Goal: Task Accomplishment & Management: Manage account settings

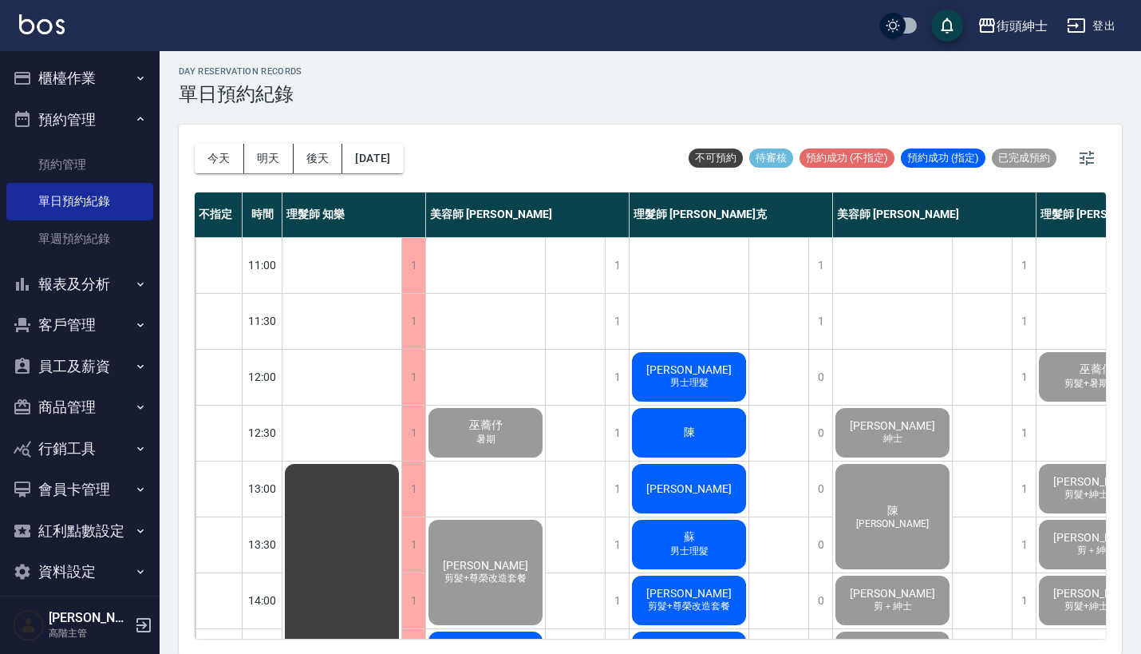
scroll to position [227, 140]
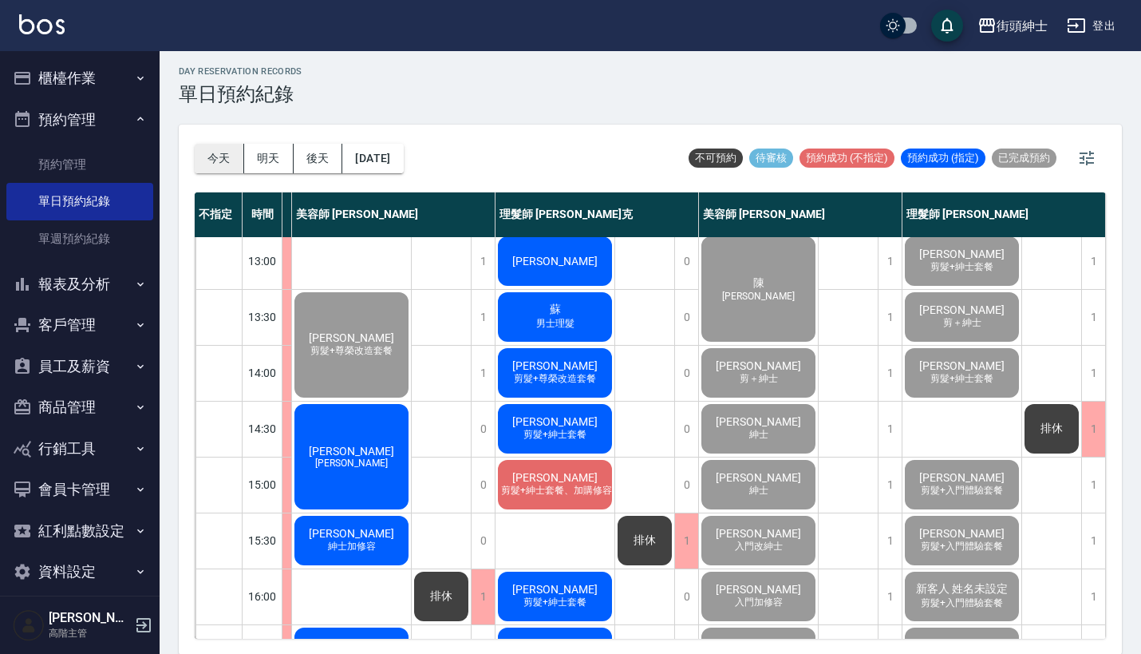
click at [211, 155] on button "今天" at bounding box center [219, 159] width 49 height 30
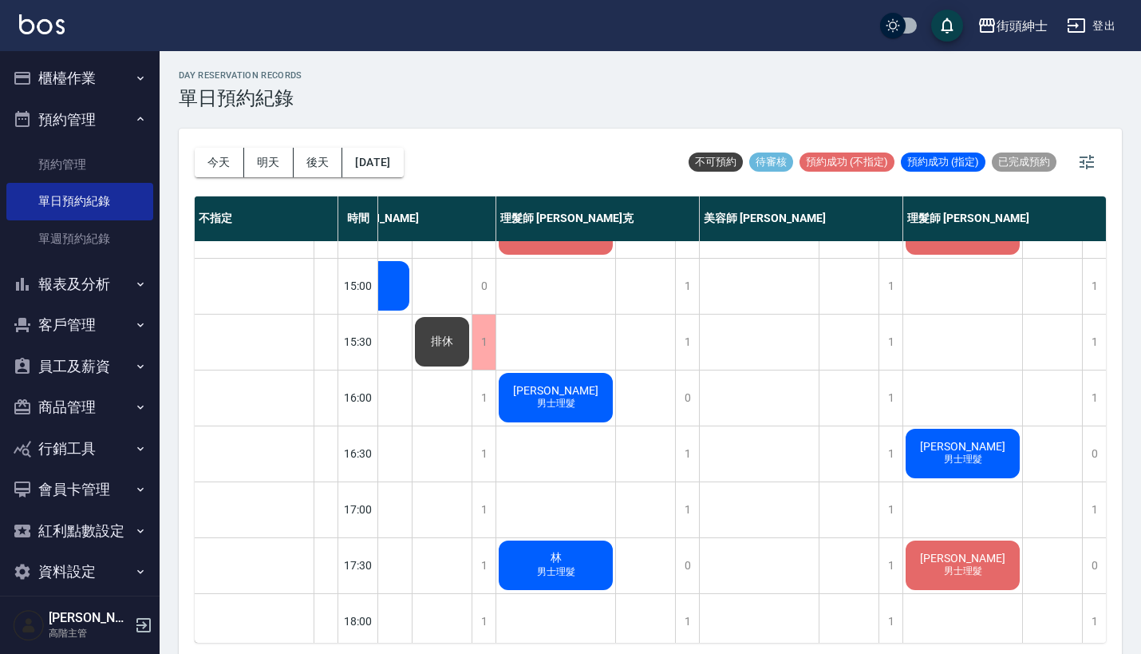
scroll to position [154, 229]
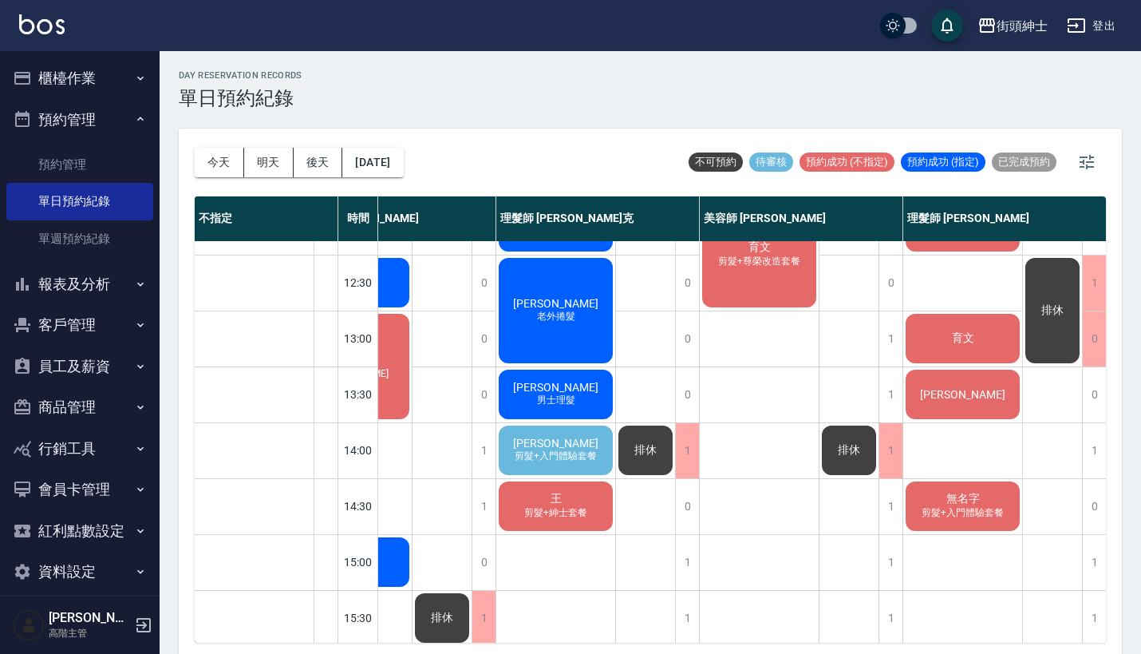
click at [842, 447] on span "排休" at bounding box center [849, 450] width 29 height 14
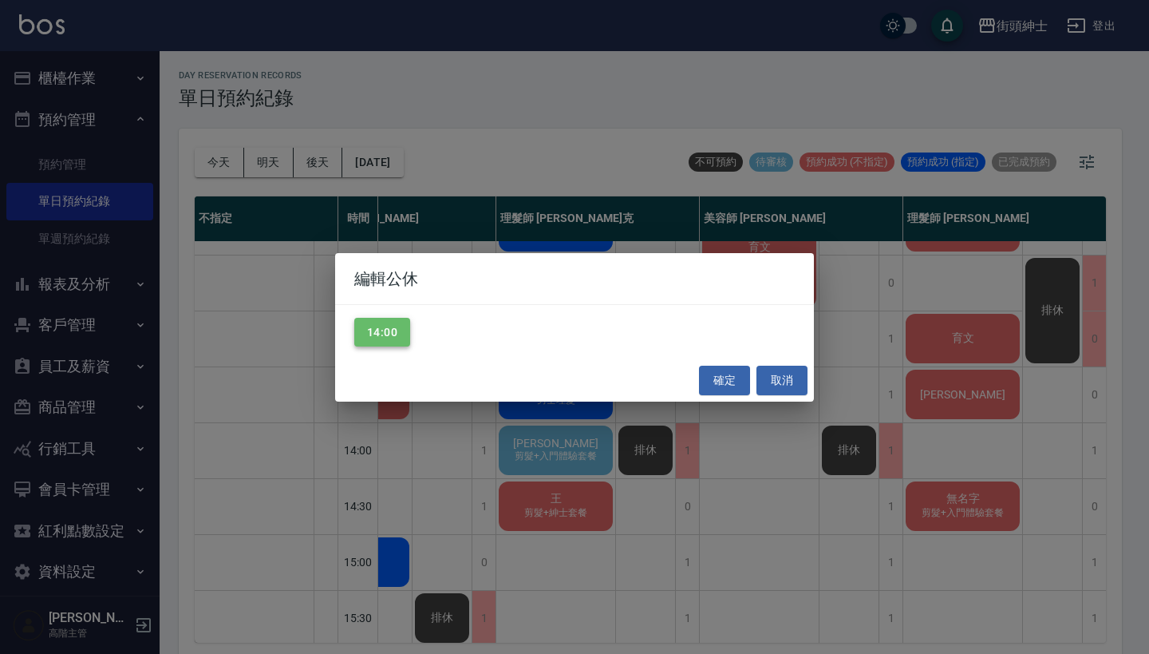
click at [393, 329] on button "14:00" at bounding box center [382, 333] width 56 height 30
click at [724, 379] on button "確定" at bounding box center [724, 380] width 51 height 30
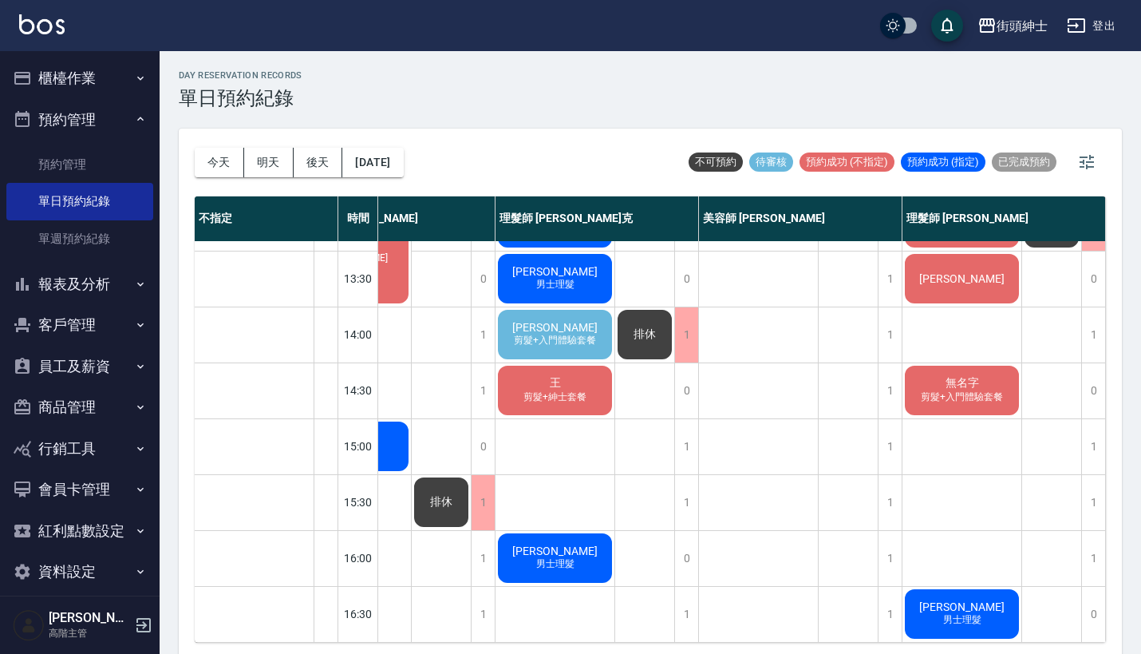
scroll to position [290, 238]
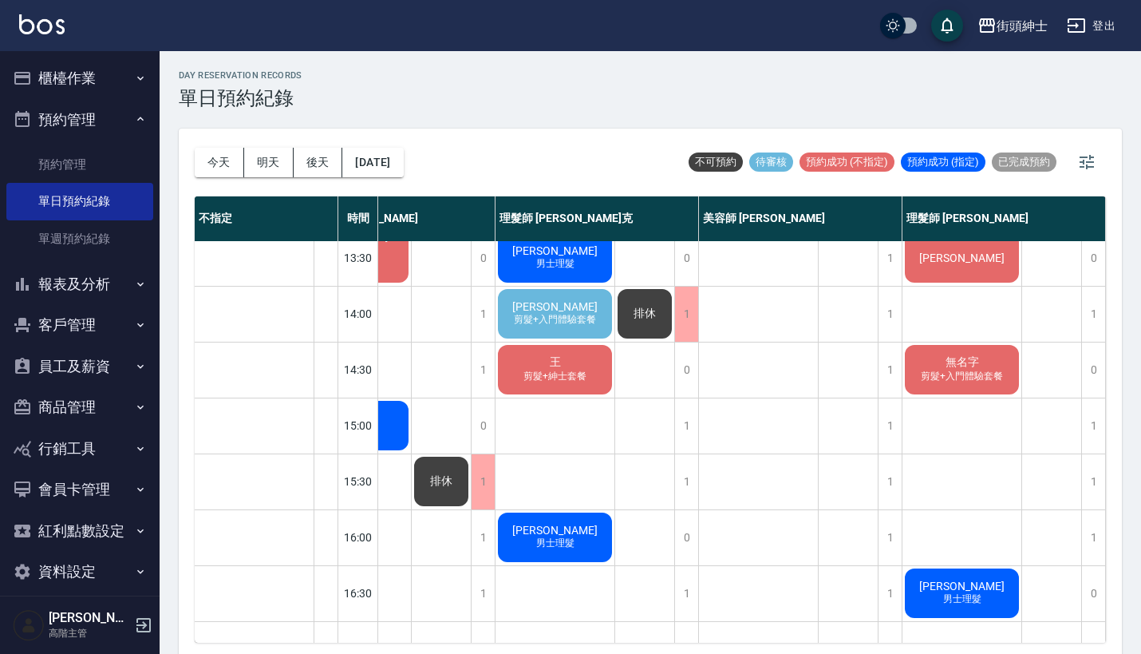
click at [968, 381] on span "剪髮+入門體驗套餐" at bounding box center [962, 376] width 89 height 14
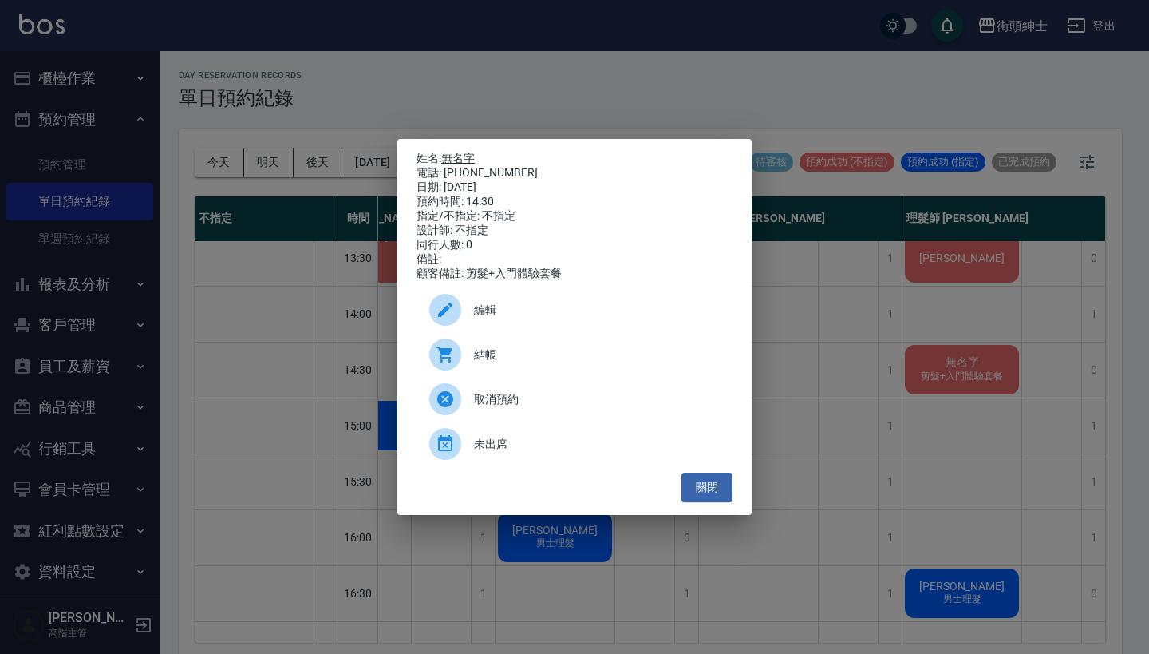
drag, startPoint x: 512, startPoint y: 170, endPoint x: 448, endPoint y: 156, distance: 65.3
click at [448, 156] on div "姓名: 無名字 電話: [PHONE_NUMBER] 日期: [DATE] 預約時間: 14:30 指定/不指定: 不指定 設計師: 不指定 同行人數: 0 …" at bounding box center [575, 216] width 316 height 129
copy div "姓名: 無名字 電話: [PHONE_NUMBER]"
click at [626, 57] on div "姓名: 無名字 電話: [PHONE_NUMBER] 日期: [DATE] 預約時間: 14:30 指定/不指定: 不指定 設計師: 不指定 同行人數: 0 …" at bounding box center [574, 327] width 1149 height 654
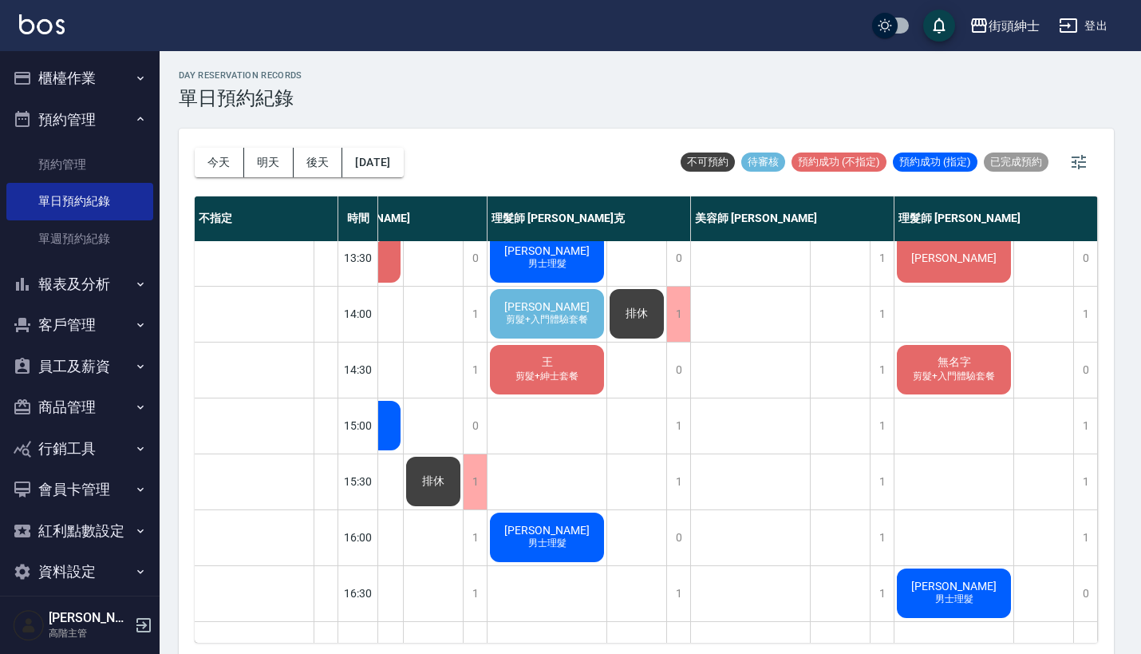
scroll to position [290, 230]
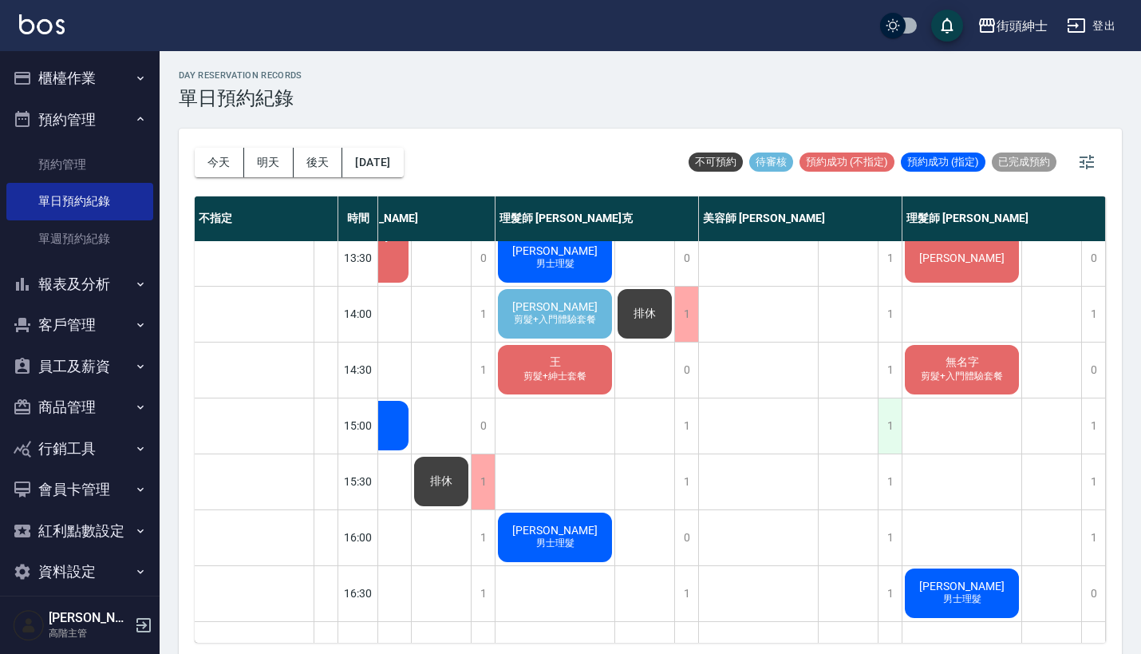
click at [889, 421] on div "1" at bounding box center [890, 425] width 24 height 55
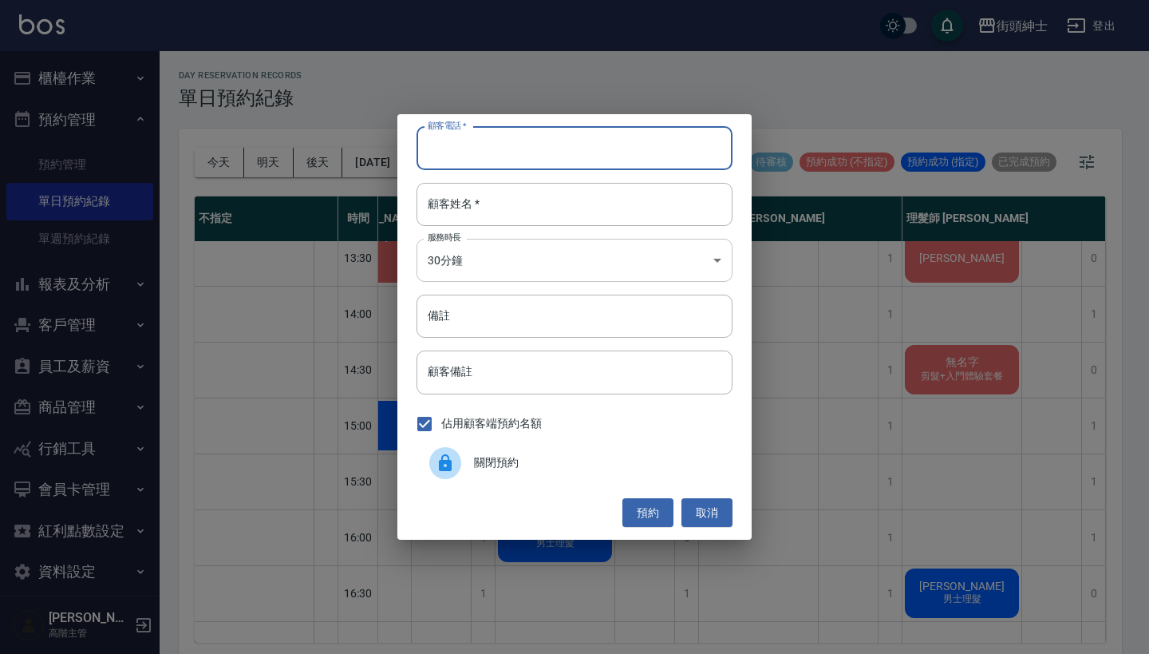
paste input "無名字 電話: [PHONE_NUMBER]"
type input "無名字 電話: [PHONE_NUMBER]"
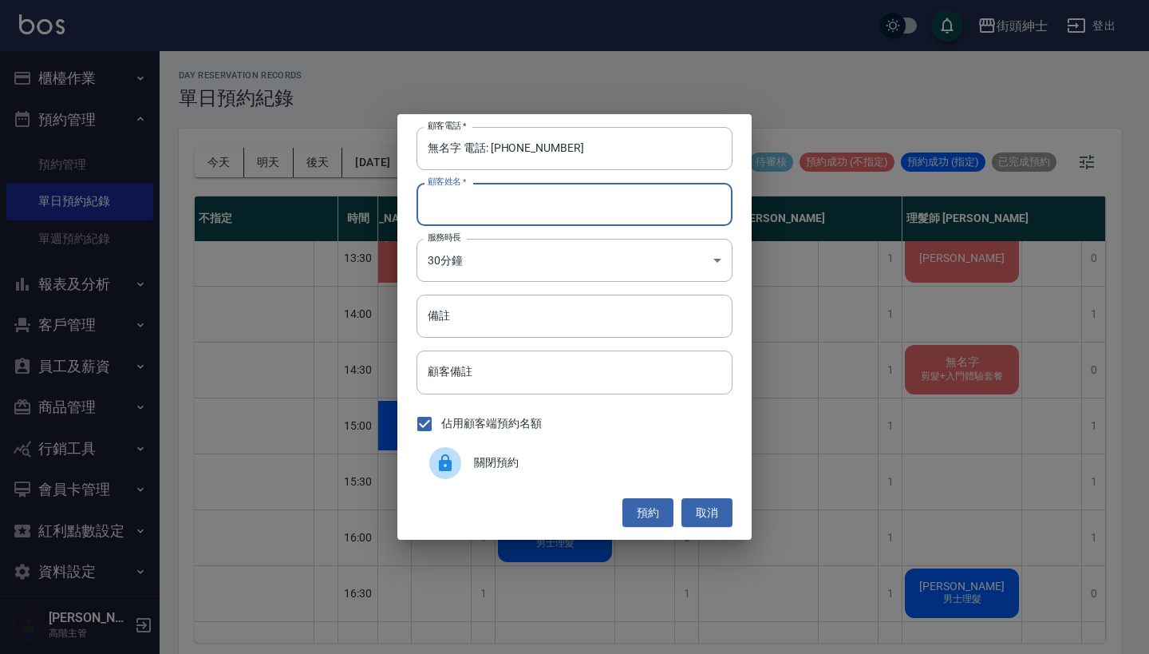
paste input "無名字 電話: [PHONE_NUMBER]"
type input "無名字 電話: [PHONE_NUMBER]"
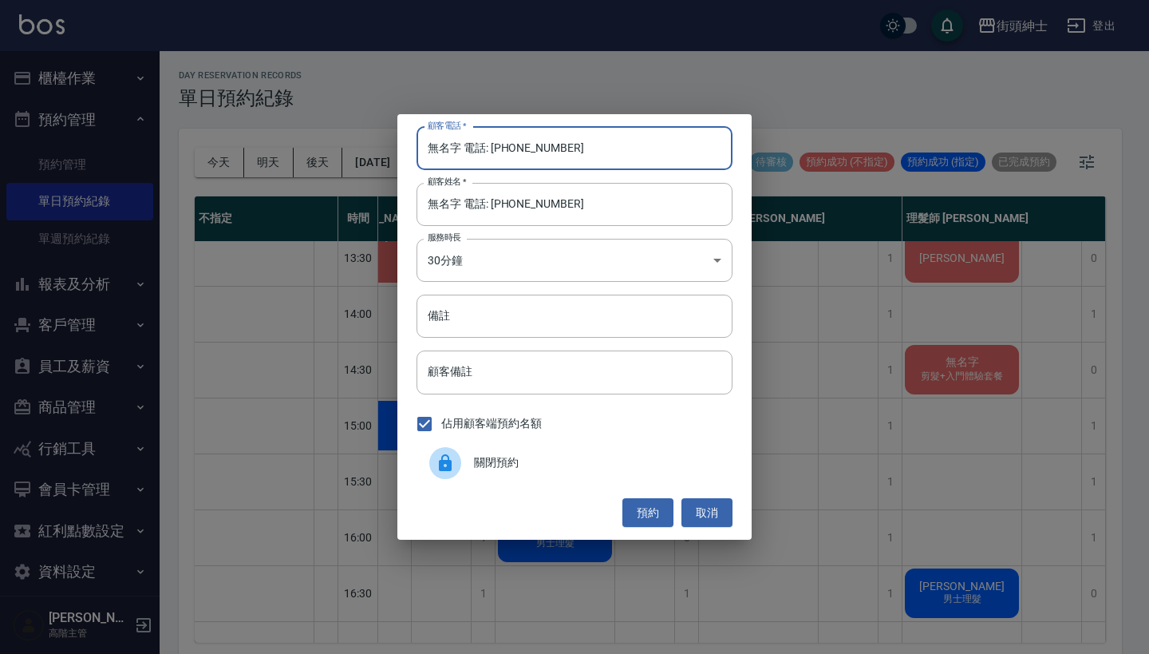
drag, startPoint x: 490, startPoint y: 150, endPoint x: 410, endPoint y: 150, distance: 79.8
click at [410, 150] on div "顧客電話   * 無名字 電話: [PHONE_NUMBER] 顧客電話   * 顧客姓名   * 無名字 電話: [PHONE_NUMBER] 顧客姓名  …" at bounding box center [574, 326] width 354 height 425
type input "0972188702"
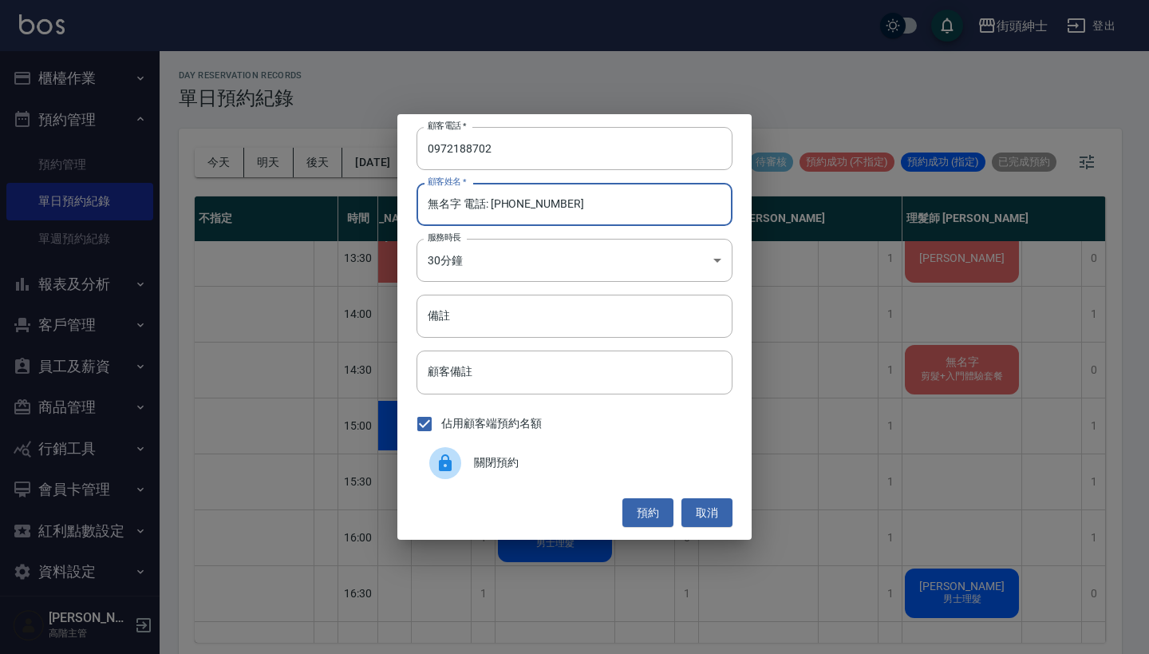
drag, startPoint x: 577, startPoint y: 217, endPoint x: 456, endPoint y: 208, distance: 121.6
click at [456, 208] on input "無名字 電話: [PHONE_NUMBER]" at bounding box center [575, 204] width 316 height 43
type input "無名字"
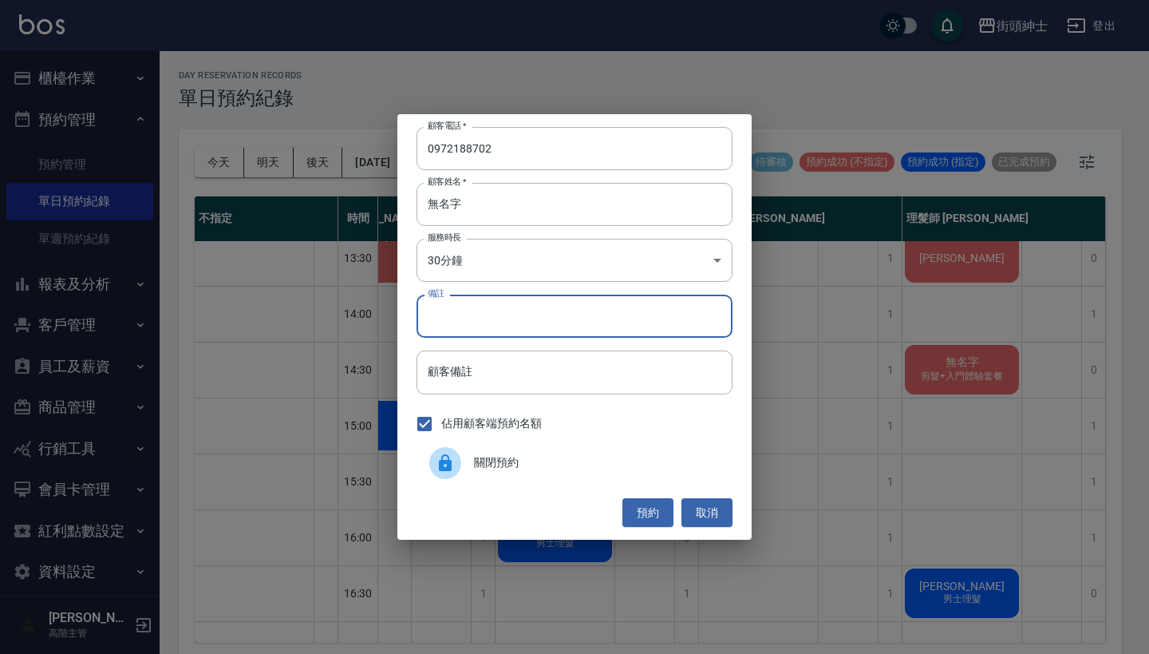
click at [468, 314] on input "備註" at bounding box center [575, 315] width 316 height 43
type input "ㄇ"
type input "入門"
click at [639, 503] on button "預約" at bounding box center [647, 513] width 51 height 30
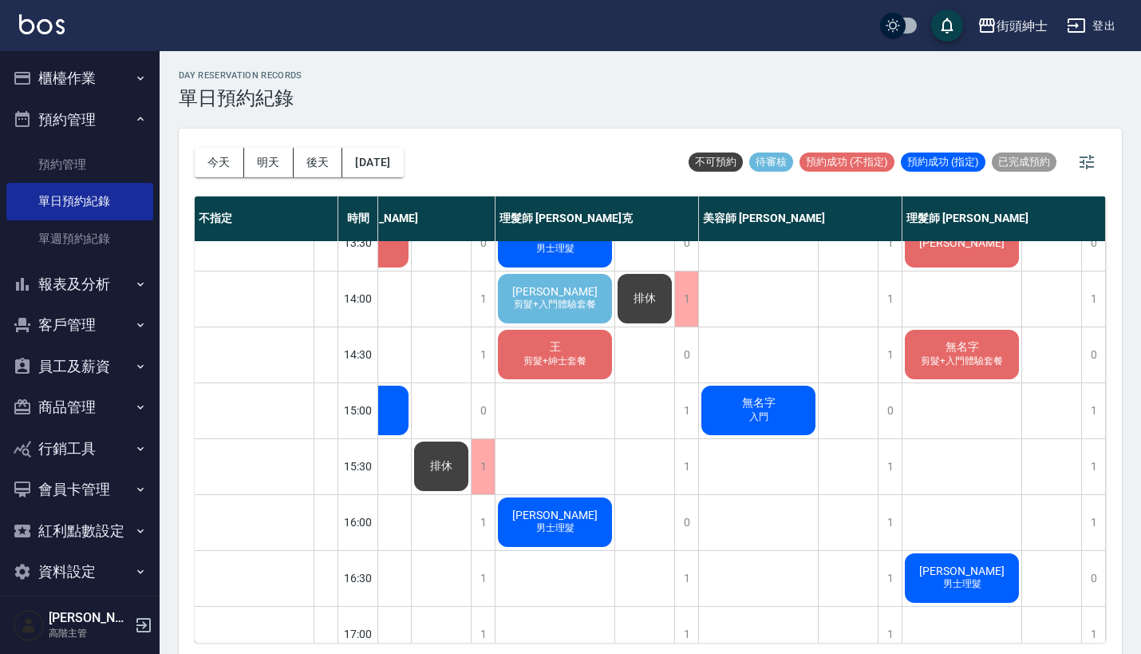
scroll to position [306, 238]
click at [761, 393] on div "無名字 入門" at bounding box center [758, 410] width 119 height 54
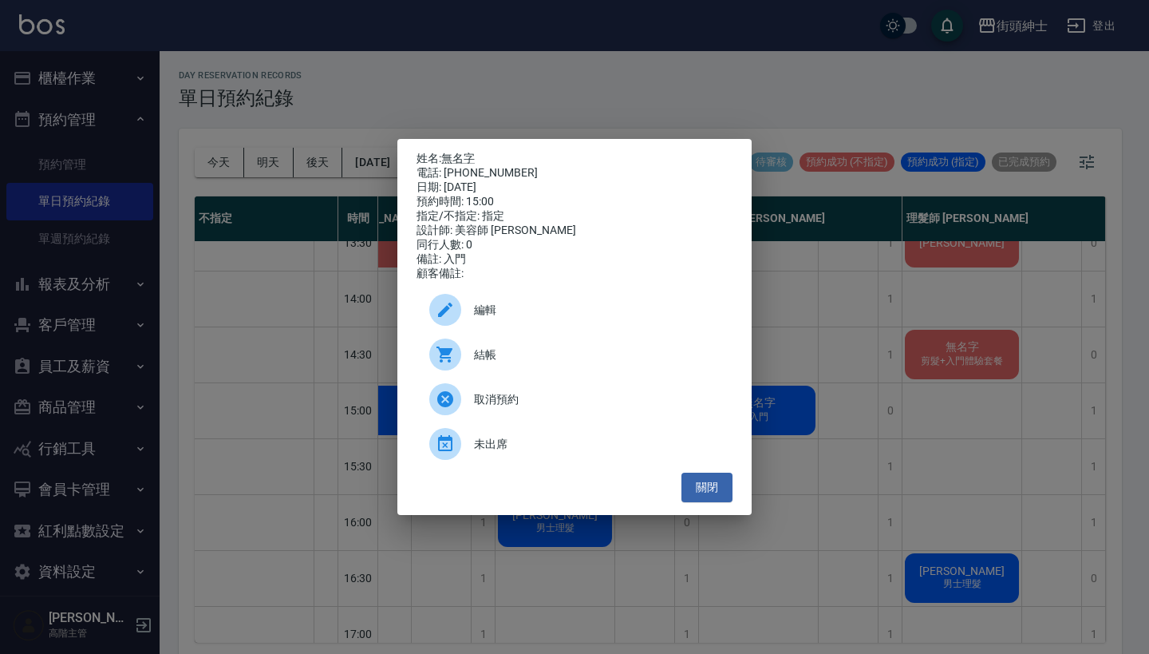
click at [831, 350] on div "姓名: 無名字 電話: [PHONE_NUMBER] 日期: [DATE] 預約時間: 15:00 指定/不指定: 指定 設計師: 美容師 小戴 同行人數: …" at bounding box center [574, 327] width 1149 height 654
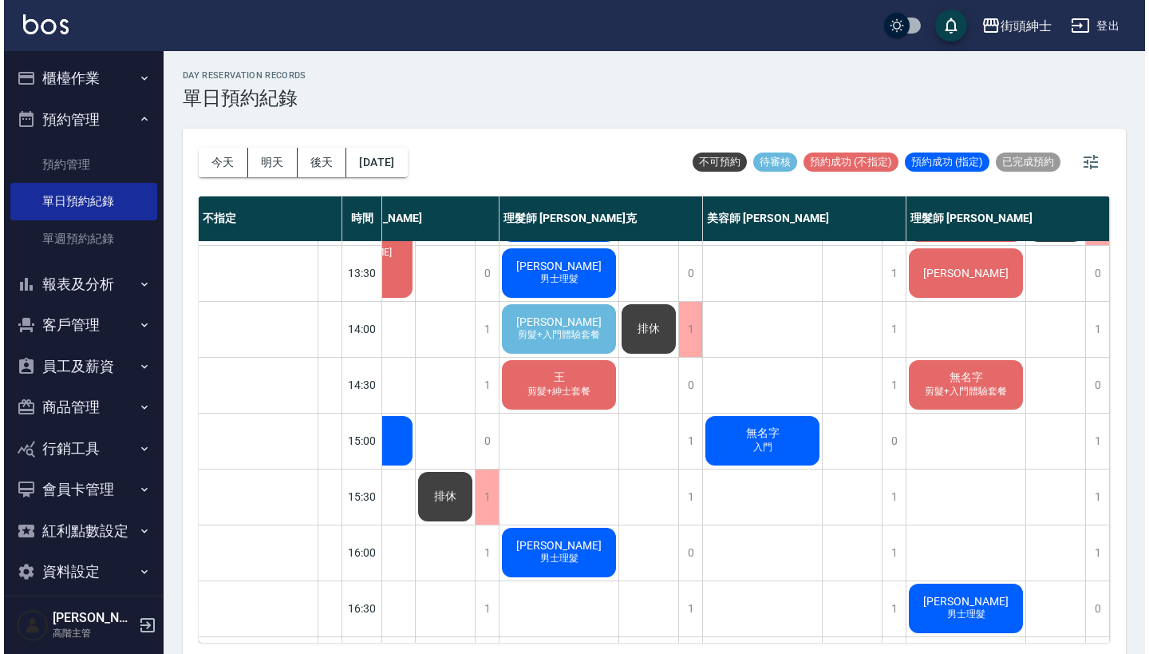
scroll to position [274, 230]
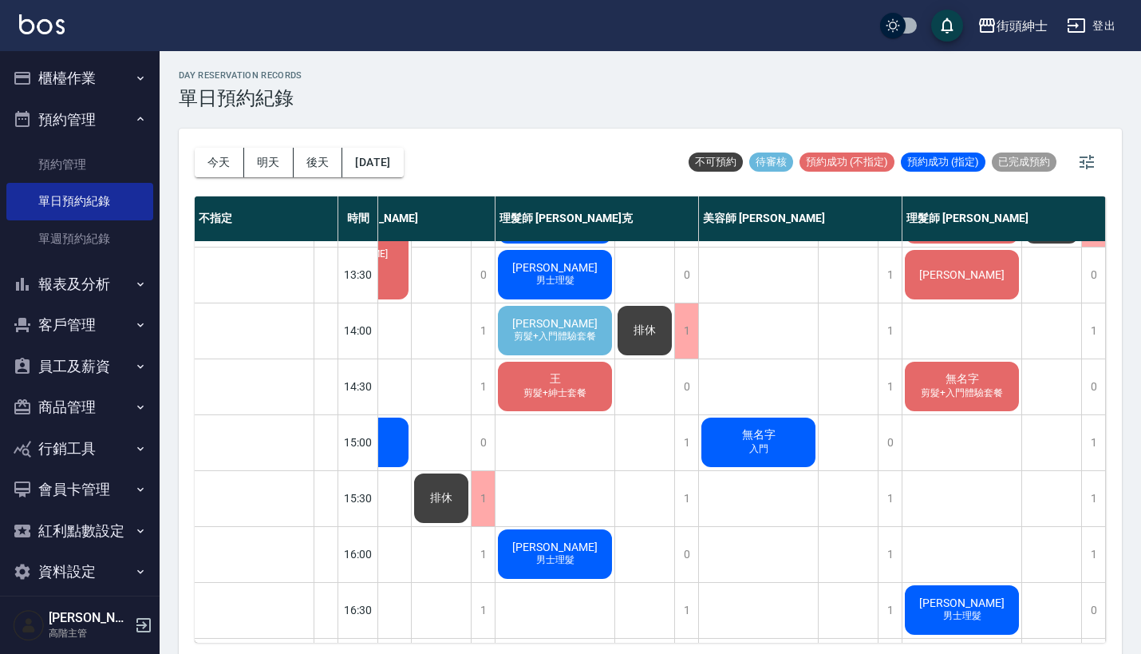
click at [757, 441] on span "無名字" at bounding box center [759, 435] width 40 height 14
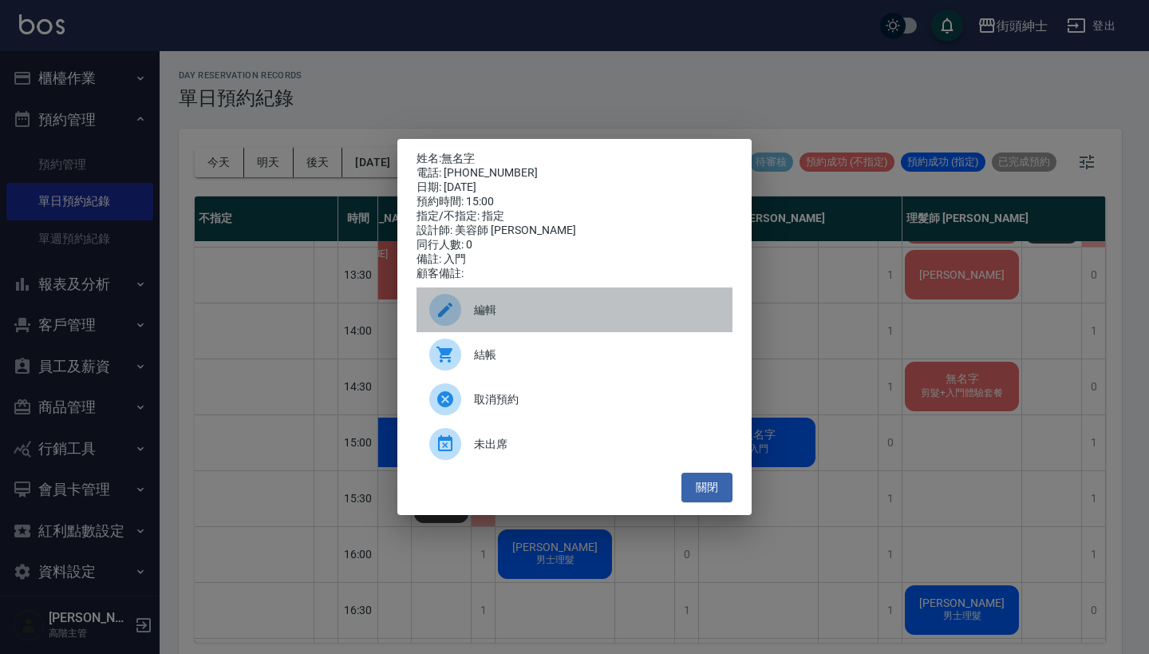
click at [630, 332] on div "編輯" at bounding box center [575, 309] width 316 height 45
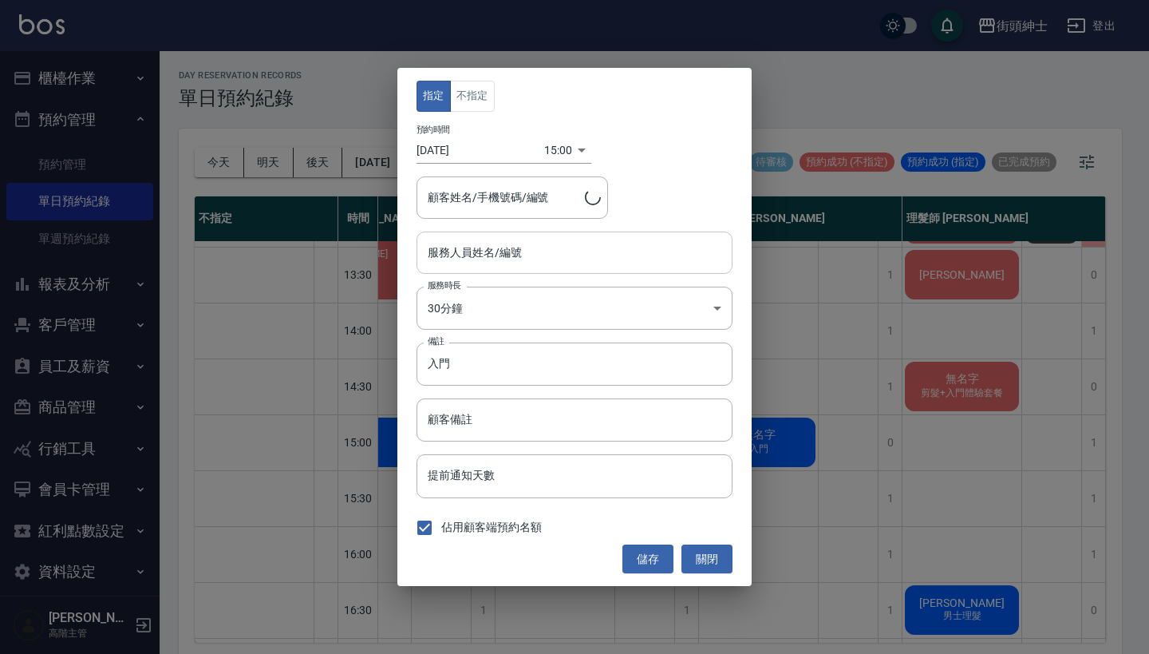
type input "美容師 [PERSON_NAME](無代號)"
type input "無名字/0972188702"
click at [562, 156] on body "街頭紳士 登出 櫃檯作業 打帳單 帳單列表 掛單列表 座位開單 營業儀表板 現金收支登錄 高階收支登錄 材料自購登錄 每日結帳 排班表 現場電腦打卡 掃碼打卡…" at bounding box center [574, 329] width 1149 height 658
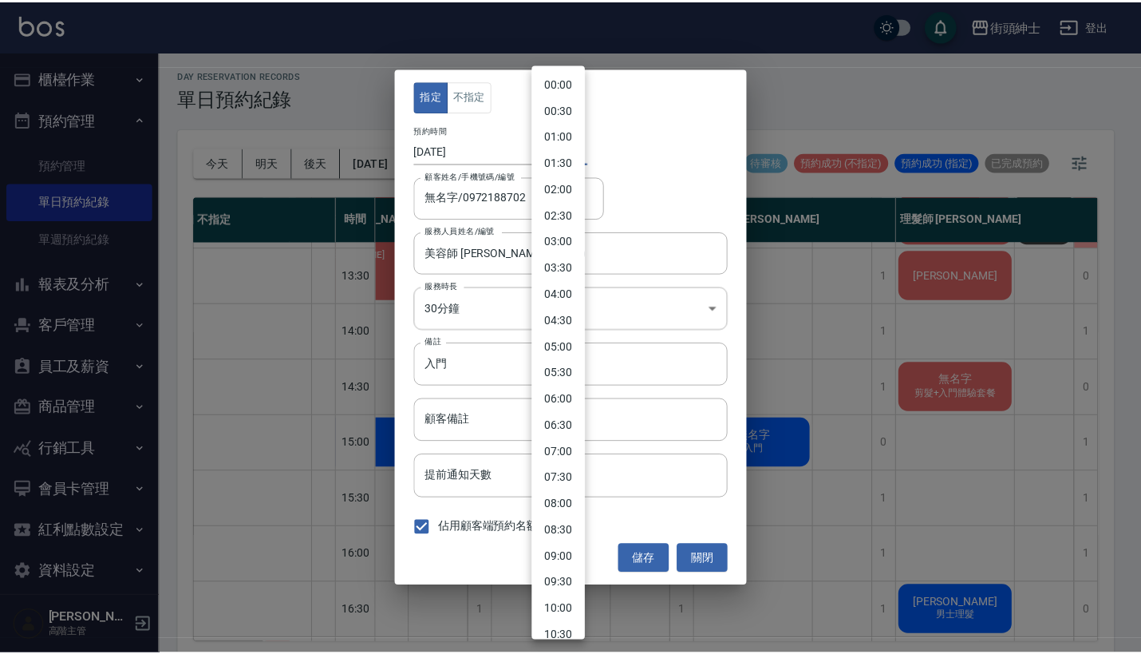
scroll to position [522, 0]
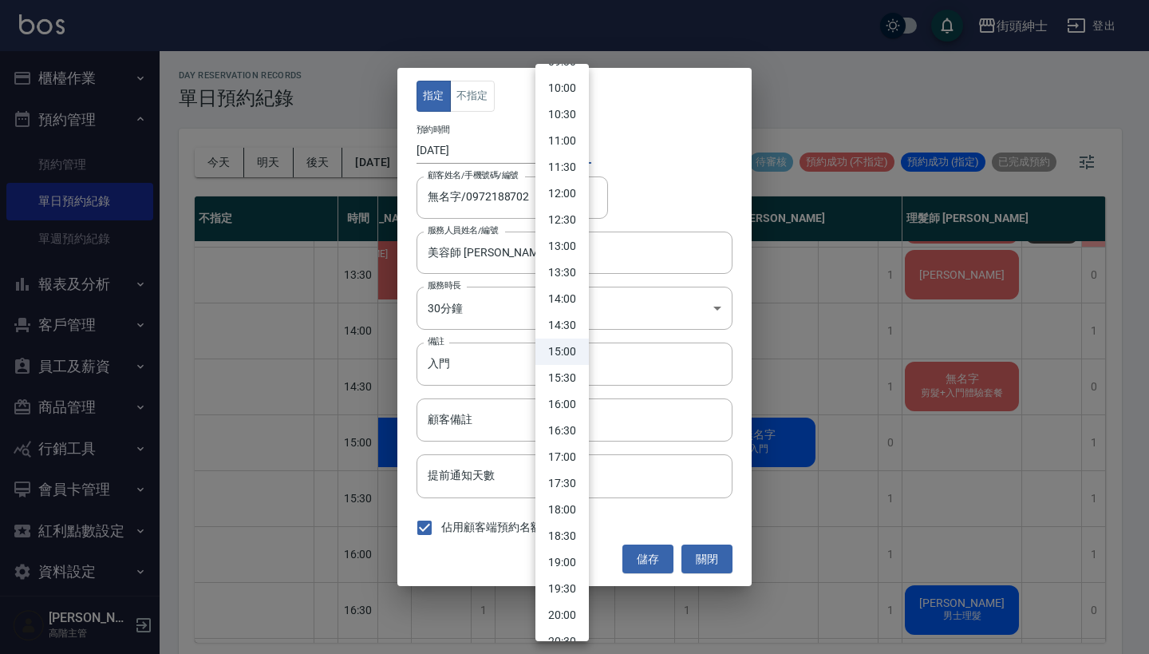
click at [570, 337] on li "14:30" at bounding box center [561, 325] width 53 height 26
type input "1758522600000"
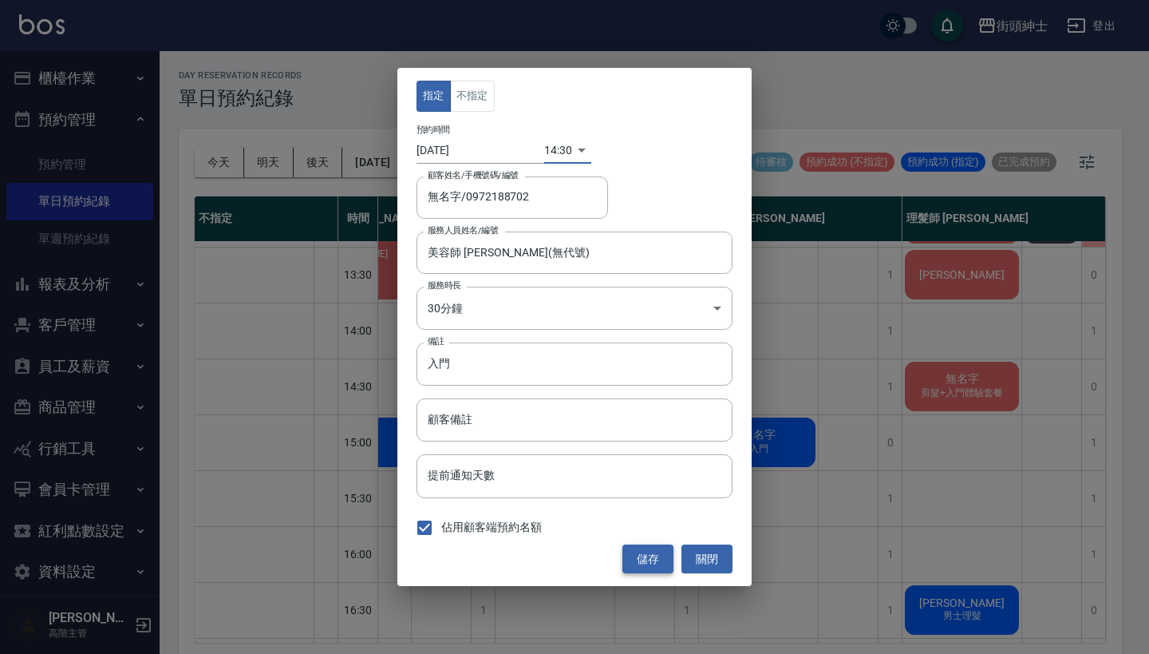
click at [646, 548] on button "儲存" at bounding box center [647, 559] width 51 height 30
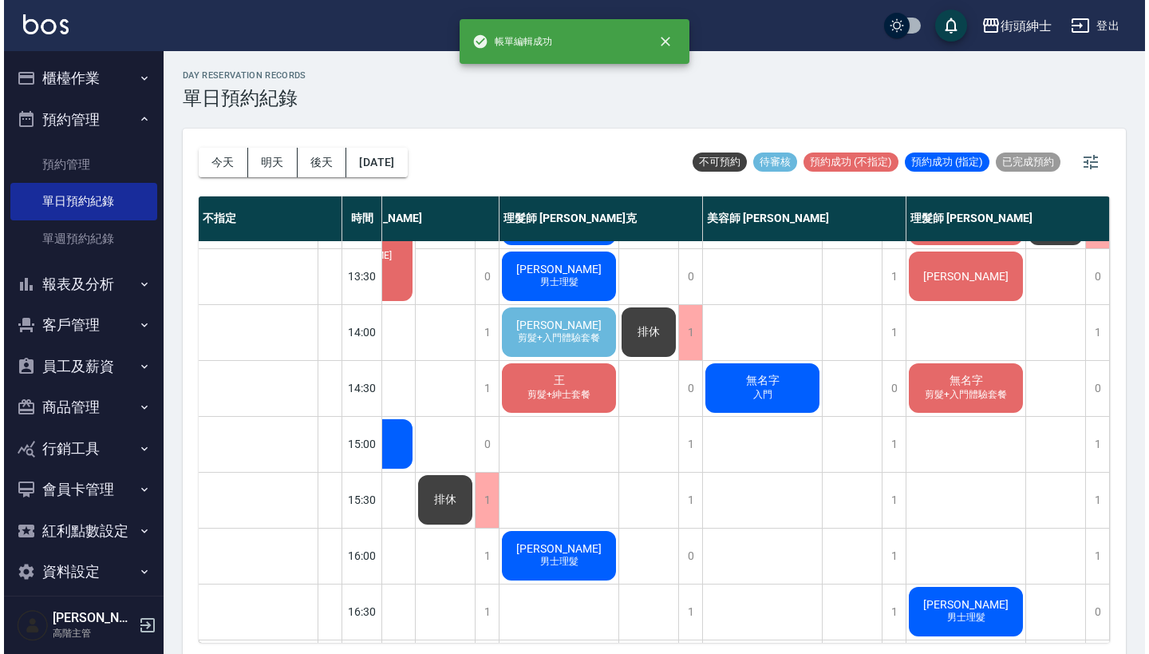
scroll to position [272, 238]
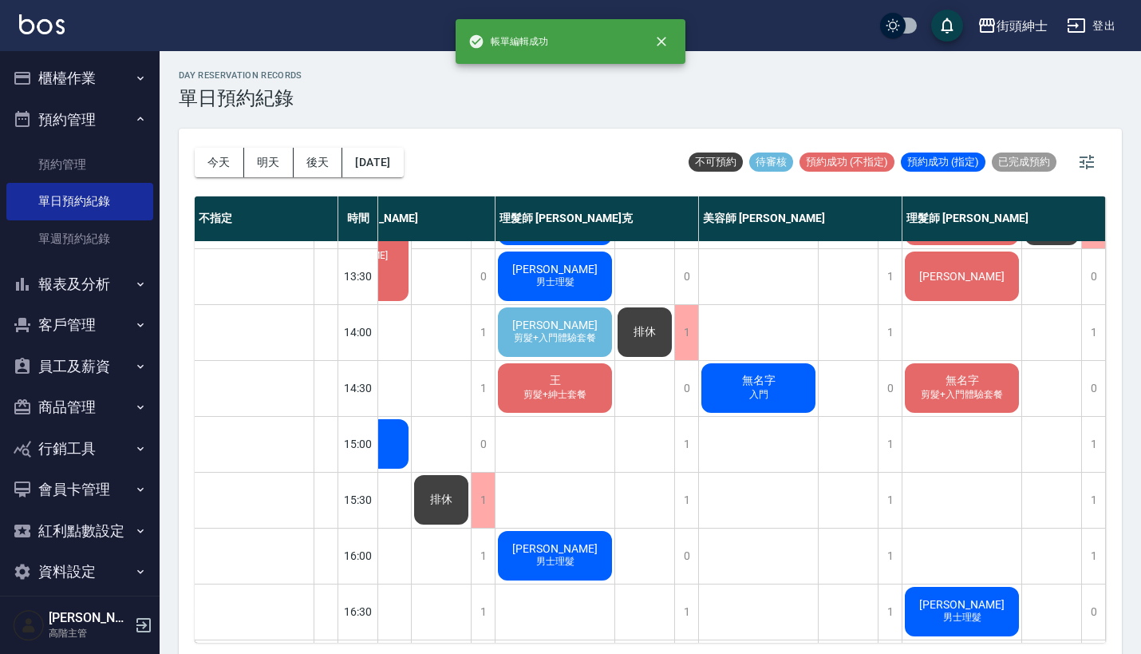
click at [965, 387] on span "無名字" at bounding box center [962, 380] width 40 height 14
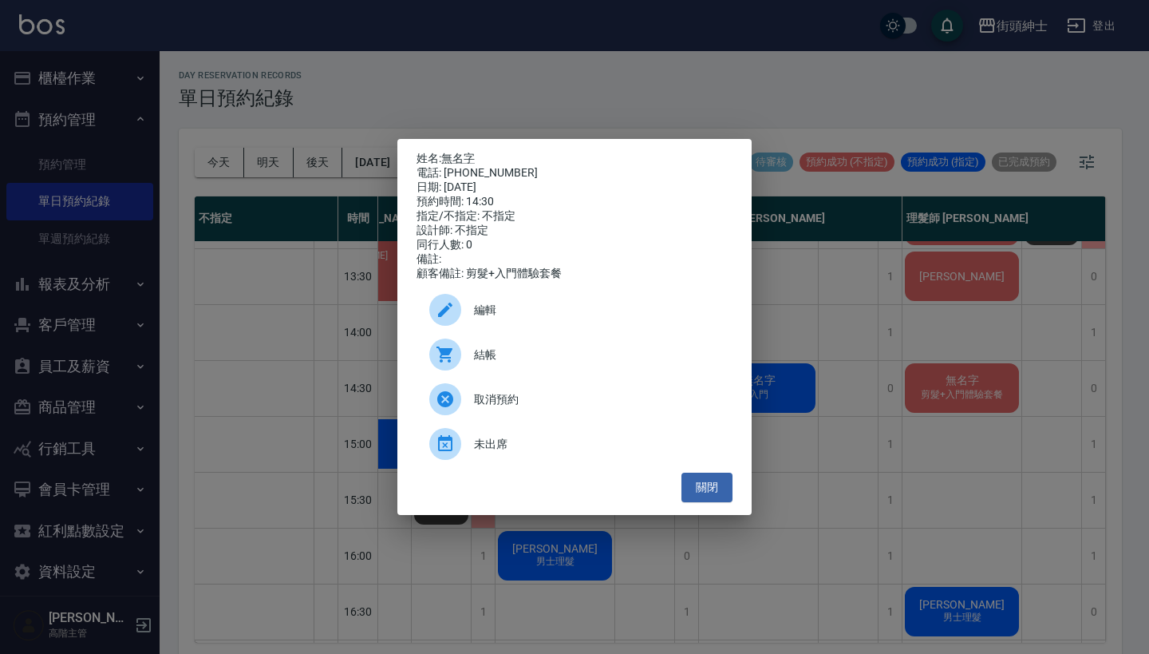
click at [642, 318] on span "編輯" at bounding box center [597, 310] width 246 height 17
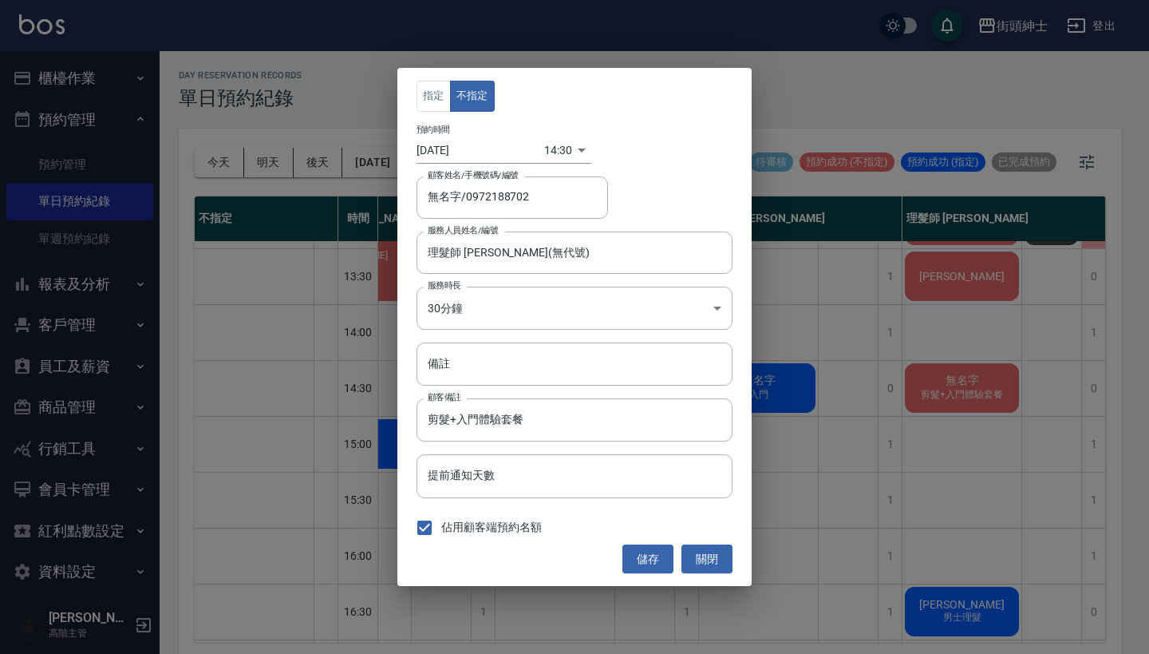
click at [551, 160] on body "街頭紳士 登出 櫃檯作業 打帳單 帳單列表 掛單列表 座位開單 營業儀表板 現金收支登錄 高階收支登錄 材料自購登錄 每日結帳 排班表 現場電腦打卡 掃碼打卡…" at bounding box center [574, 329] width 1149 height 658
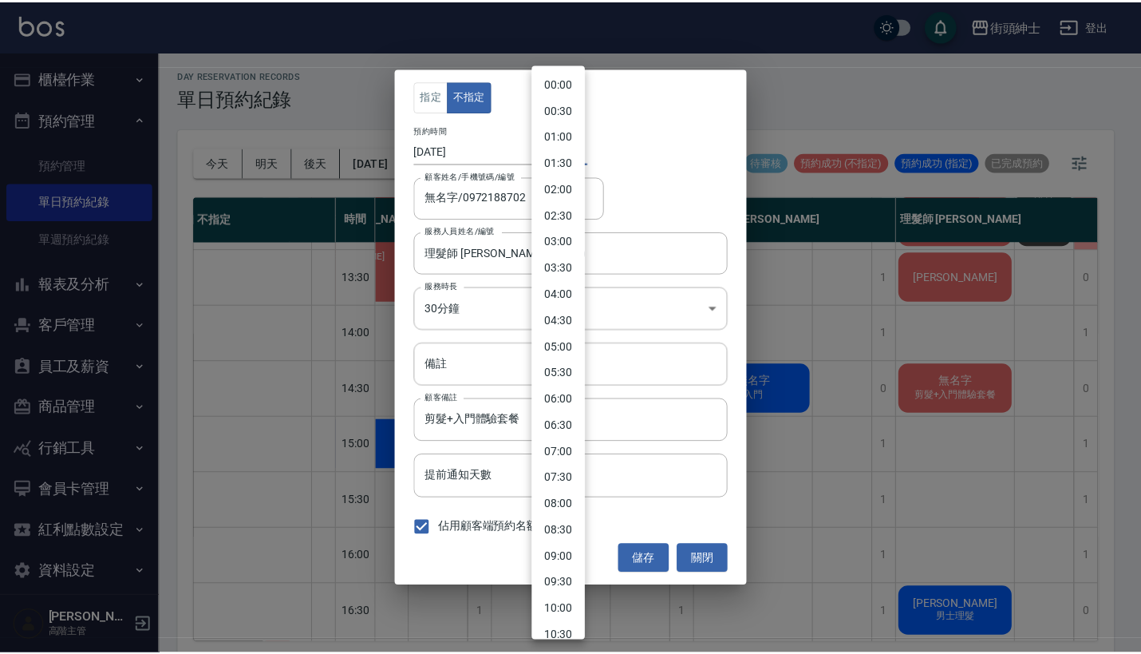
scroll to position [496, 0]
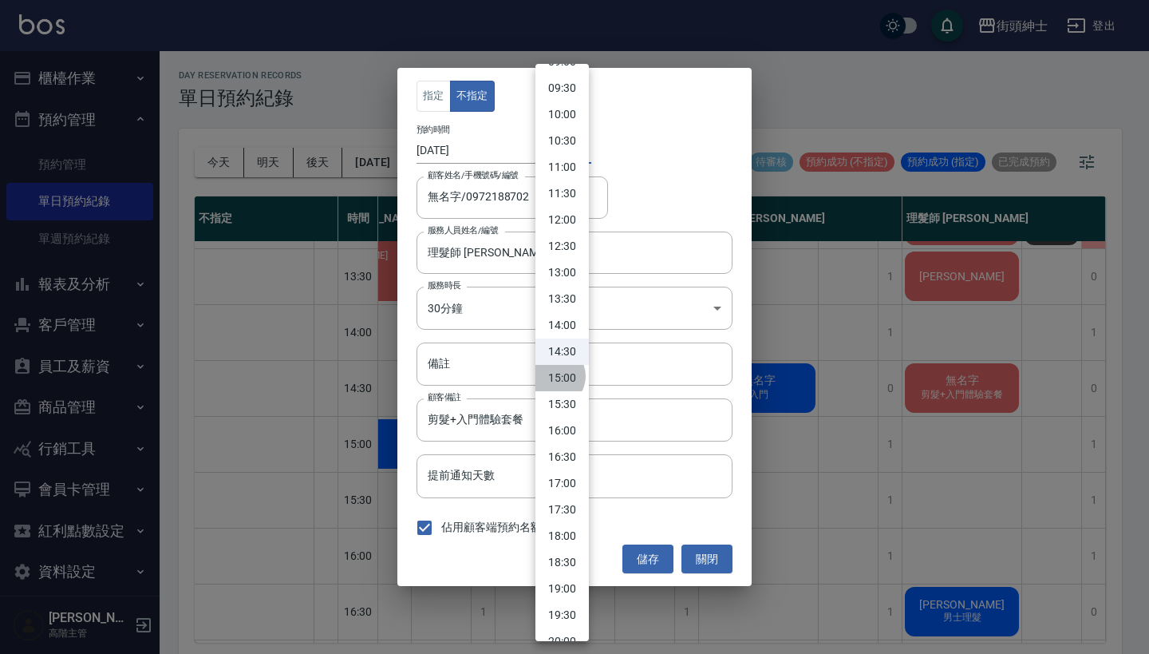
click at [553, 375] on li "15:00" at bounding box center [561, 378] width 53 height 26
type input "1758524400000"
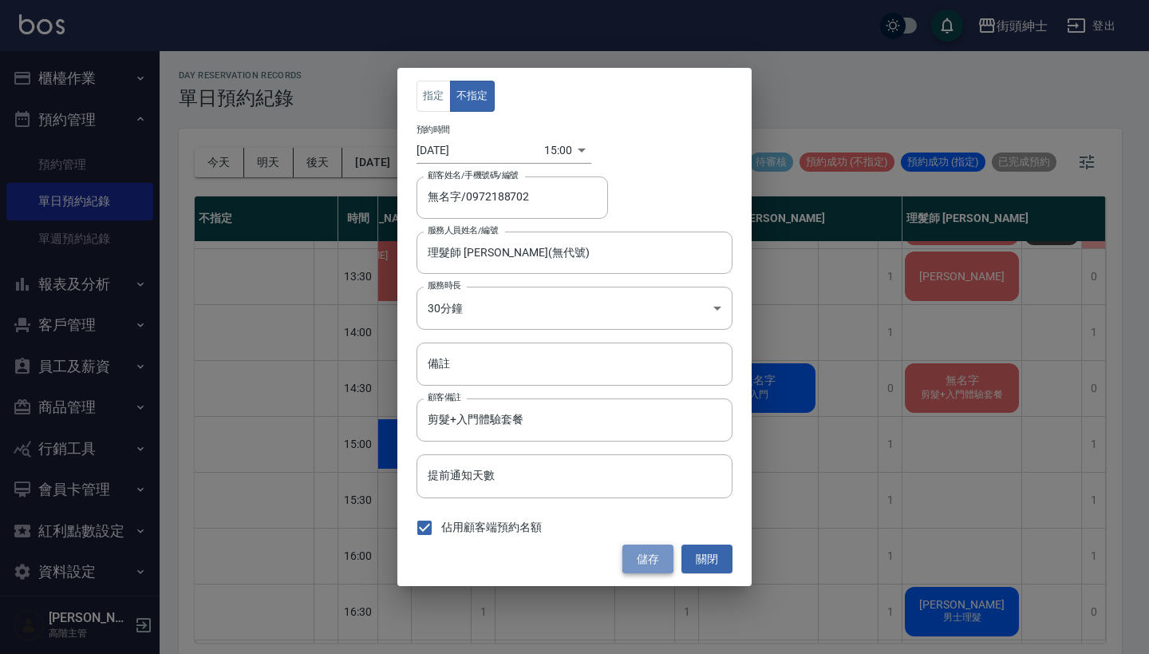
click at [656, 558] on button "儲存" at bounding box center [647, 559] width 51 height 30
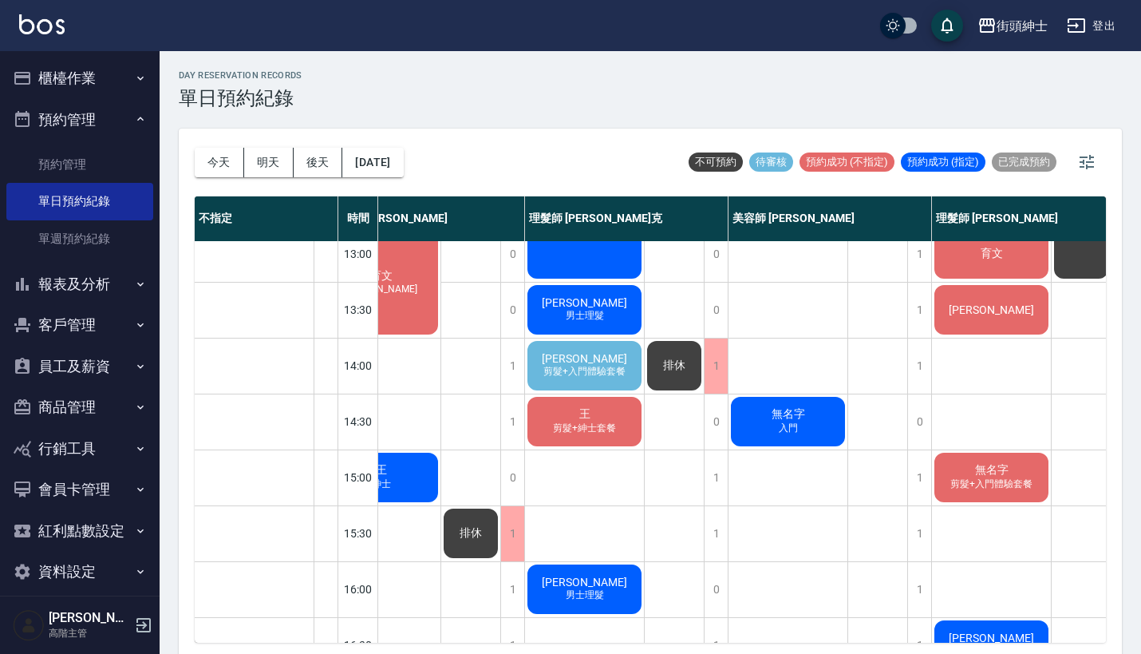
scroll to position [237, 201]
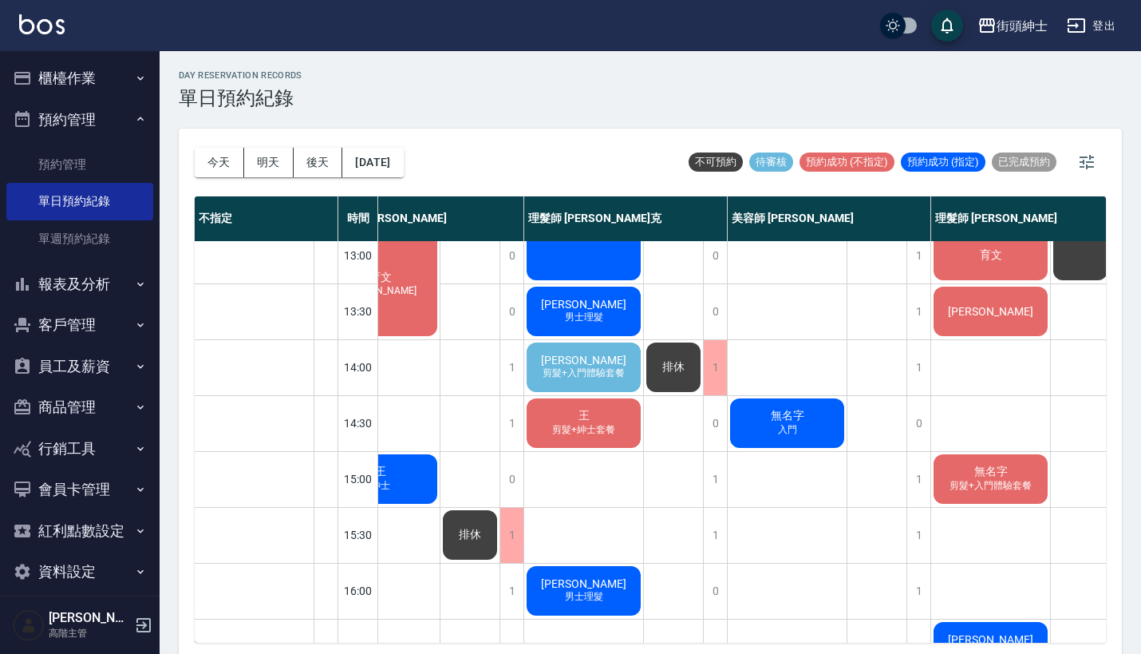
click at [588, 435] on span "剪髮+紳士套餐" at bounding box center [583, 430] width 69 height 14
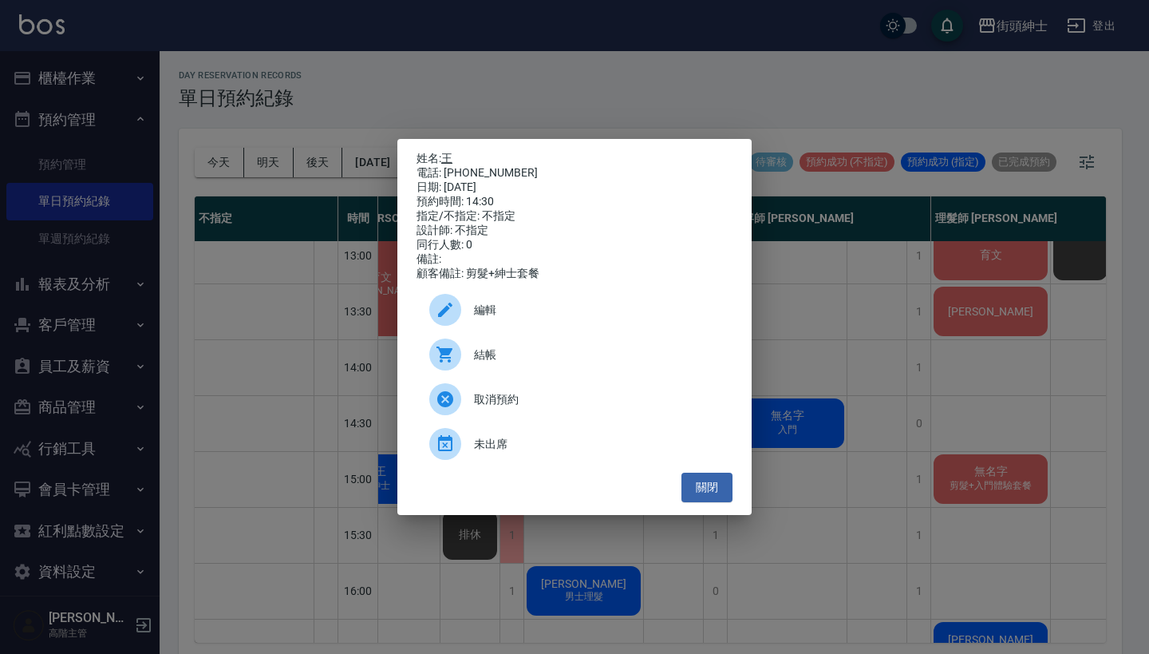
drag, startPoint x: 519, startPoint y: 171, endPoint x: 448, endPoint y: 155, distance: 72.0
click at [448, 155] on div "姓名: 王 電話: [PHONE_NUMBER] 日期: [DATE] 預約時間: 14:30 指定/不指定: 不指定 設計師: 不指定 同行人數: 0 備註…" at bounding box center [575, 216] width 316 height 129
copy div "姓名: 王 電話: [PHONE_NUMBER]"
click at [636, 82] on div "姓名: 王 電話: [PHONE_NUMBER] 日期: [DATE] 預約時間: 14:30 指定/不指定: 不指定 設計師: 不指定 同行人數: 0 備註…" at bounding box center [574, 327] width 1149 height 654
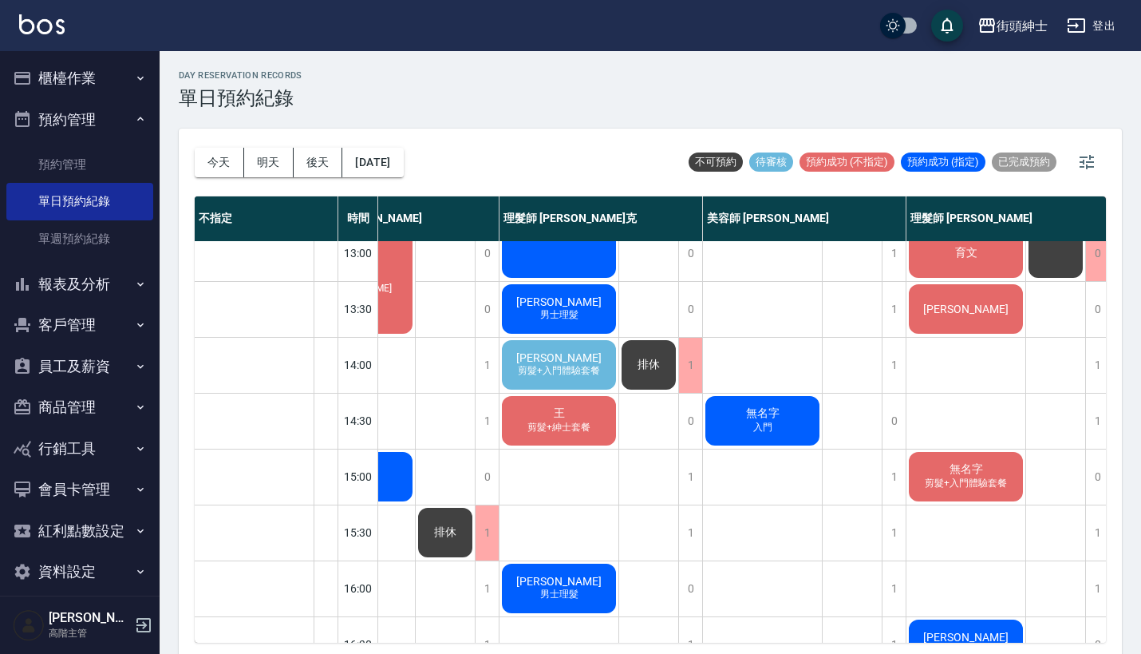
scroll to position [239, 238]
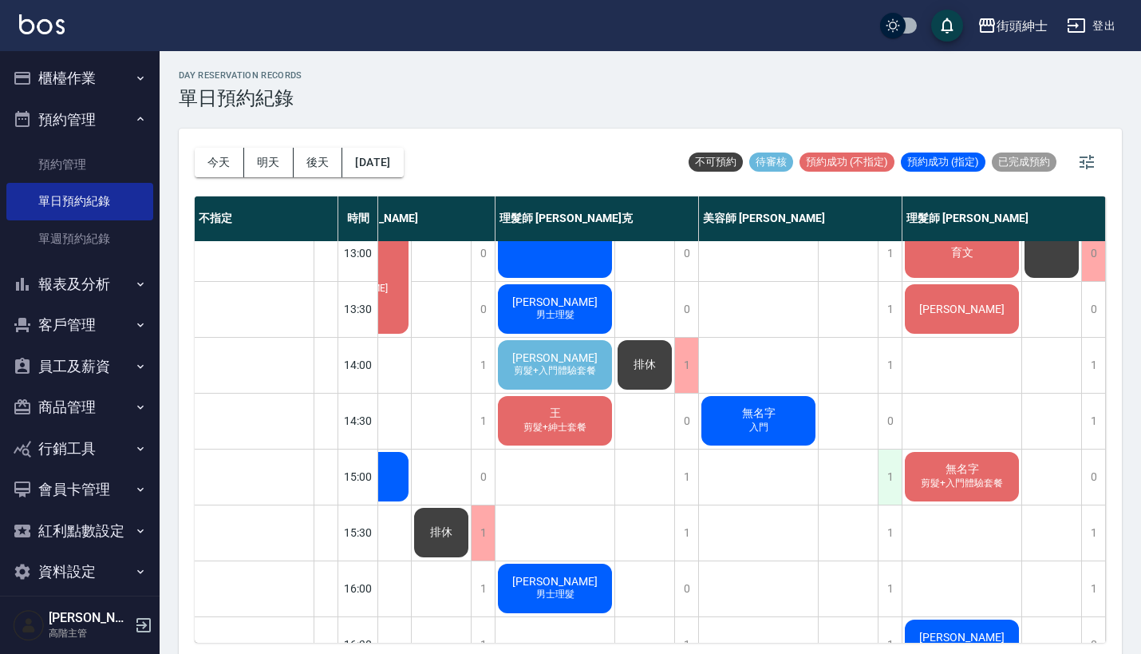
click at [878, 469] on div "1" at bounding box center [890, 476] width 24 height 55
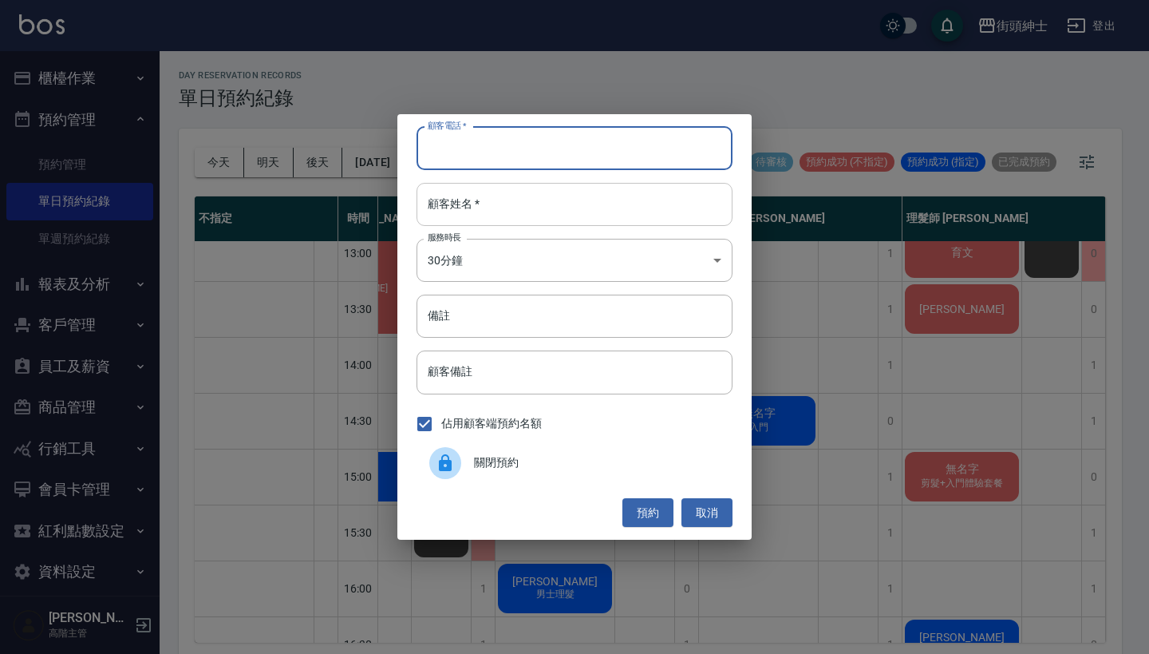
paste input "王 電話: [PHONE_NUMBER]"
drag, startPoint x: 594, startPoint y: 146, endPoint x: 579, endPoint y: 203, distance: 58.6
type input "王 電話: [PHONE_NUMBER]"
paste input "王 電話: [PHONE_NUMBER]"
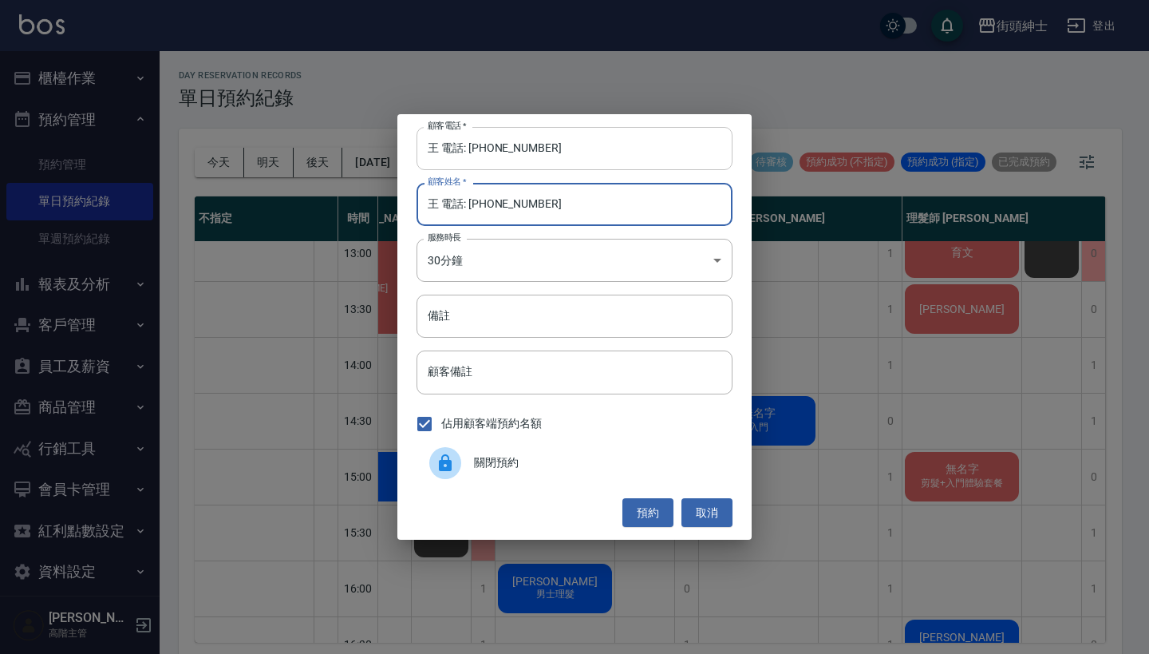
type input "王 電話: [PHONE_NUMBER]"
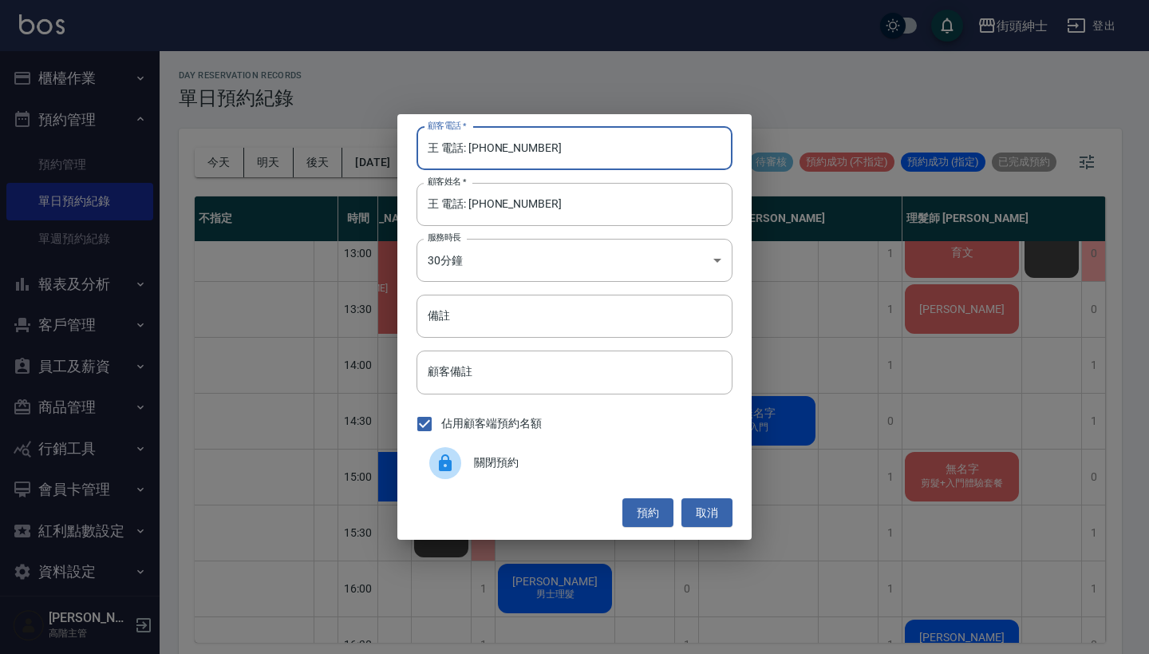
drag, startPoint x: 470, startPoint y: 147, endPoint x: 292, endPoint y: 143, distance: 178.0
click at [292, 143] on div "顧客電話   * 王 電話: [PHONE_NUMBER] 顧客電話   * 顧客姓名   * 王 電話: [PHONE_NUMBER] 顧客姓名   * 服…" at bounding box center [574, 327] width 1149 height 654
type input "0939777288"
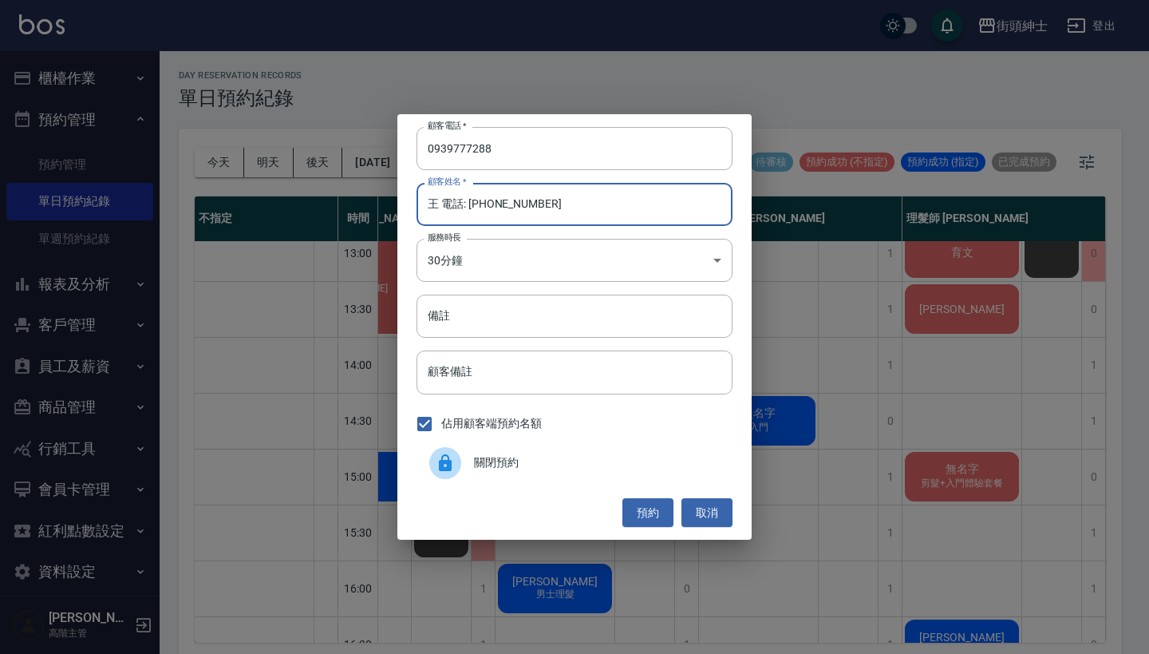
drag, startPoint x: 559, startPoint y: 216, endPoint x: 435, endPoint y: 207, distance: 124.1
click at [435, 206] on input "王 電話: [PHONE_NUMBER]" at bounding box center [575, 204] width 316 height 43
type input "王"
click at [448, 330] on input "備註" at bounding box center [575, 315] width 316 height 43
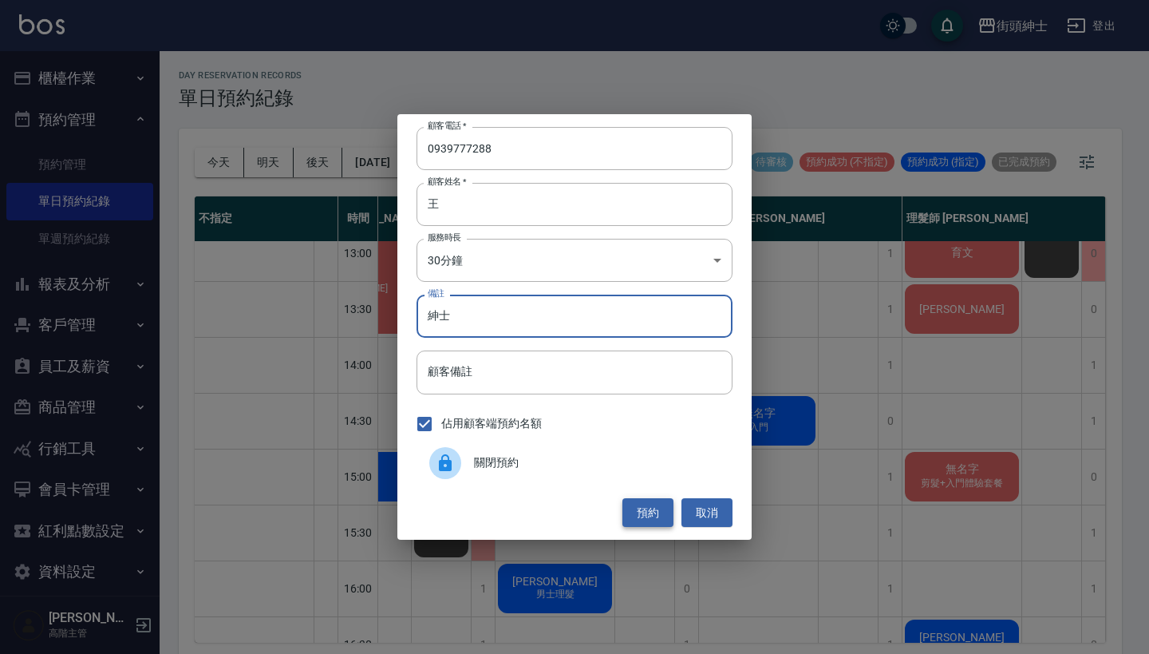
type input "紳士"
click at [640, 509] on button "預約" at bounding box center [647, 513] width 51 height 30
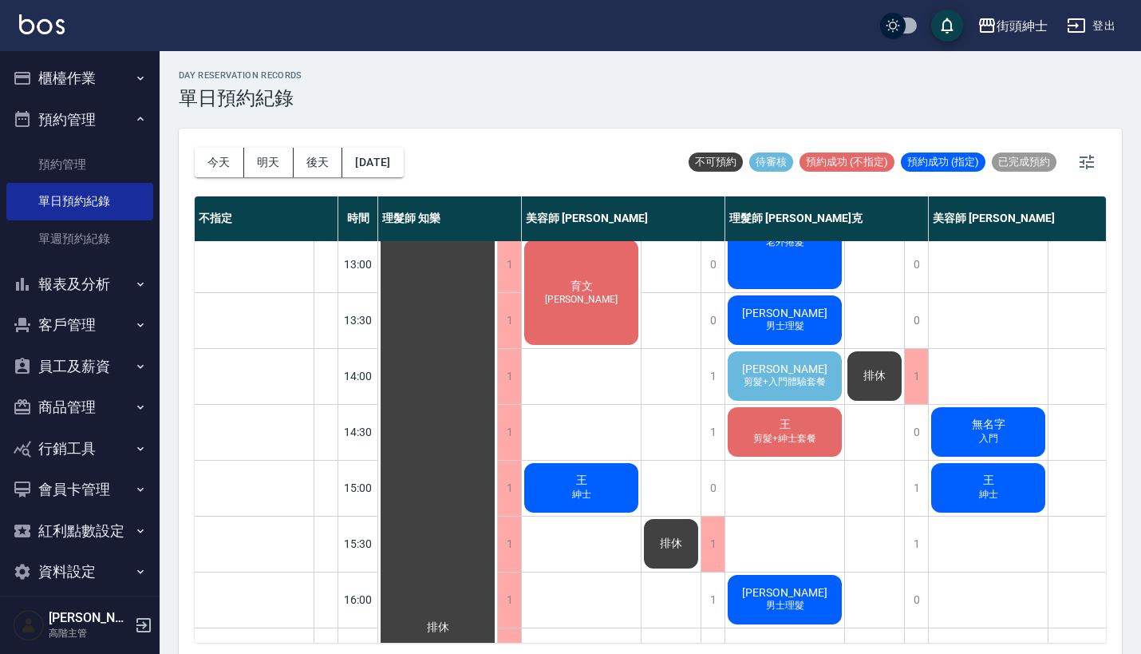
scroll to position [228, 0]
click at [791, 369] on span "[PERSON_NAME]" at bounding box center [785, 368] width 92 height 13
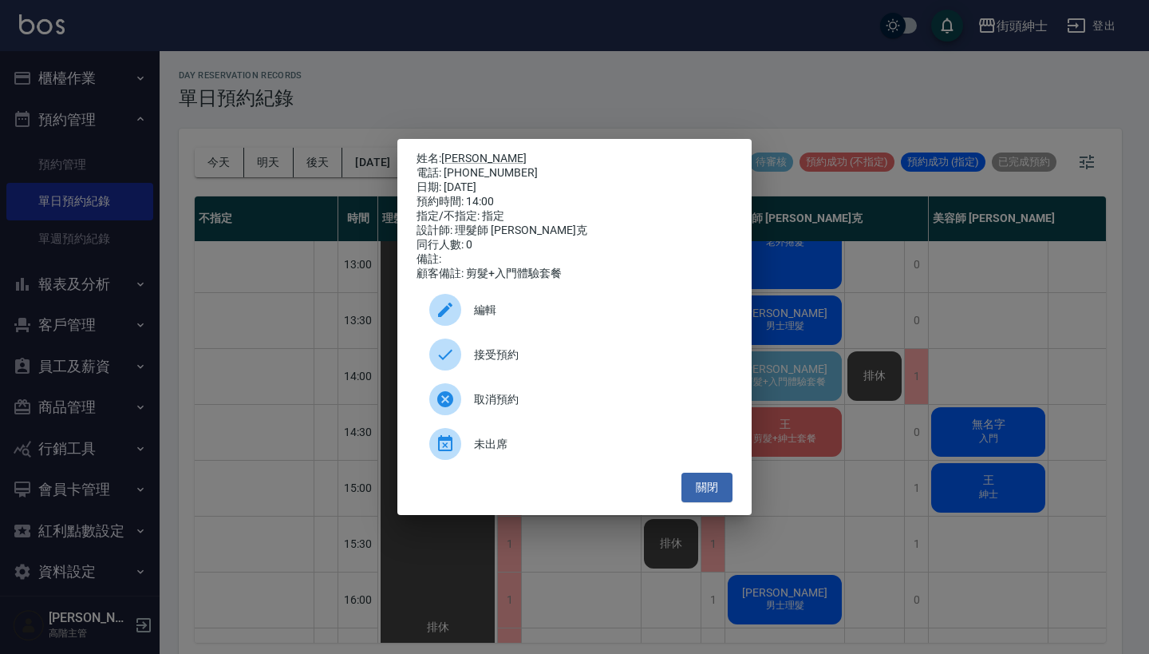
click at [507, 350] on div "接受預約" at bounding box center [575, 354] width 316 height 45
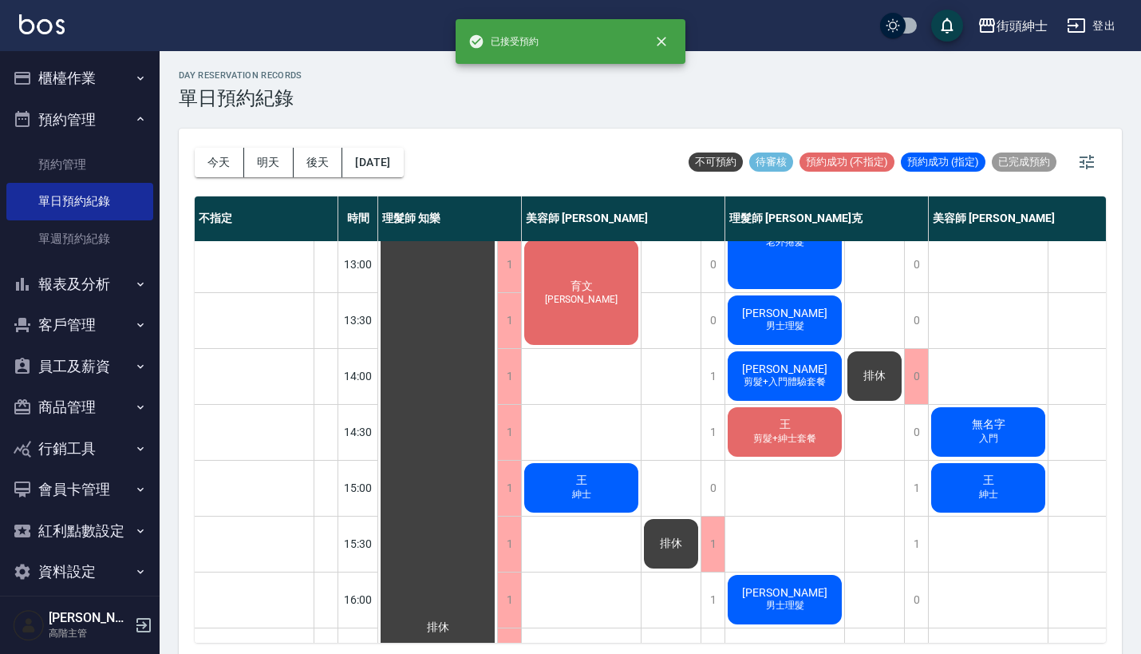
click at [805, 373] on div "[PERSON_NAME] 剪髮+入門體驗套餐" at bounding box center [784, 376] width 119 height 54
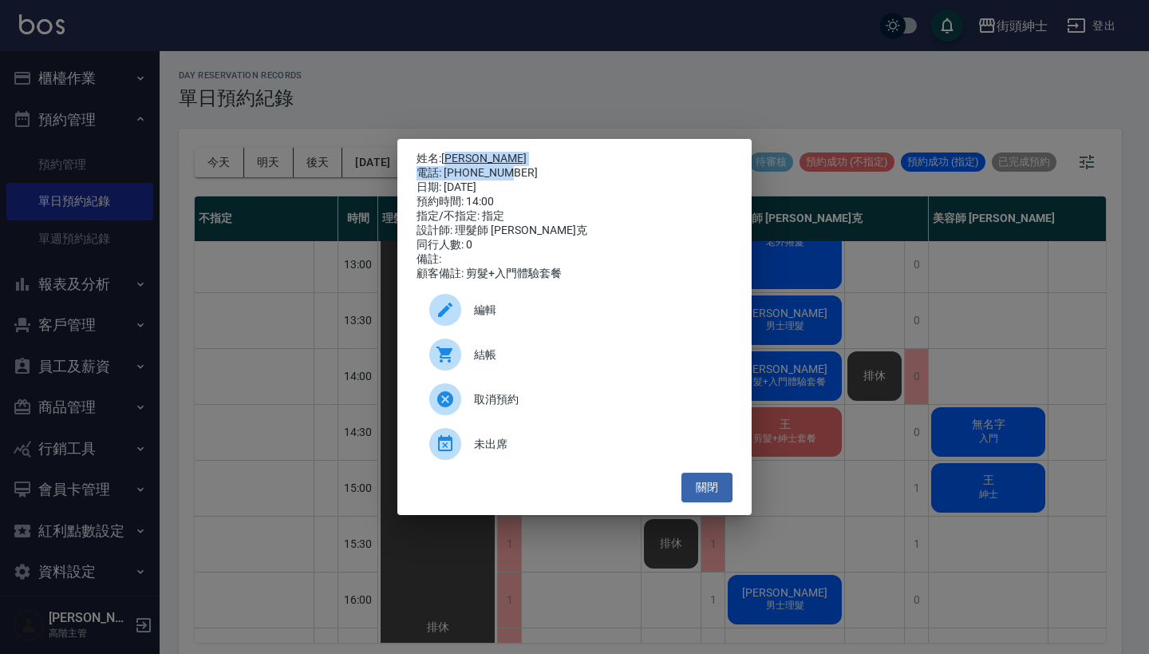
drag, startPoint x: 516, startPoint y: 170, endPoint x: 450, endPoint y: 157, distance: 67.4
click at [450, 157] on div "姓名: [PERSON_NAME] 電話: [PHONE_NUMBER] 日期: [DATE] 預約時間: 14:00 指定/不指定: 指定 設計師: 理髮師…" at bounding box center [575, 216] width 316 height 129
click at [512, 166] on div "電話: [PHONE_NUMBER]" at bounding box center [575, 173] width 316 height 14
drag, startPoint x: 518, startPoint y: 169, endPoint x: 448, endPoint y: 159, distance: 71.0
click at [448, 159] on div "姓名: [PERSON_NAME] 電話: [PHONE_NUMBER] 日期: [DATE] 預約時間: 14:00 指定/不指定: 指定 設計師: 理髮師…" at bounding box center [575, 216] width 316 height 129
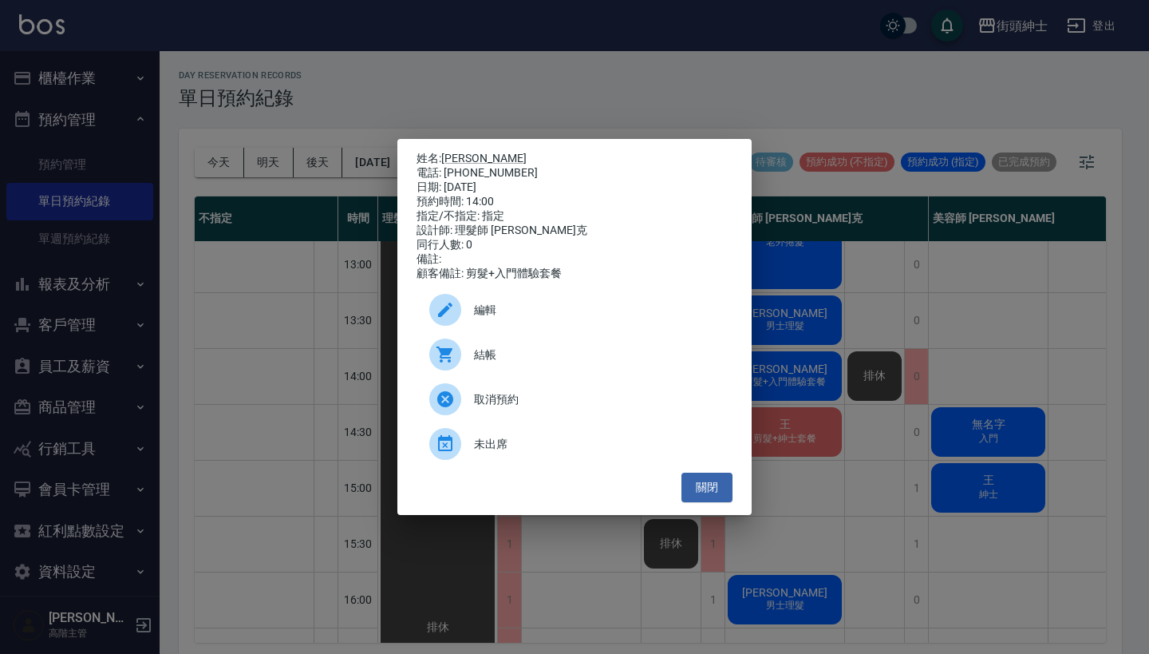
copy div "姓名: [PERSON_NAME] 電話: [PHONE_NUMBER]"
click at [499, 102] on div "姓名: [PERSON_NAME] 電話: [PHONE_NUMBER] 日期: [DATE] 預約時間: 14:00 指定/不指定: 指定 設計師: 理髮師…" at bounding box center [574, 327] width 1149 height 654
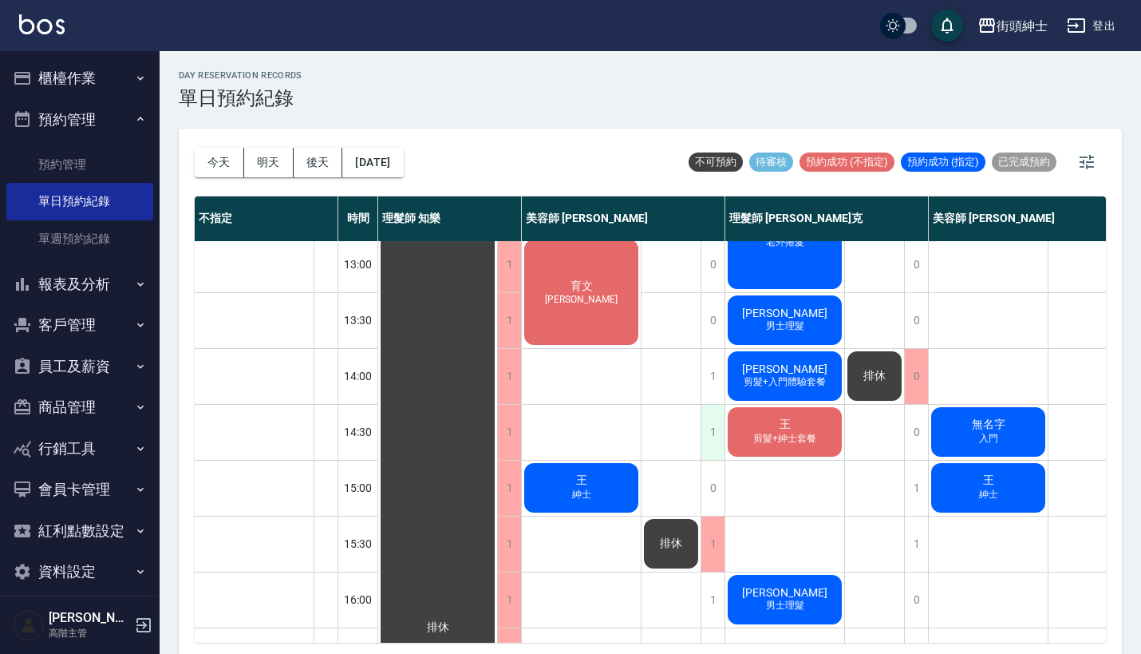
click at [708, 428] on div "1" at bounding box center [713, 432] width 24 height 55
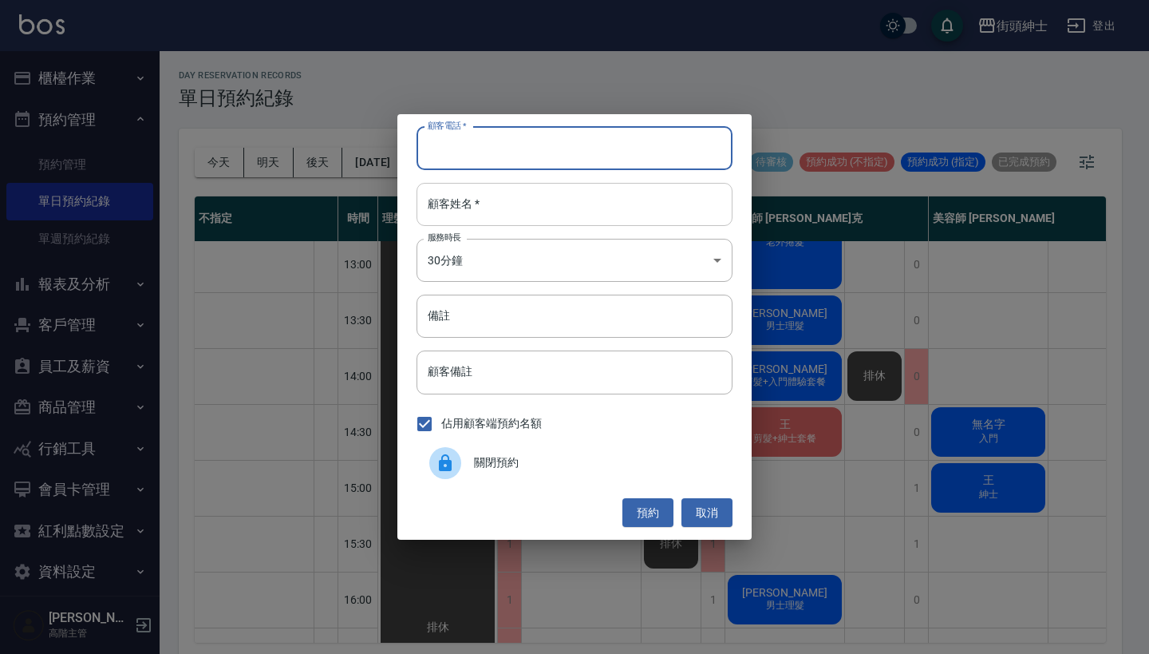
paste input "[PERSON_NAME] 電話: [PHONE_NUMBER]"
type input "[PERSON_NAME] 電話: [PHONE_NUMBER]"
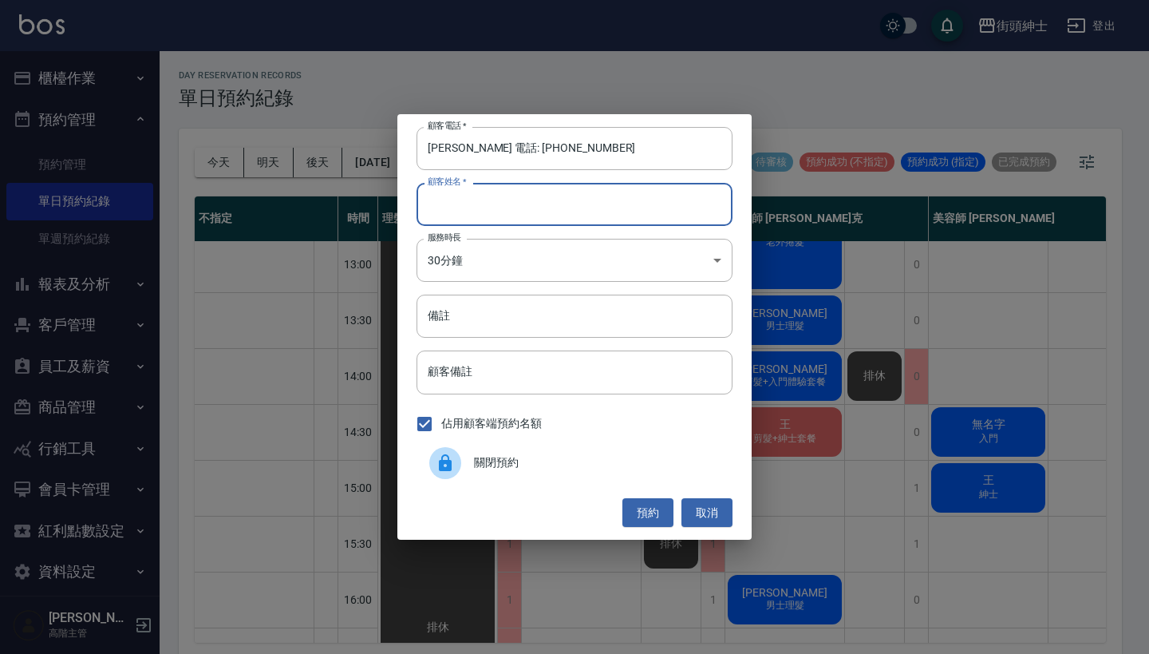
paste input "[PERSON_NAME] 電話: [PHONE_NUMBER]"
type input "[PERSON_NAME] 電話: [PHONE_NUMBER]"
drag, startPoint x: 492, startPoint y: 151, endPoint x: 313, endPoint y: 151, distance: 179.5
click at [313, 151] on div "顧客電話   * [PERSON_NAME] 電話: [PHONE_NUMBER] 顧客電話   * 顧客姓名   * [PERSON_NAME] 電話: […" at bounding box center [574, 327] width 1149 height 654
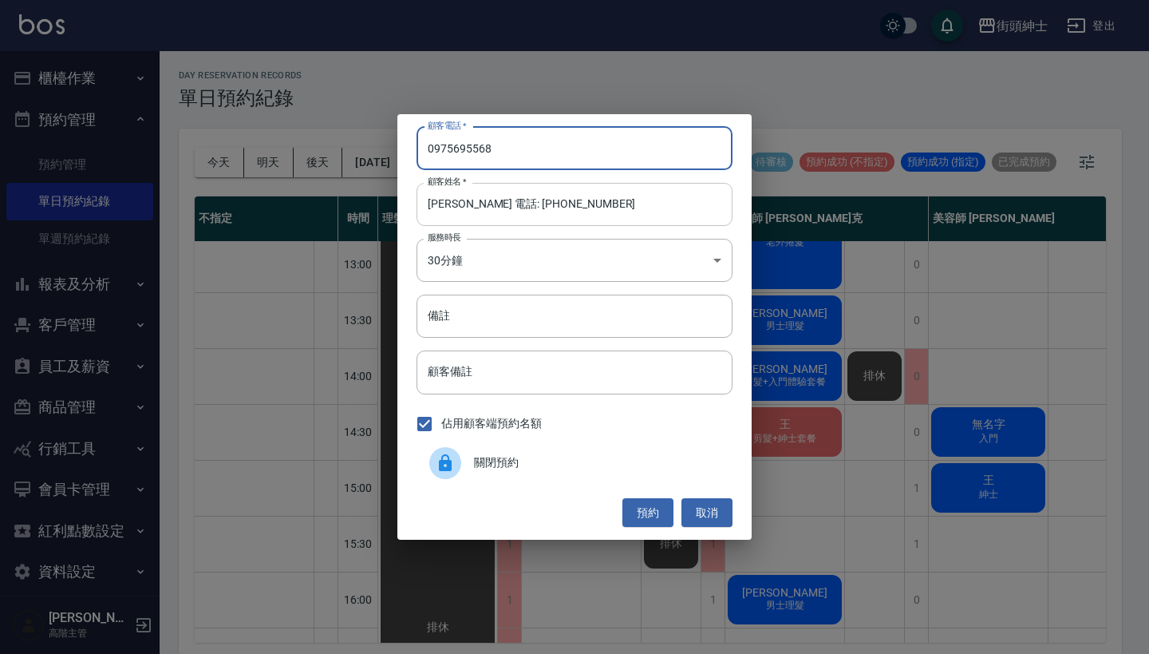
type input "0975695568"
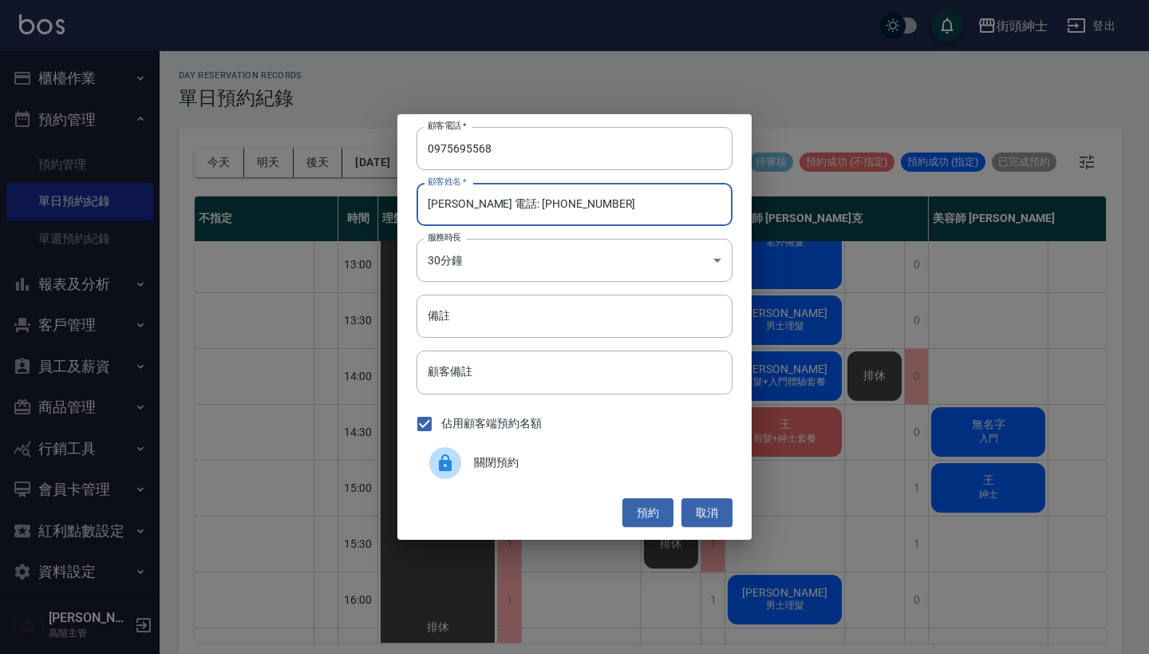
drag, startPoint x: 631, startPoint y: 209, endPoint x: 457, endPoint y: 209, distance: 174.0
click at [456, 209] on input "[PERSON_NAME] 電話: [PHONE_NUMBER]" at bounding box center [575, 204] width 316 height 43
type input "[PERSON_NAME]"
click at [460, 312] on input "備註" at bounding box center [575, 315] width 316 height 43
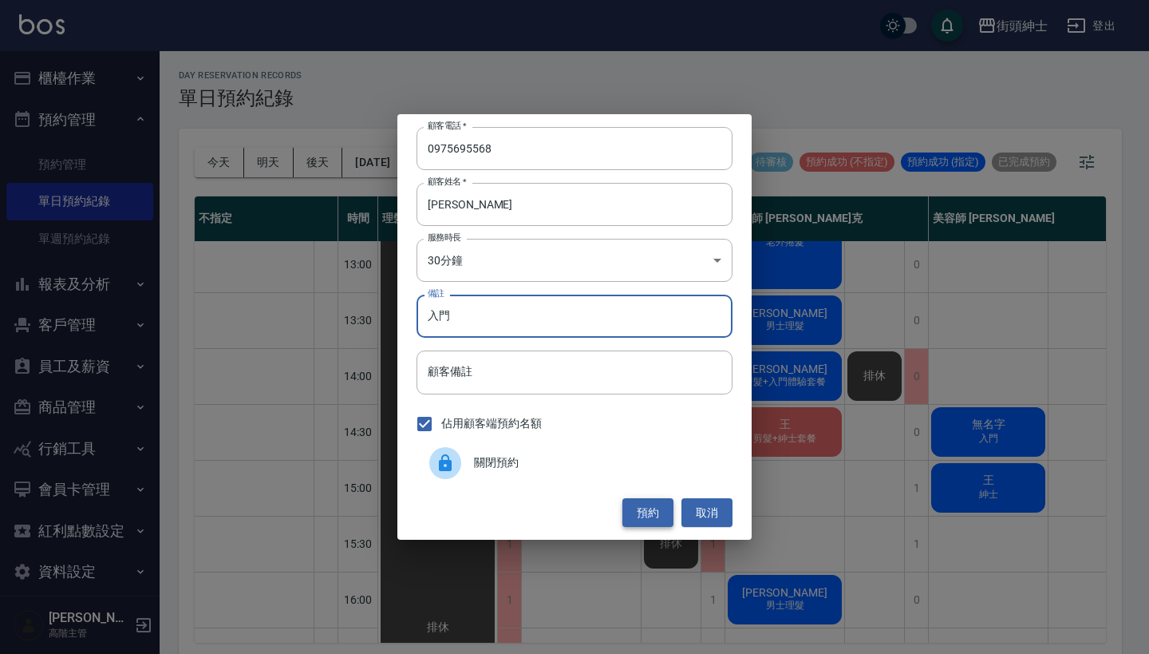
type input "入門"
click at [652, 499] on button "預約" at bounding box center [647, 513] width 51 height 30
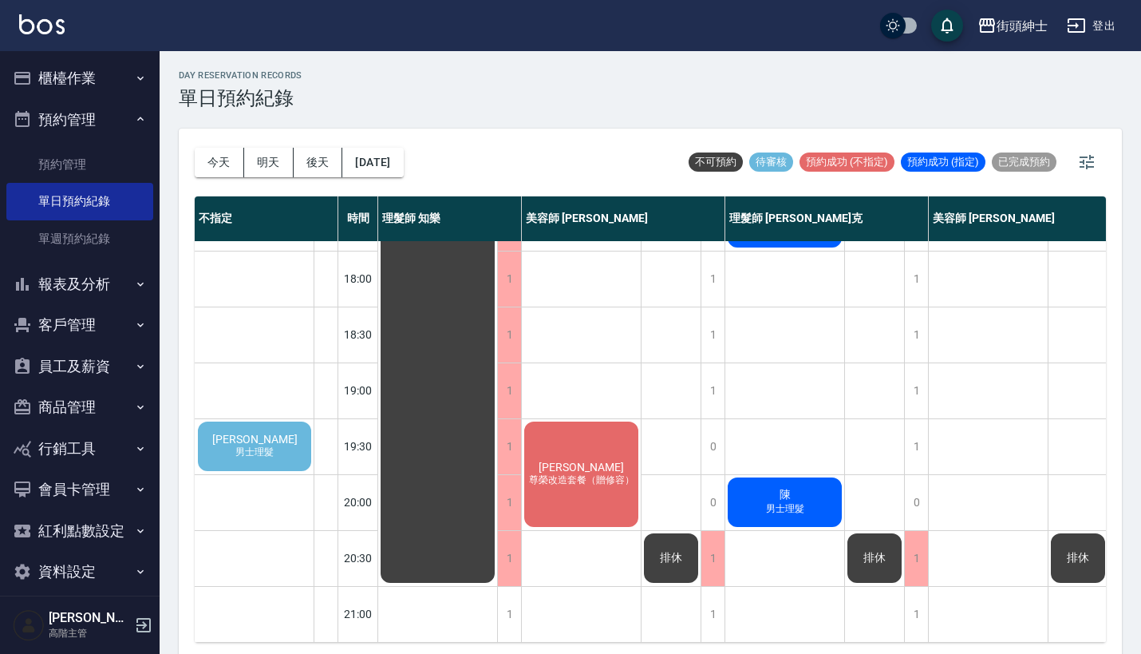
scroll to position [785, 0]
click at [242, 447] on span "男士理髮" at bounding box center [254, 452] width 45 height 14
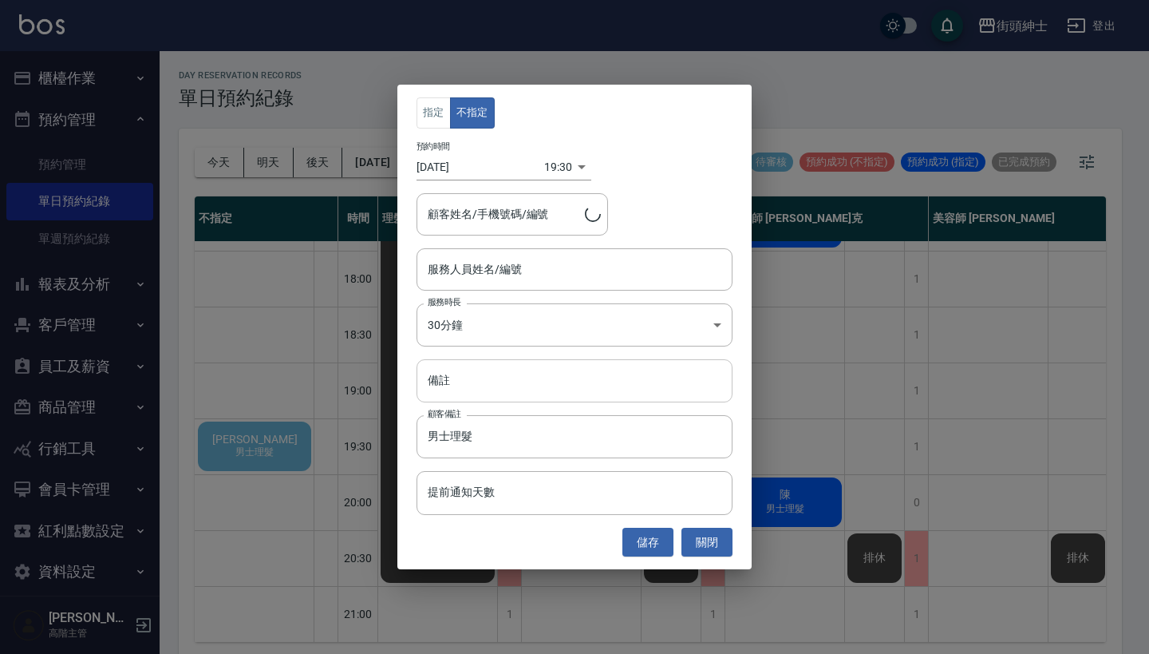
type input "[PERSON_NAME]/0978096898"
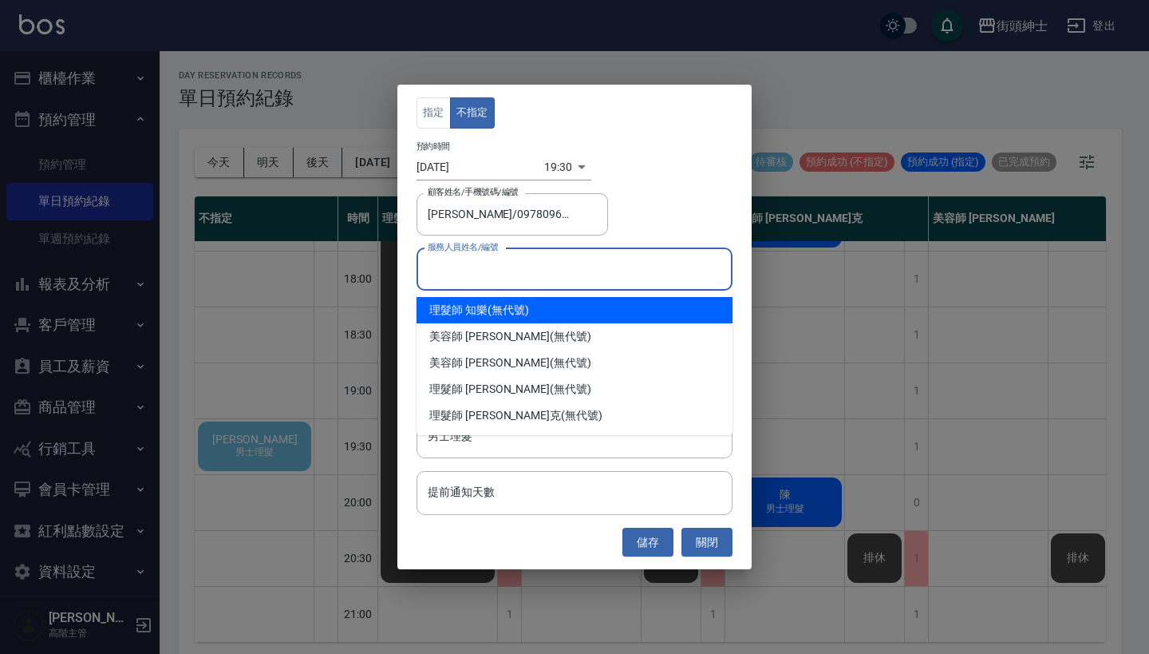
click at [509, 276] on input "服務人員姓名/編號" at bounding box center [575, 269] width 302 height 28
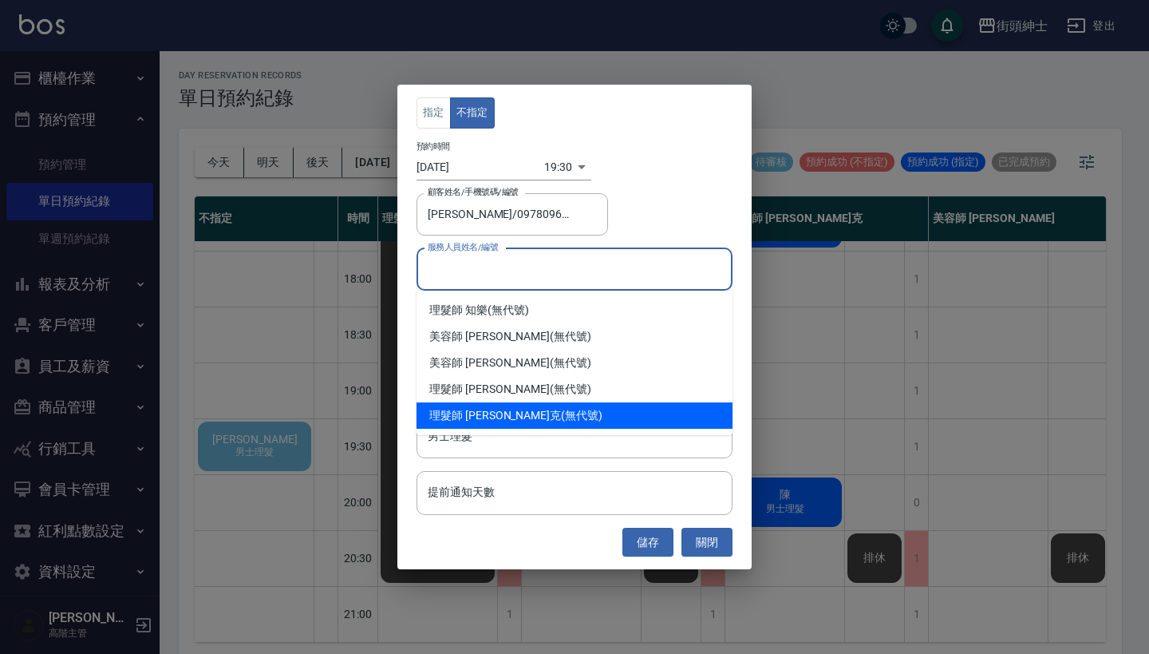
click at [505, 408] on span "理髮師 [PERSON_NAME]克" at bounding box center [495, 415] width 132 height 17
type input "理髮師 [PERSON_NAME](無代號)"
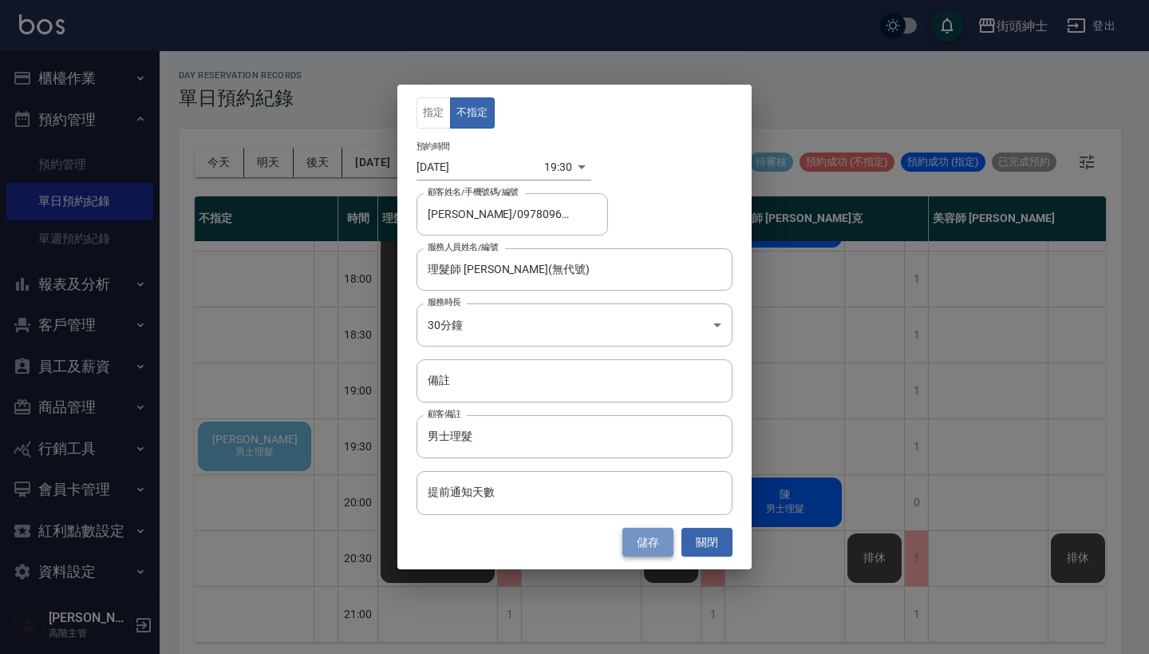
click at [646, 541] on button "儲存" at bounding box center [647, 542] width 51 height 30
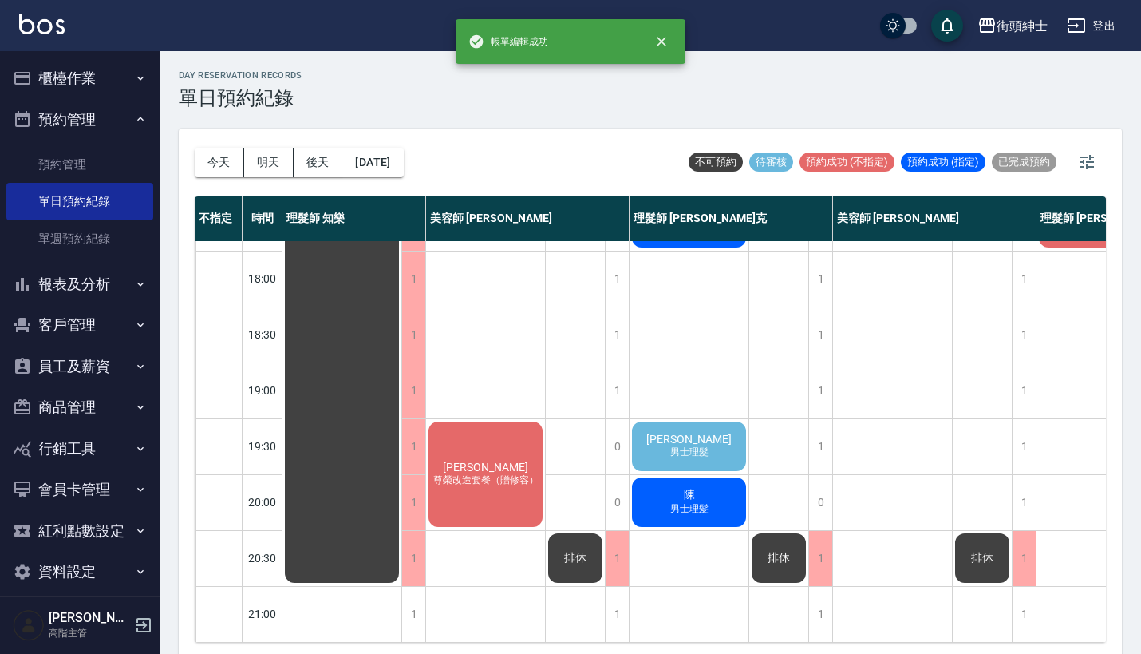
click at [697, 445] on span "男士理髮" at bounding box center [689, 452] width 45 height 14
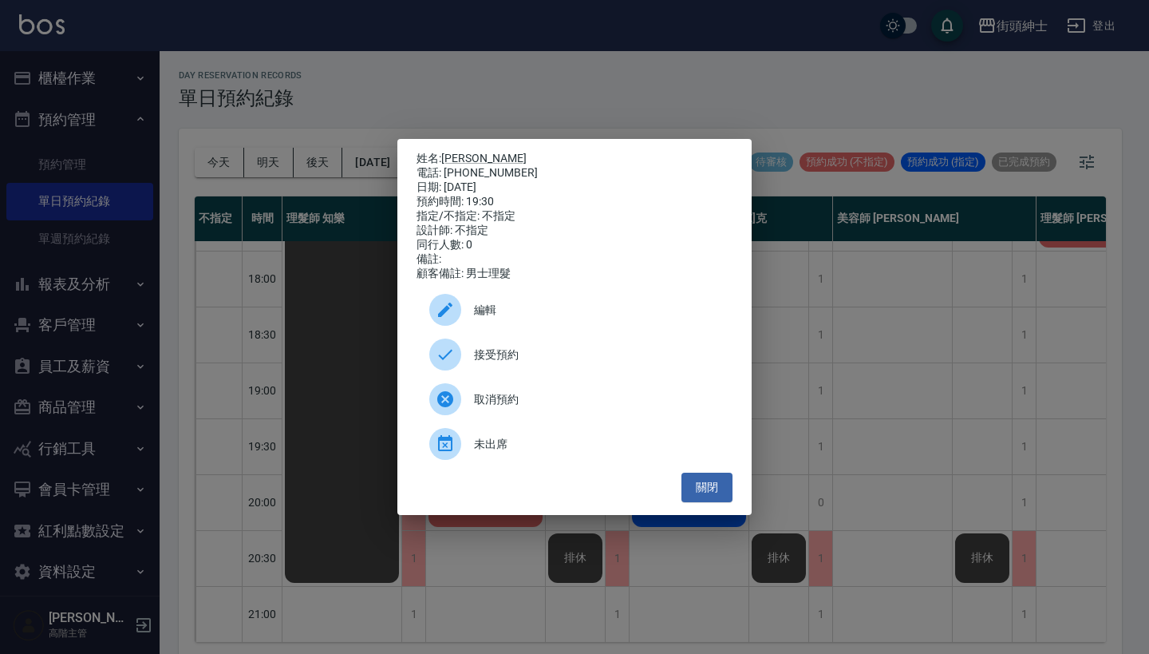
click at [586, 363] on span "接受預約" at bounding box center [597, 354] width 246 height 17
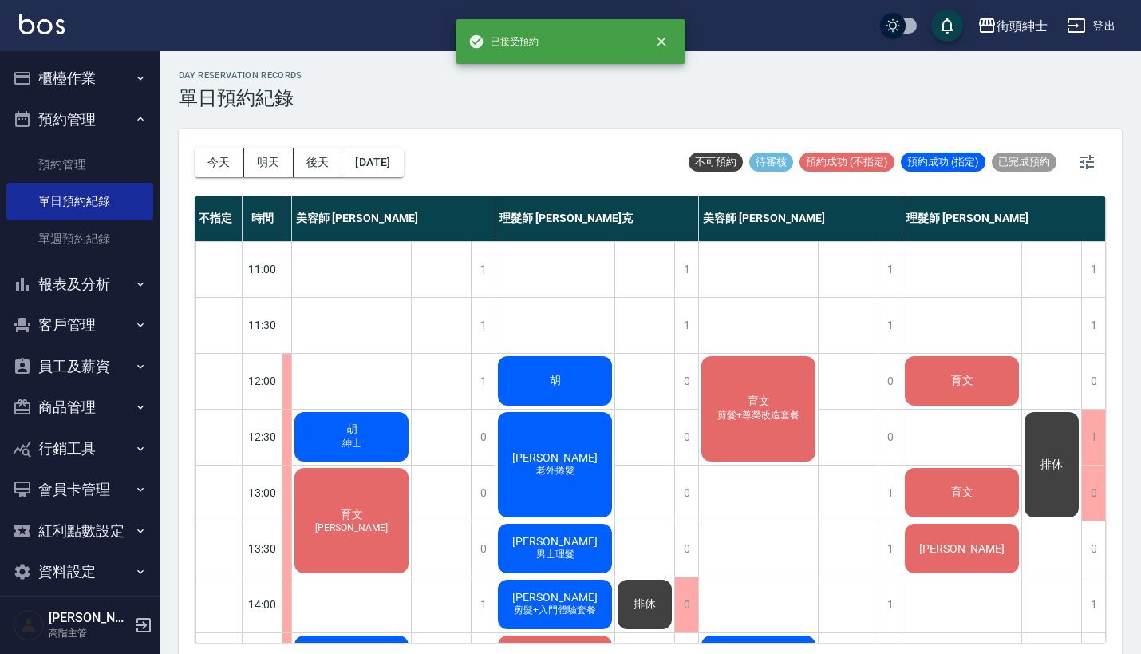
scroll to position [0, 143]
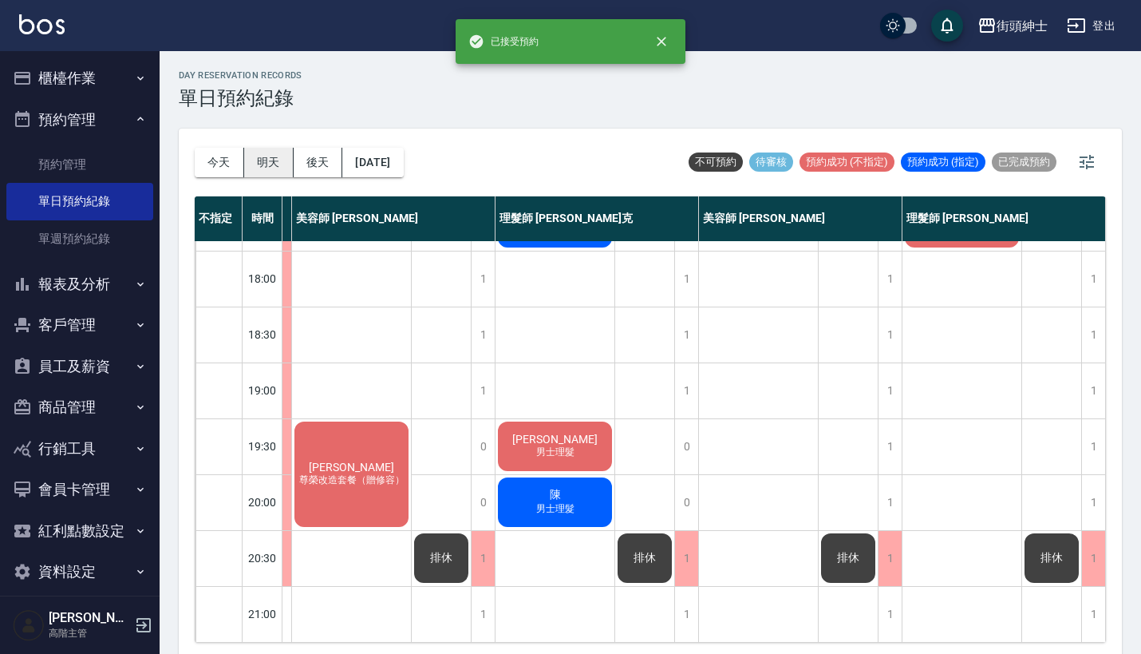
click at [277, 156] on button "明天" at bounding box center [268, 163] width 49 height 30
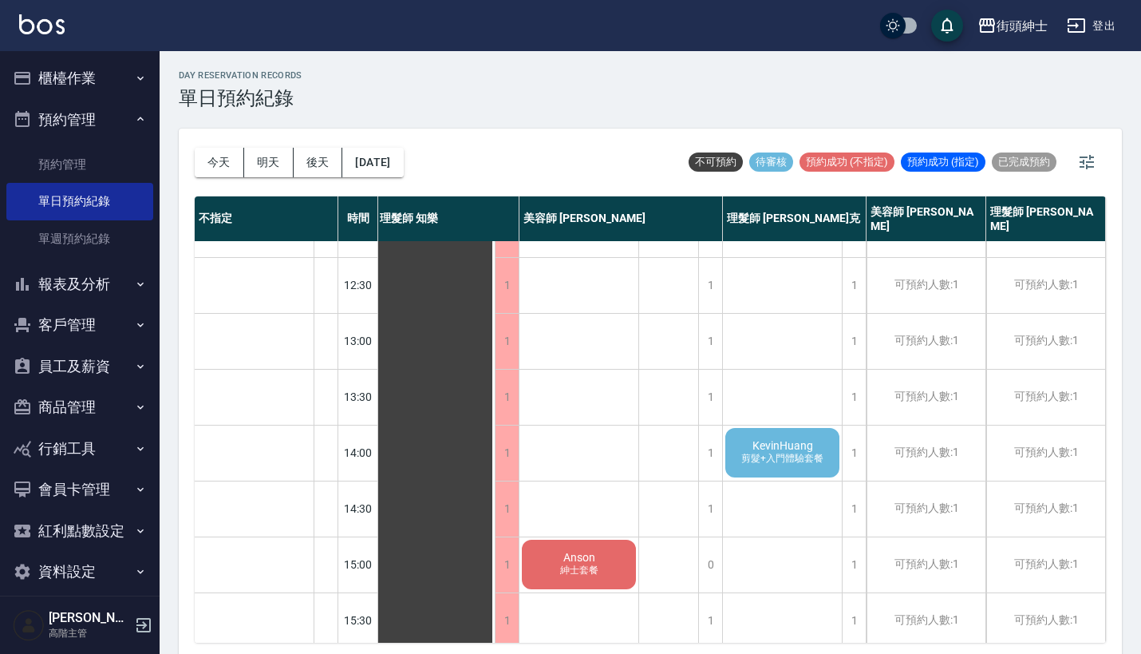
scroll to position [152, 10]
click at [770, 444] on span "KevinHuang" at bounding box center [782, 445] width 67 height 13
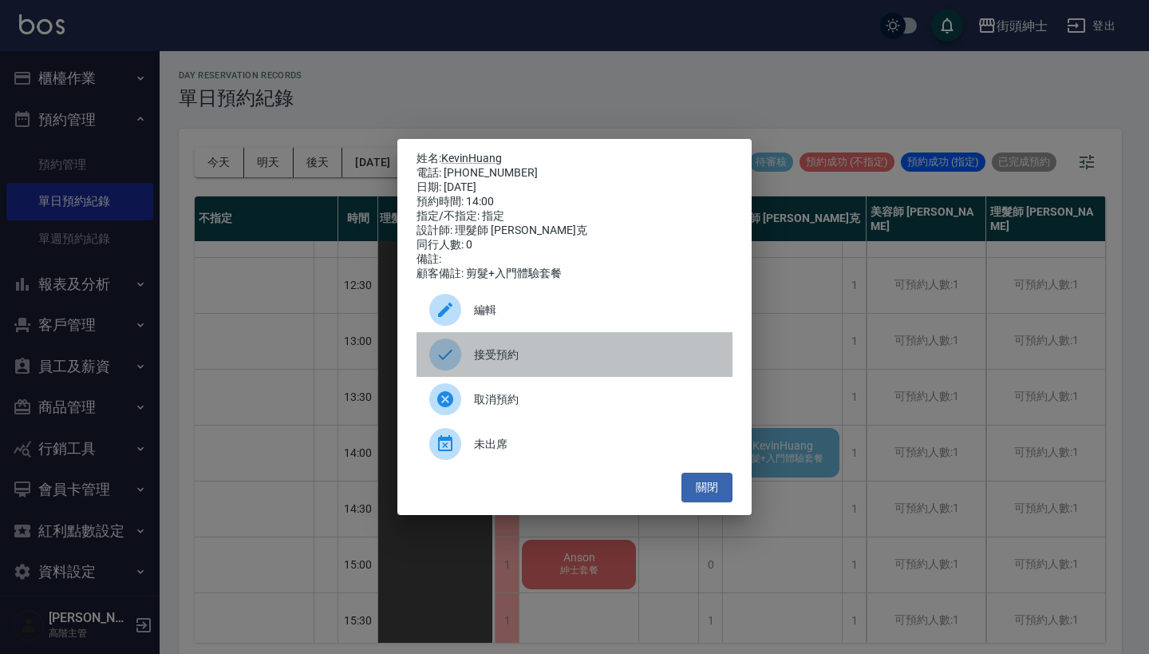
click at [511, 358] on span "接受預約" at bounding box center [597, 354] width 246 height 17
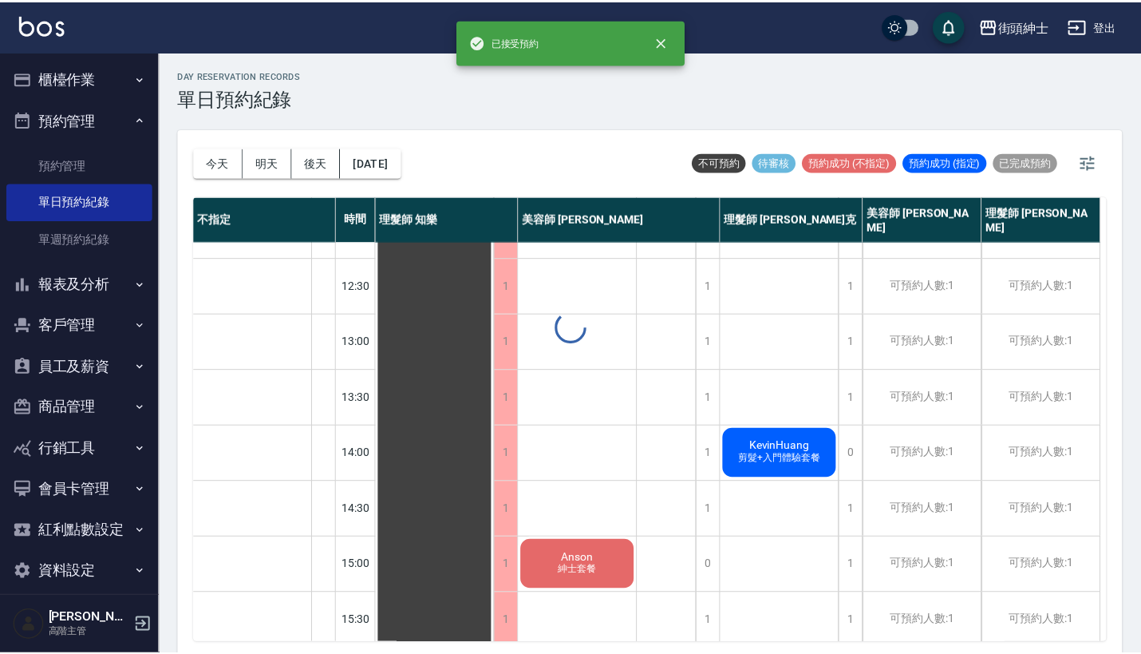
scroll to position [152, 2]
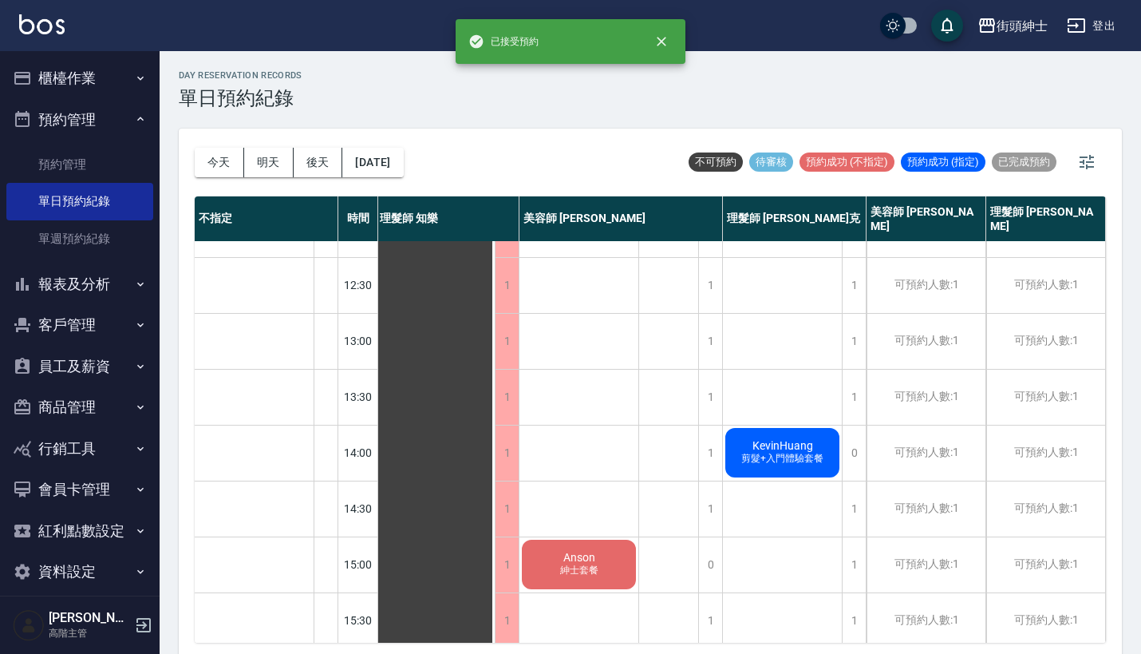
click at [790, 452] on span "剪髮+入門體驗套餐" at bounding box center [782, 459] width 89 height 14
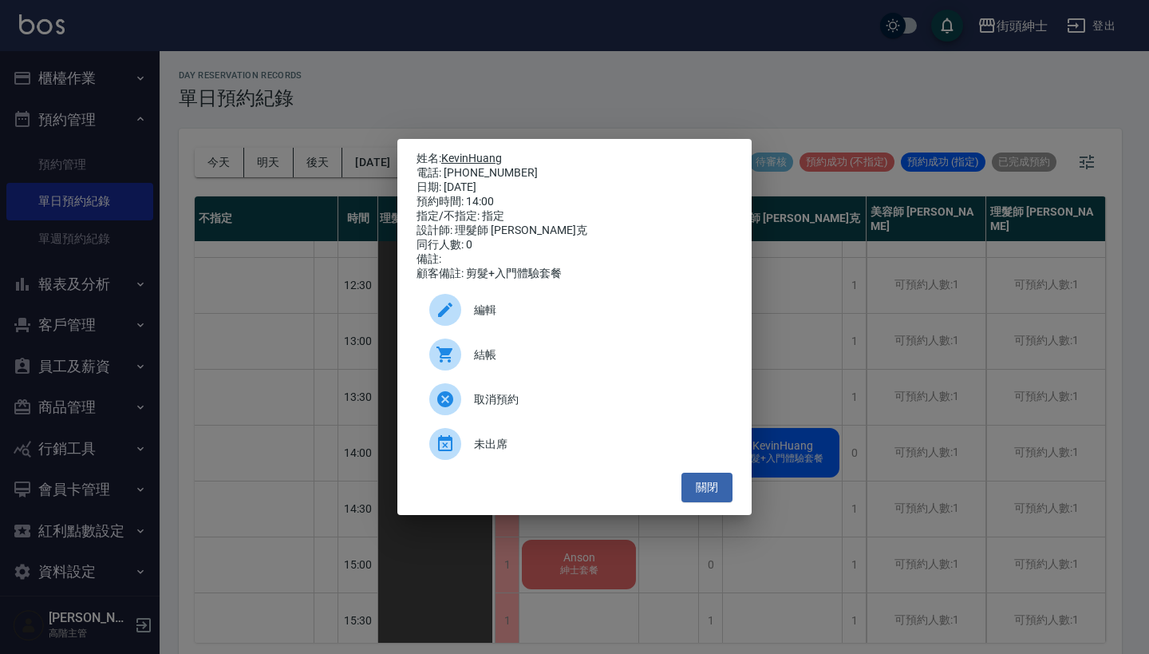
drag, startPoint x: 496, startPoint y: 166, endPoint x: 445, endPoint y: 157, distance: 51.8
click at [445, 157] on div "姓名: KevinHuang 電話: [PHONE_NUMBER] 日期: [DATE] 預約時間: 14:00 指定/不指定: 指定 設計師: 理髮師 [P…" at bounding box center [575, 216] width 316 height 129
copy div "姓名: KevinHuang 電話: [PHONE_NUMBER]"
click at [636, 105] on div "姓名: KevinHuang 電話: [PHONE_NUMBER] 日期: [DATE] 預約時間: 14:00 指定/不指定: 指定 設計師: 理髮師 [P…" at bounding box center [574, 327] width 1149 height 654
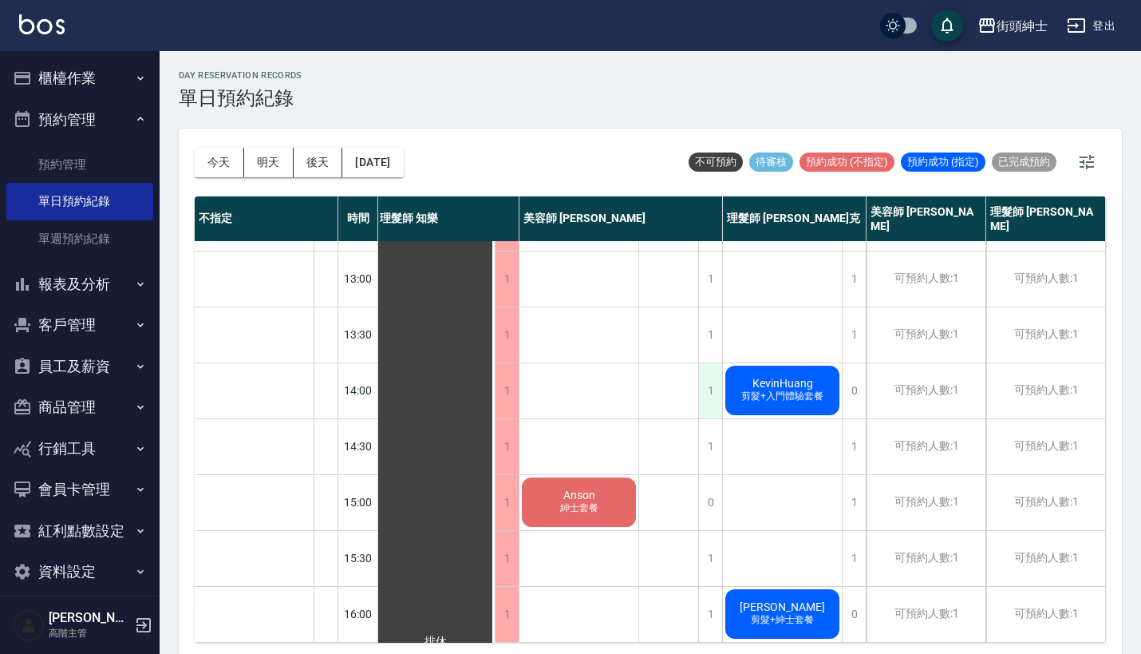
scroll to position [239, 2]
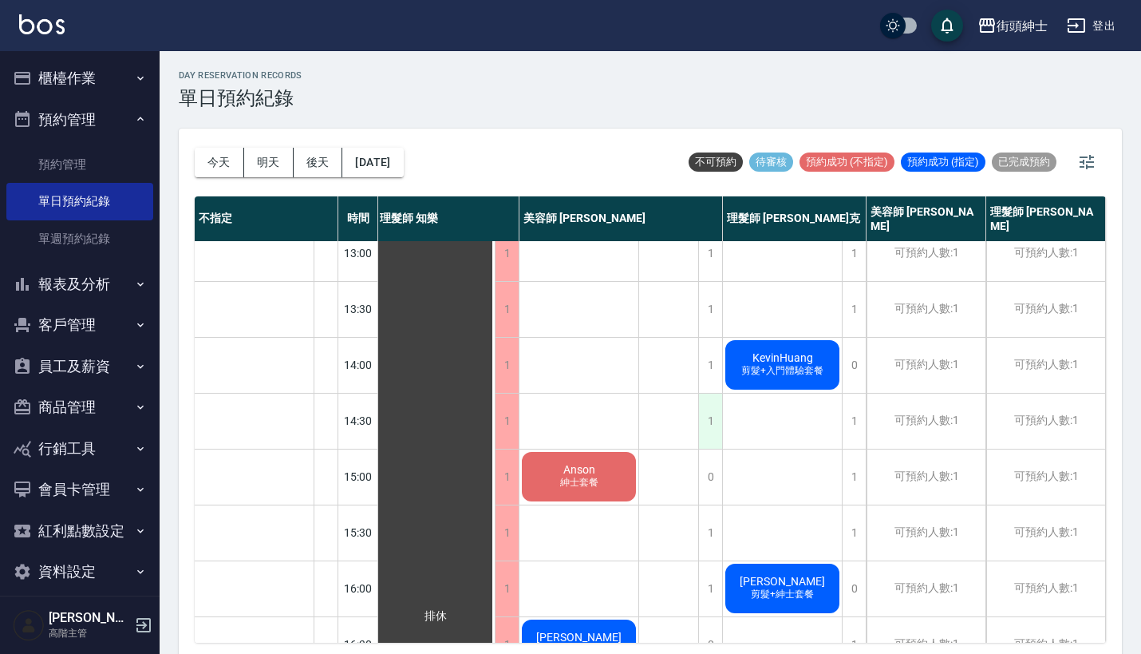
click at [717, 428] on div "1" at bounding box center [710, 420] width 24 height 55
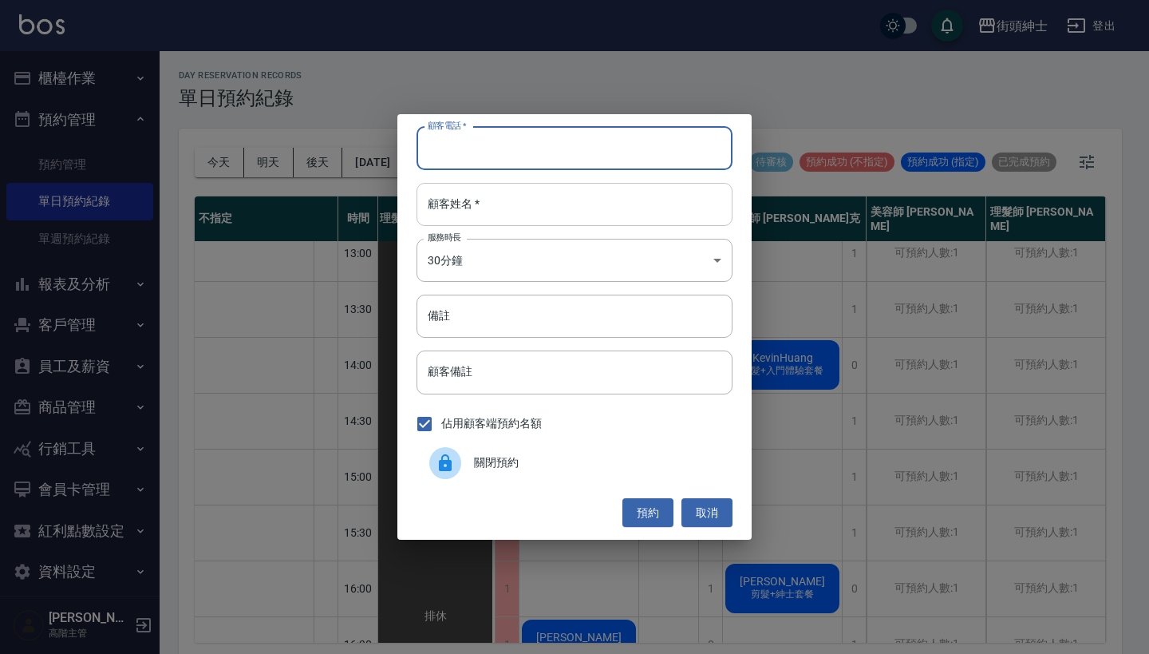
paste input "KevinHuang 電話: [PHONE_NUMBER]"
drag, startPoint x: 544, startPoint y: 157, endPoint x: 544, endPoint y: 184, distance: 26.3
type input "KevinHuang 電話: [PHONE_NUMBER]"
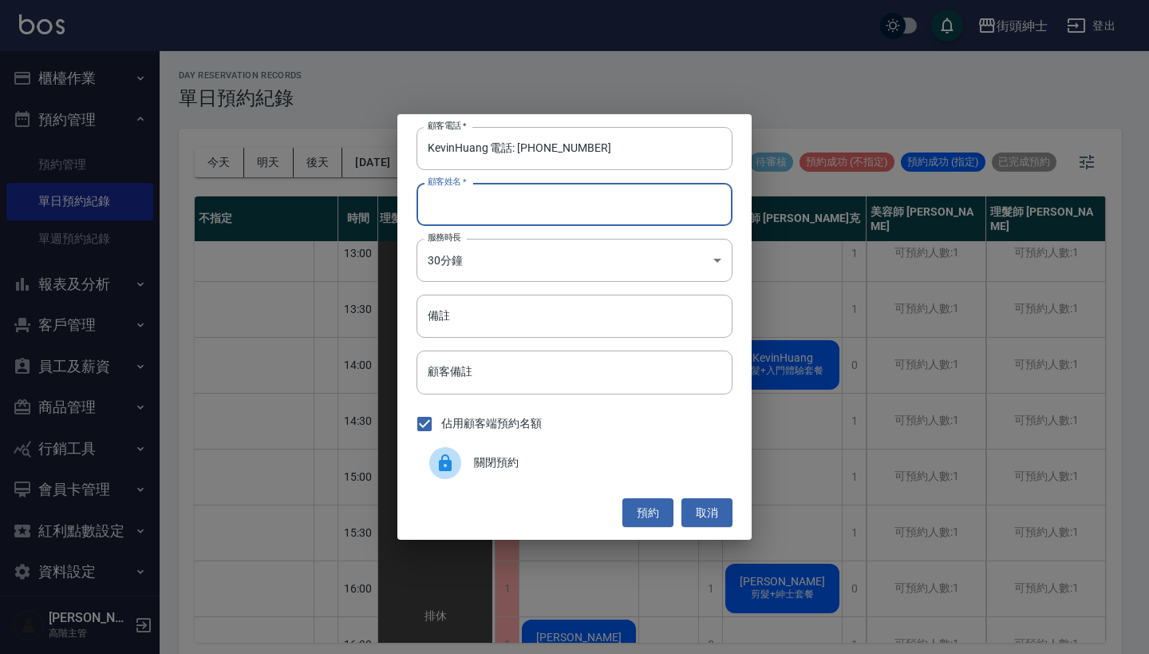
paste input "KevinHuang 電話: [PHONE_NUMBER]"
type input "KevinHuang 電話: [PHONE_NUMBER]"
drag, startPoint x: 519, startPoint y: 152, endPoint x: 389, endPoint y: 151, distance: 130.9
click at [389, 151] on div "顧客電話   * KevinHuang 電話: [PHONE_NUMBER] 顧客電話   * 顧客姓名   * [PERSON_NAME] 電話: [PHO…" at bounding box center [574, 327] width 1149 height 654
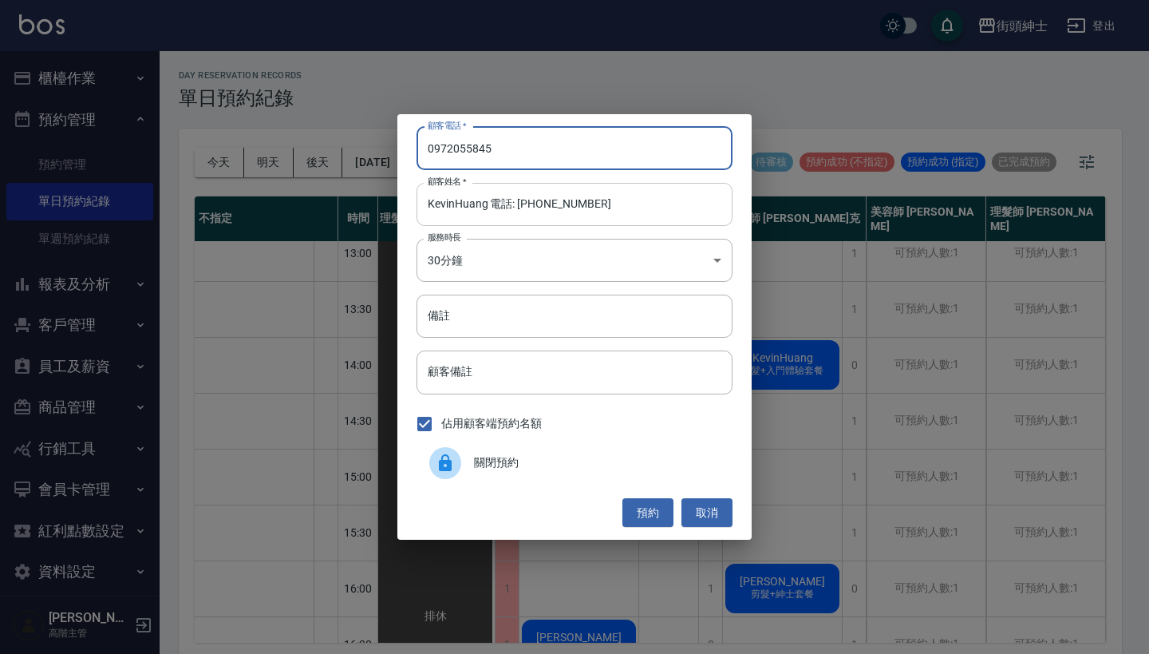
type input "0972055845"
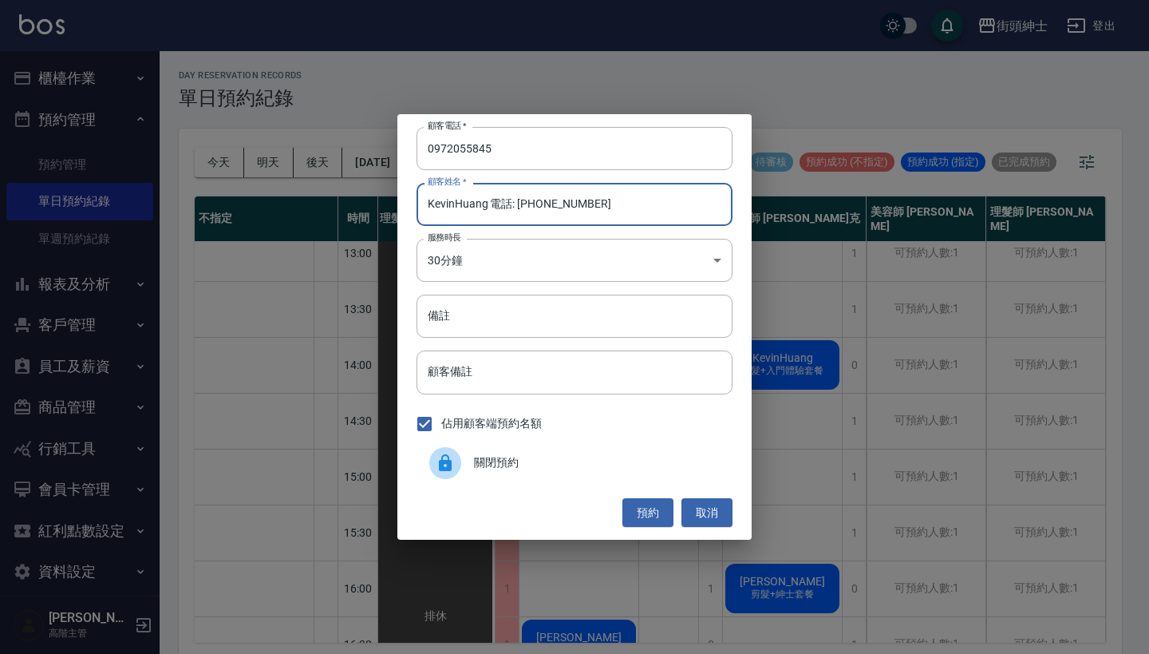
drag, startPoint x: 608, startPoint y: 204, endPoint x: 489, endPoint y: 202, distance: 118.9
click at [489, 202] on input "KevinHuang 電話: [PHONE_NUMBER]" at bounding box center [575, 204] width 316 height 43
type input "KevinHuang"
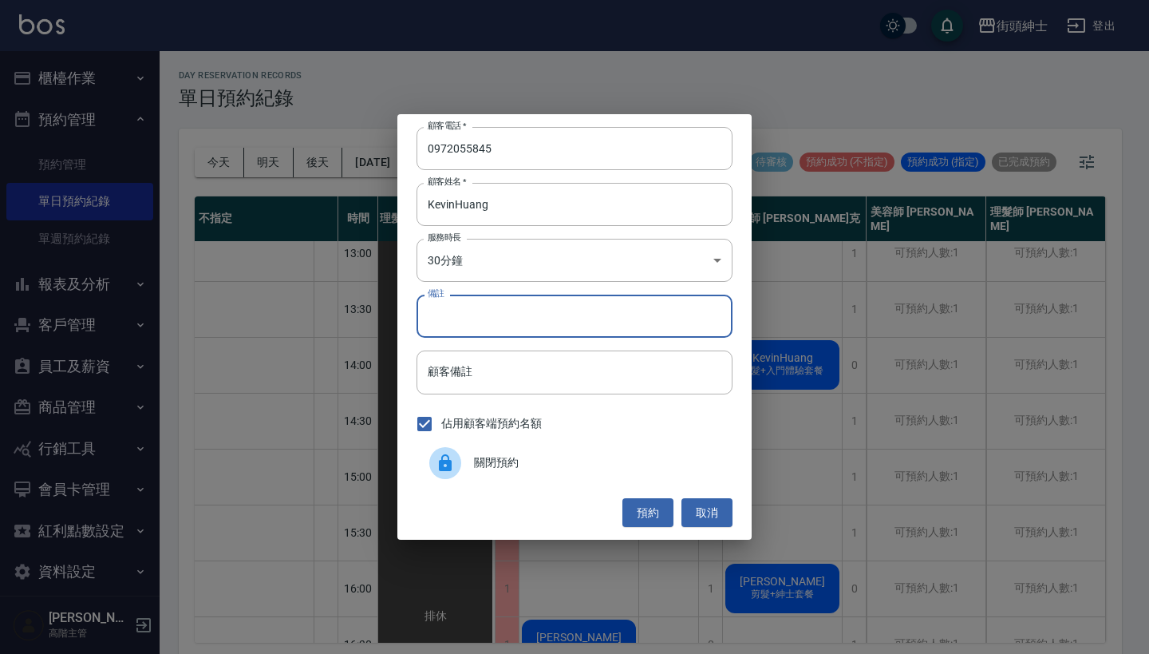
click at [535, 316] on input "備註" at bounding box center [575, 315] width 316 height 43
type input "入門"
click at [665, 515] on button "預約" at bounding box center [647, 513] width 51 height 30
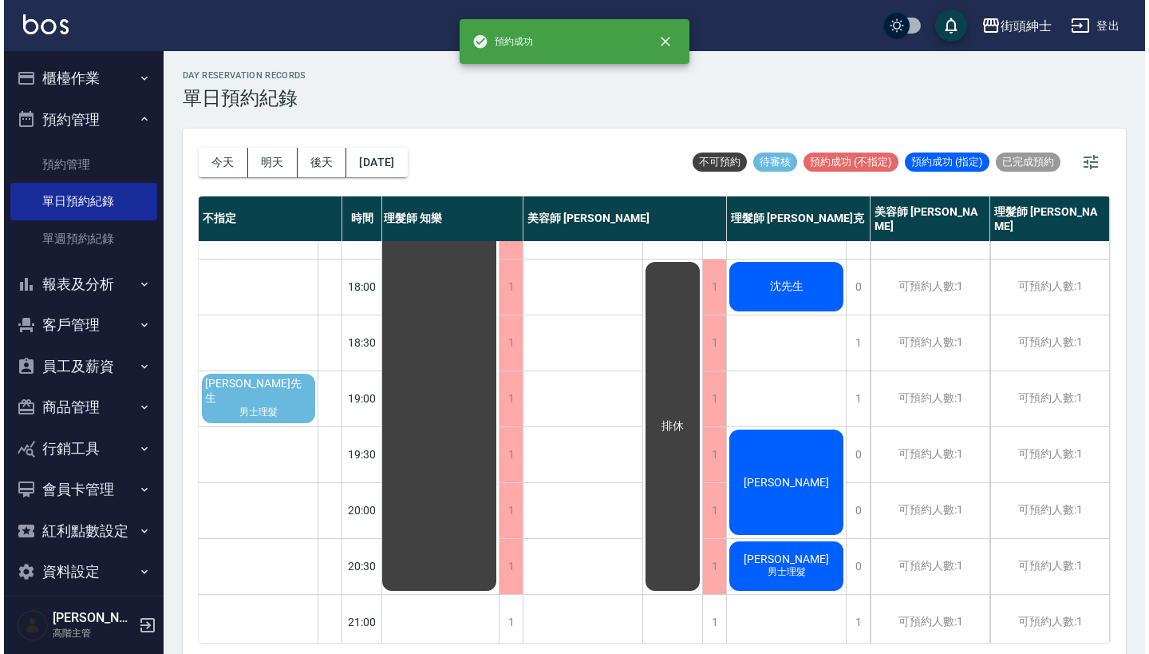
scroll to position [759, 2]
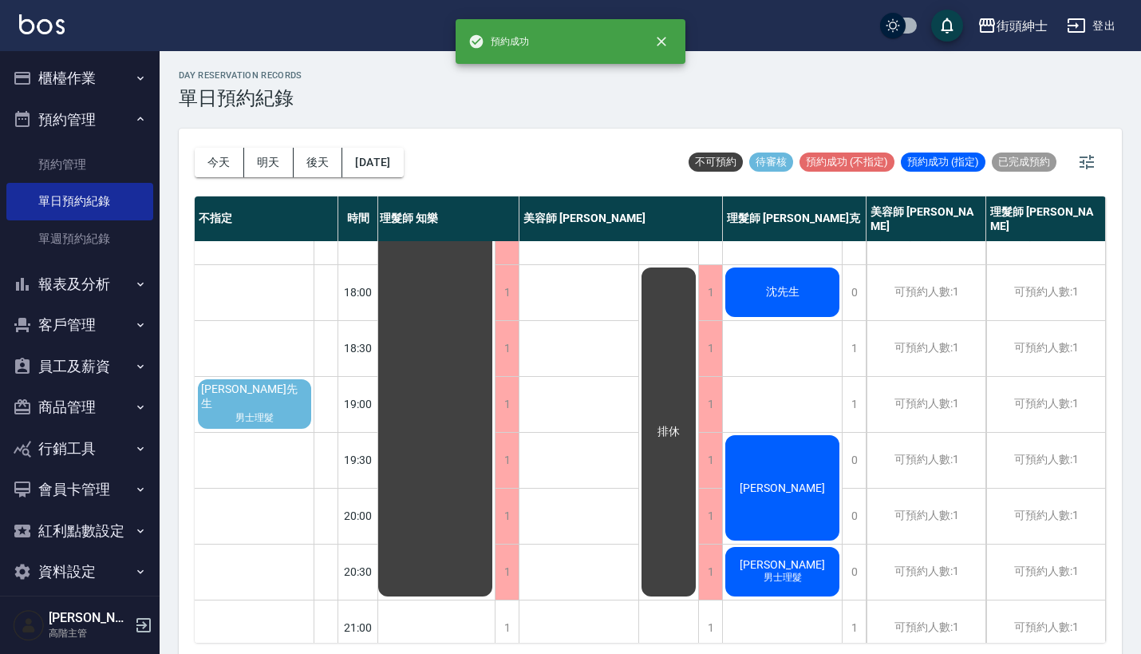
click at [272, 412] on span "男士理髮" at bounding box center [254, 418] width 45 height 14
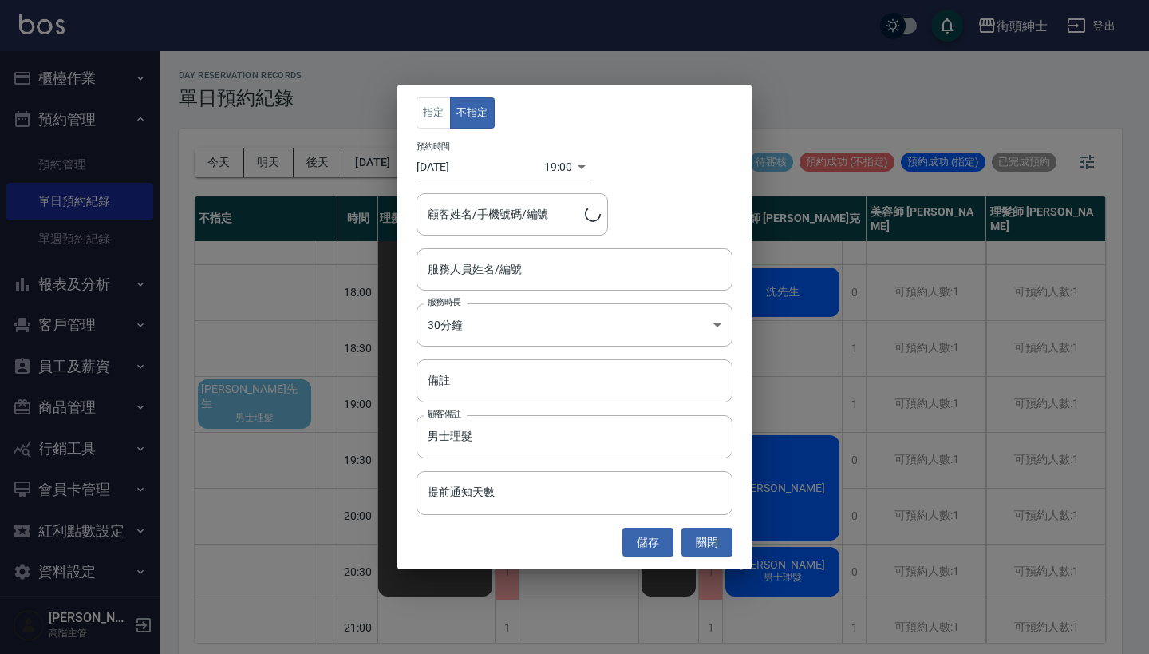
type input "[PERSON_NAME]先生/0911483736"
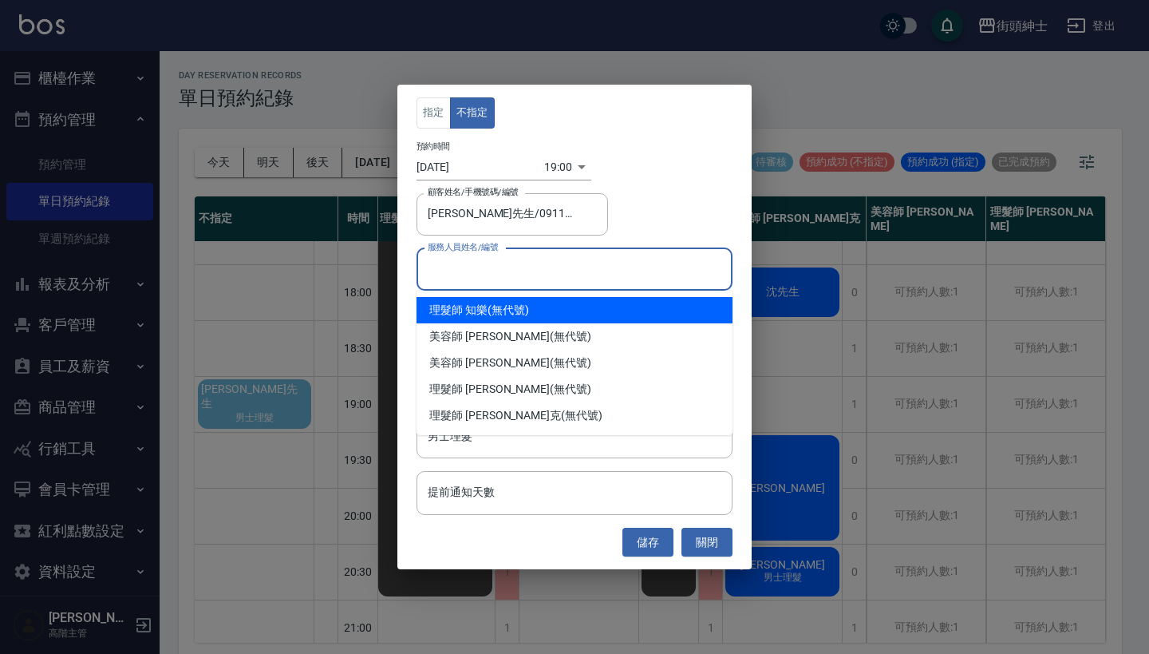
click at [516, 261] on input "服務人員姓名/編號" at bounding box center [575, 269] width 302 height 28
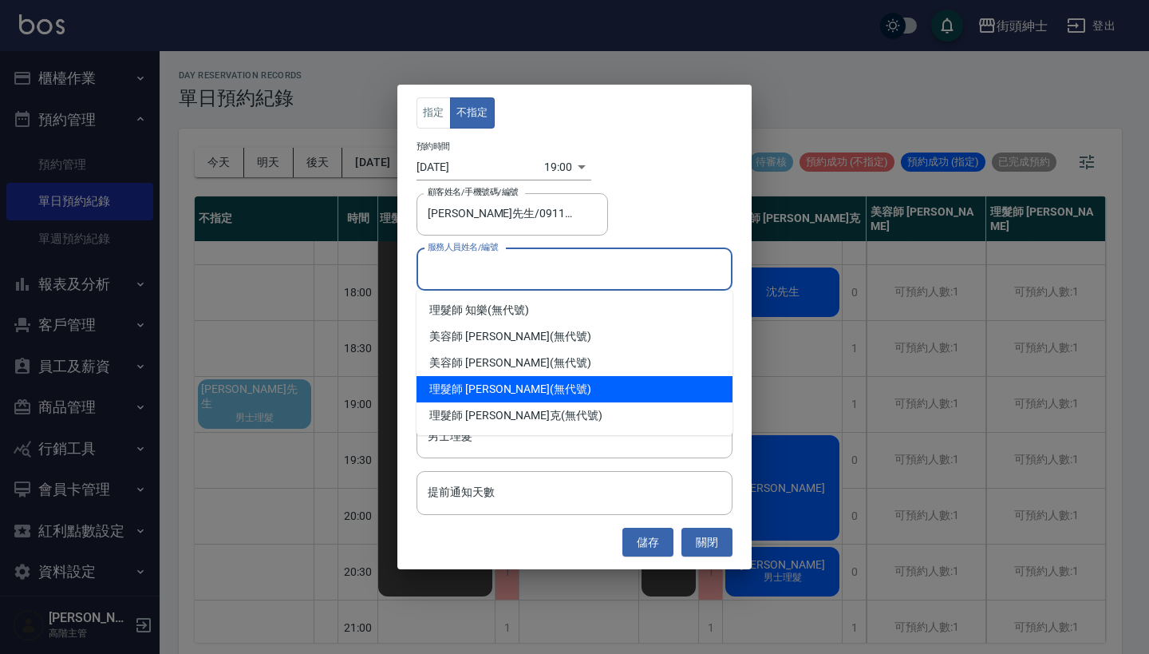
click at [494, 397] on div "理髮師 [PERSON_NAME] (無代號)" at bounding box center [575, 389] width 316 height 26
type input "理髮師 [PERSON_NAME](無代號)"
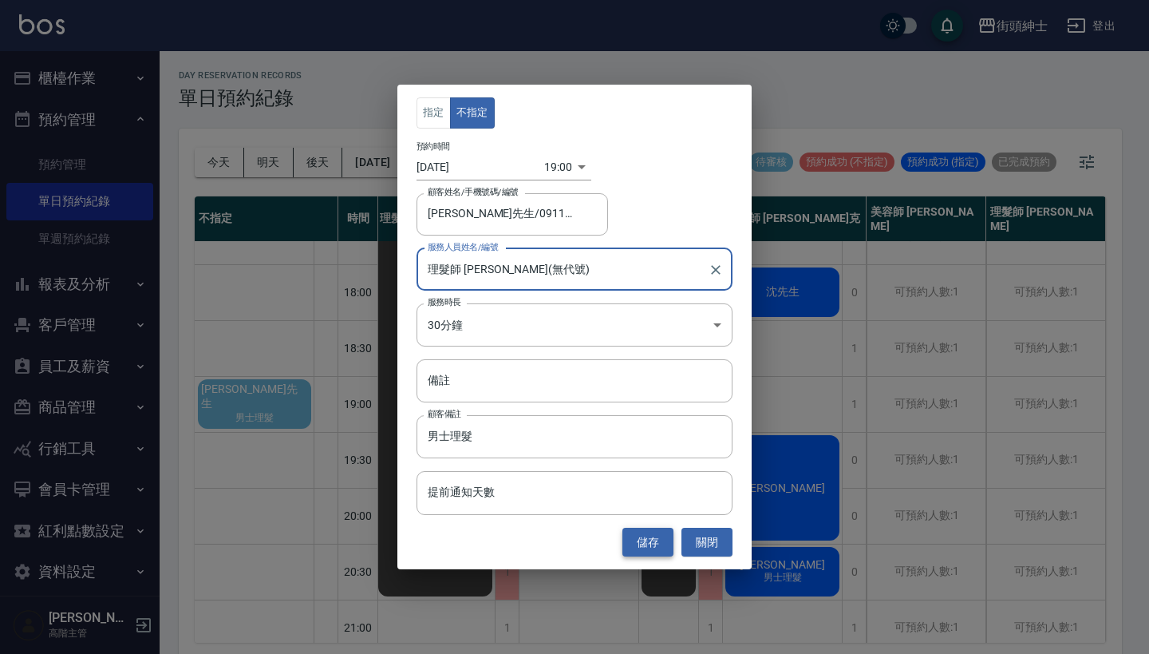
click at [642, 546] on button "儲存" at bounding box center [647, 542] width 51 height 30
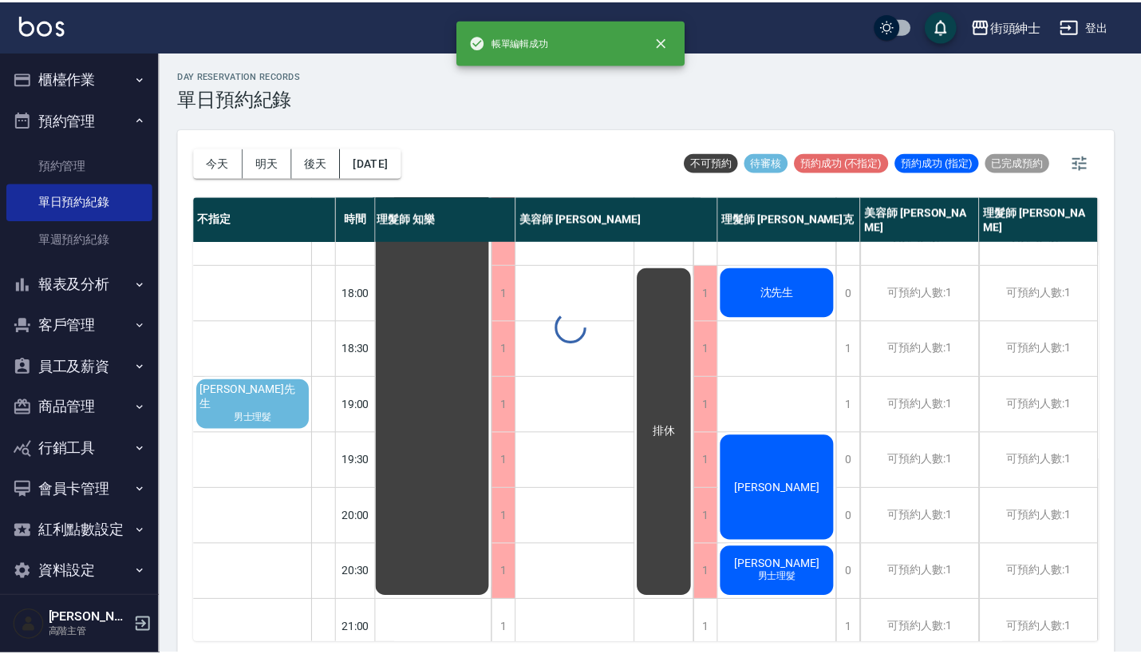
scroll to position [759, 0]
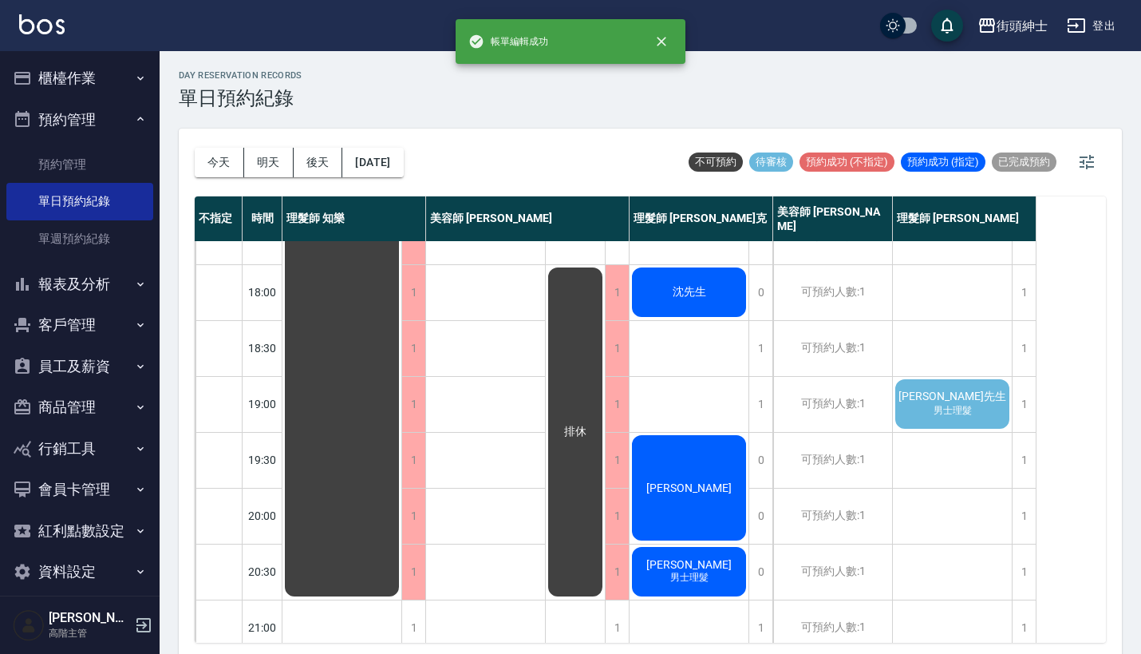
click at [926, 378] on div "[PERSON_NAME]先生 男士理髮" at bounding box center [952, 404] width 119 height 54
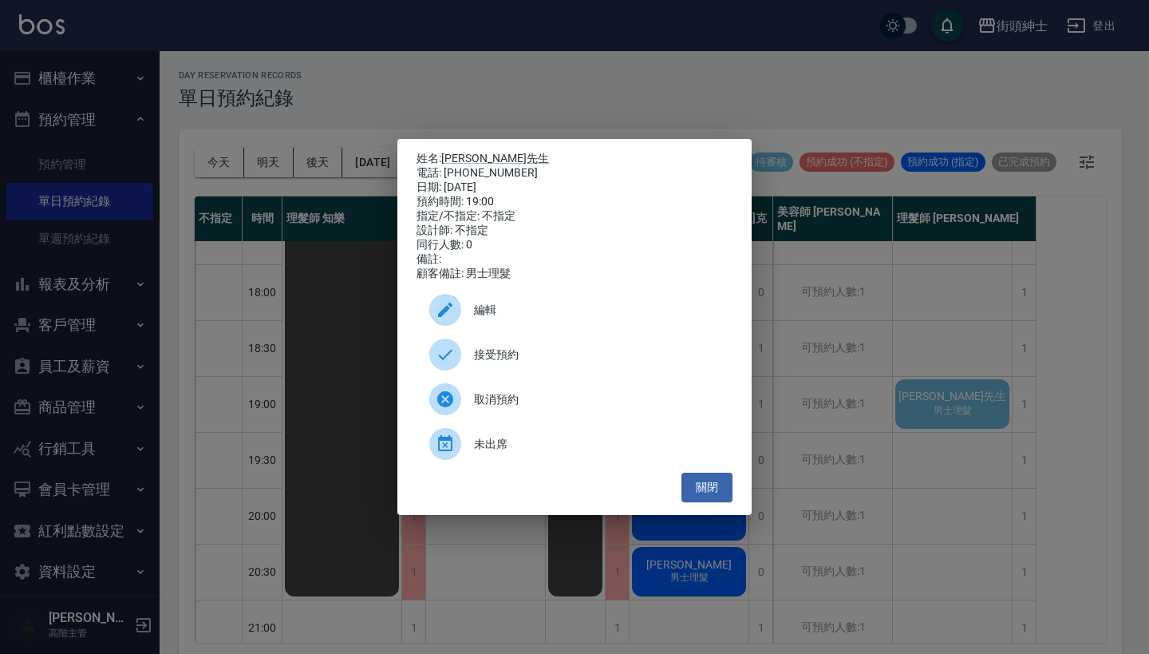
click at [575, 373] on div "接受預約" at bounding box center [575, 354] width 316 height 45
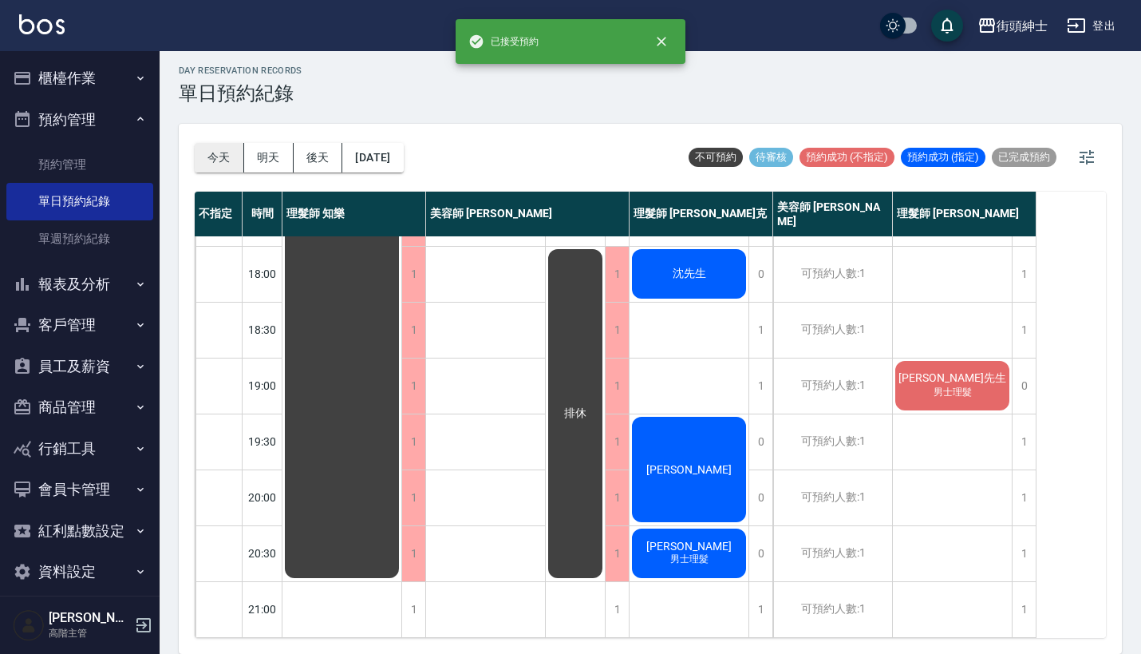
scroll to position [4, 0]
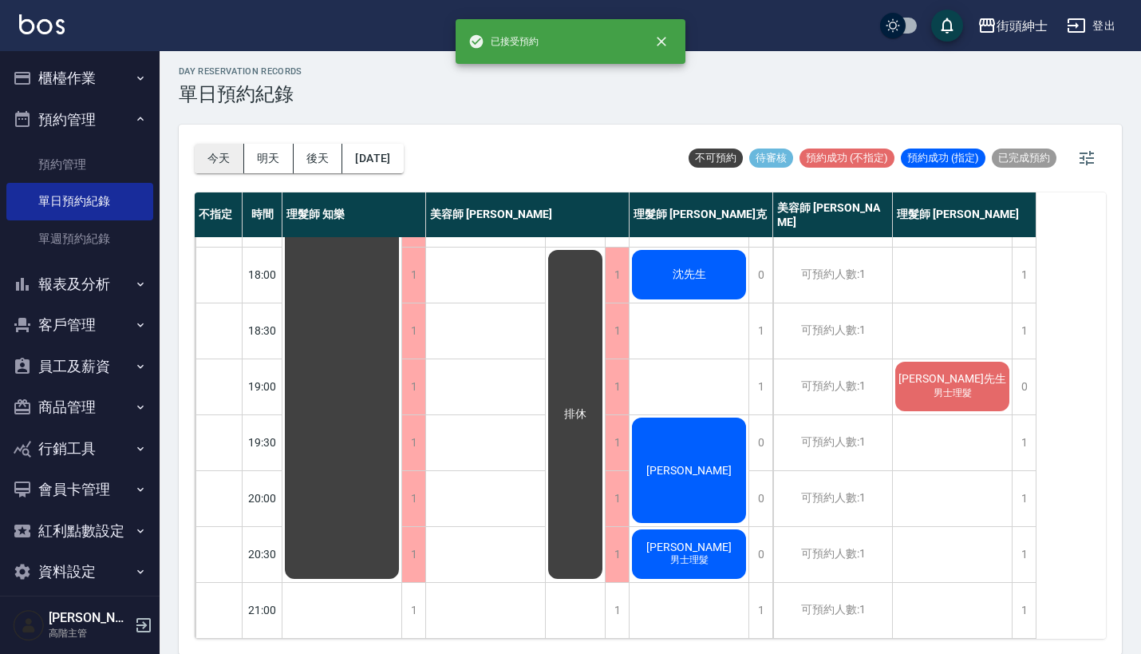
click at [231, 166] on button "今天" at bounding box center [219, 159] width 49 height 30
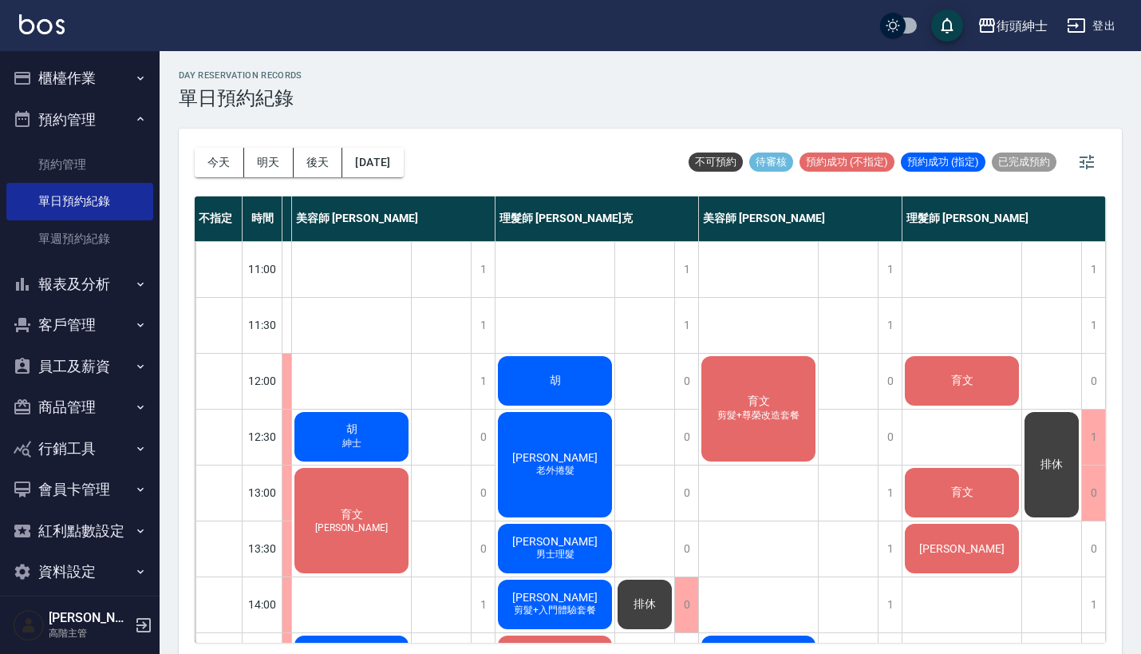
scroll to position [0, 142]
click at [403, 164] on button "[DATE]" at bounding box center [372, 163] width 61 height 30
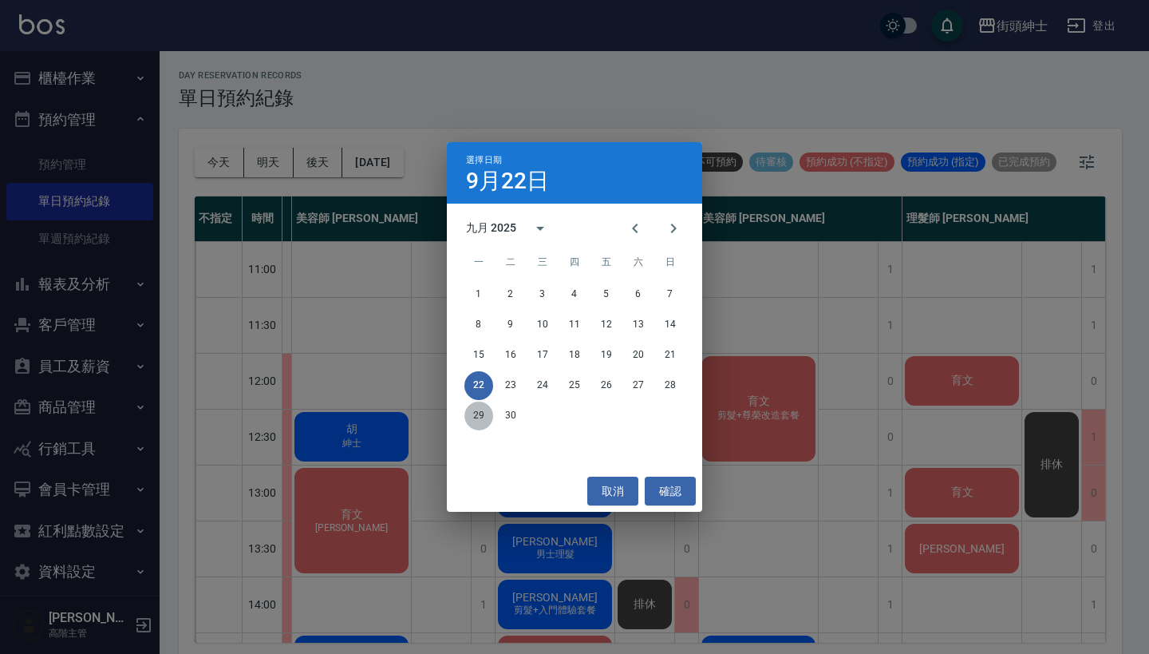
click at [475, 409] on button "29" at bounding box center [478, 415] width 29 height 29
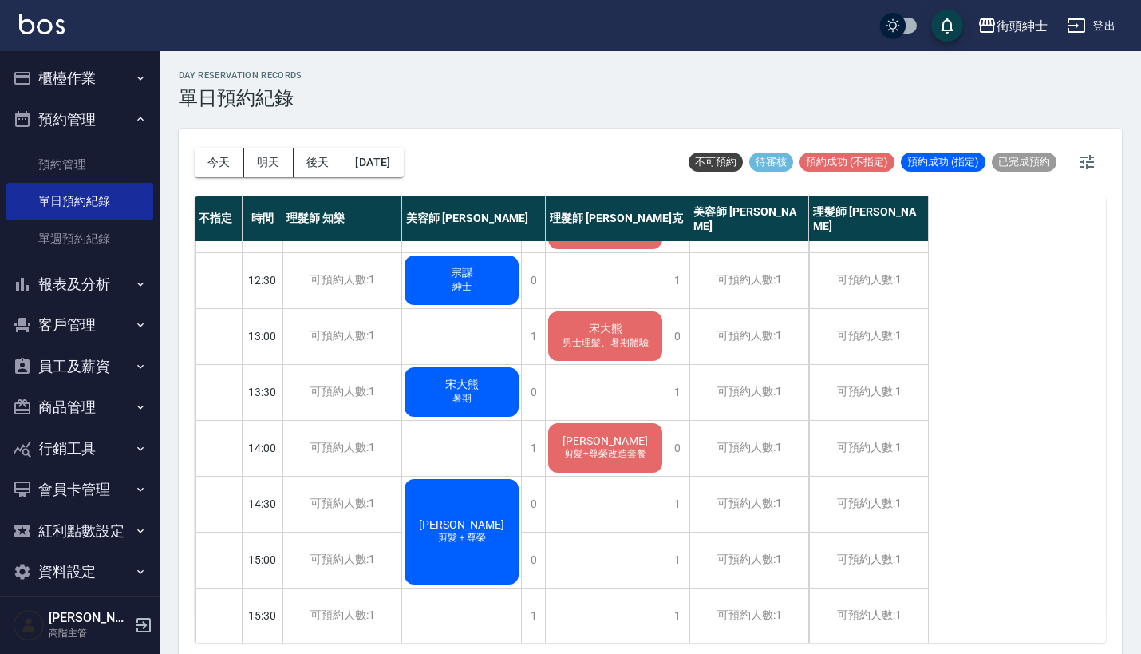
scroll to position [128, 0]
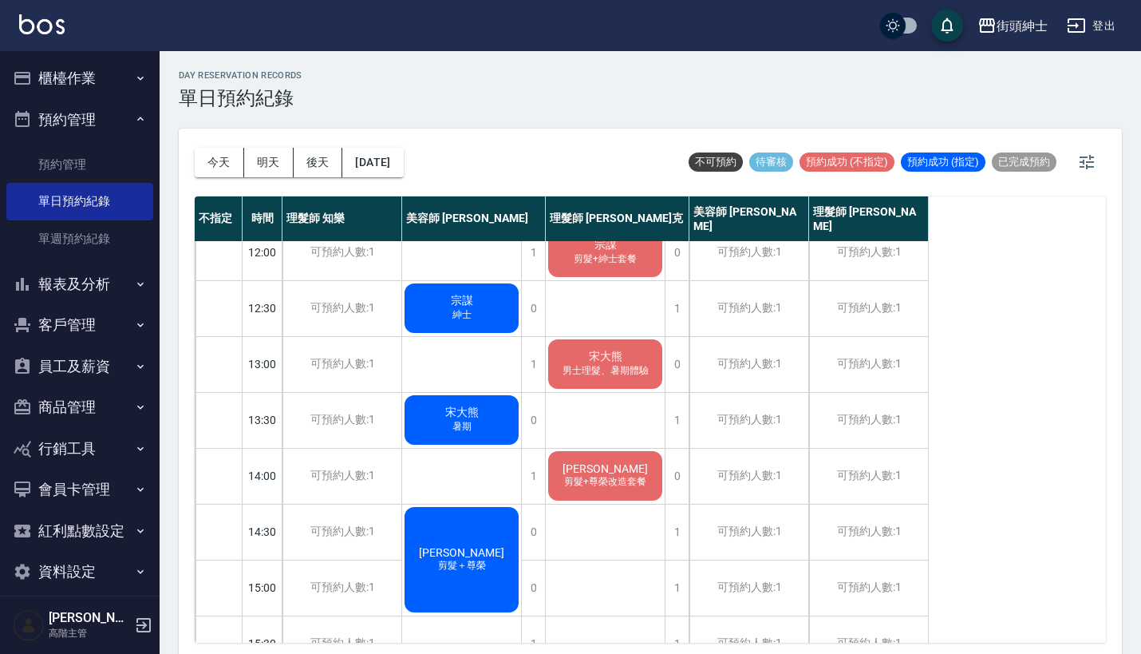
click at [615, 360] on span "宋大熊" at bounding box center [606, 357] width 40 height 14
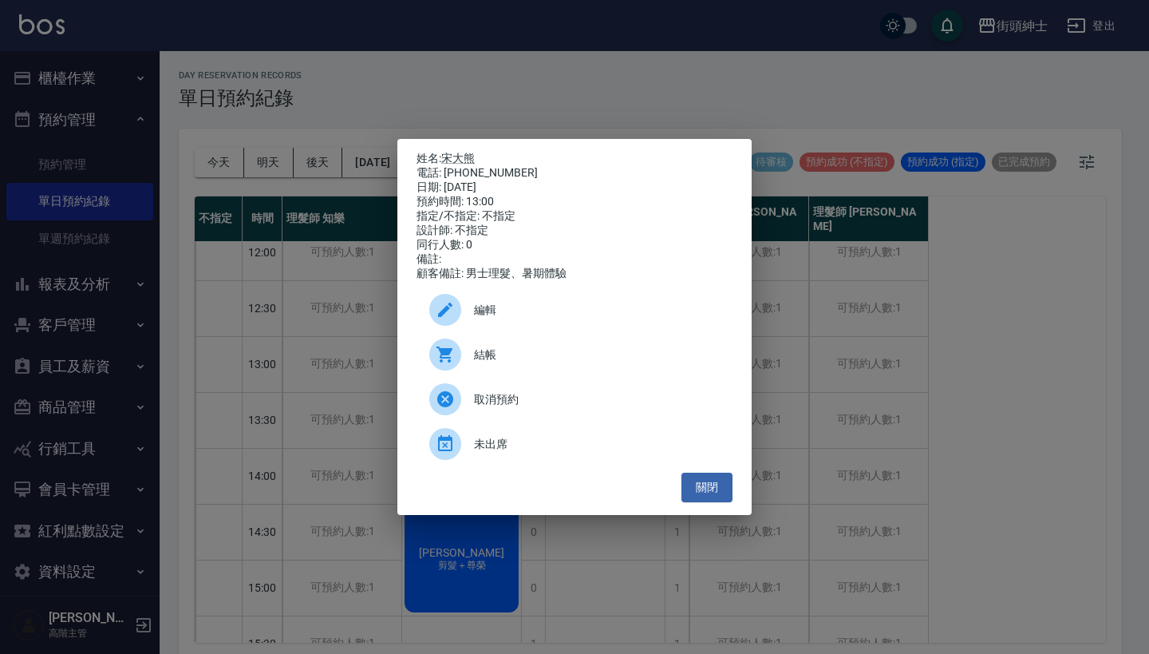
click at [584, 318] on span "編輯" at bounding box center [597, 310] width 246 height 17
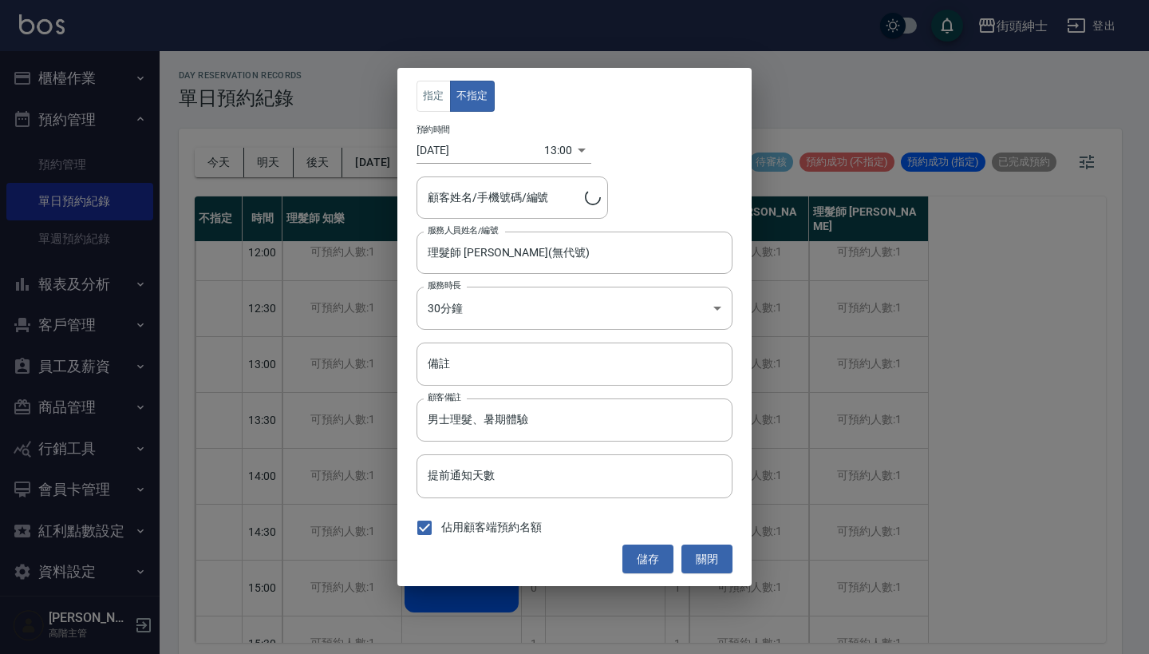
type input "宋大熊/0989234116"
click at [501, 266] on input "理髮師 [PERSON_NAME](無代號)" at bounding box center [563, 253] width 278 height 28
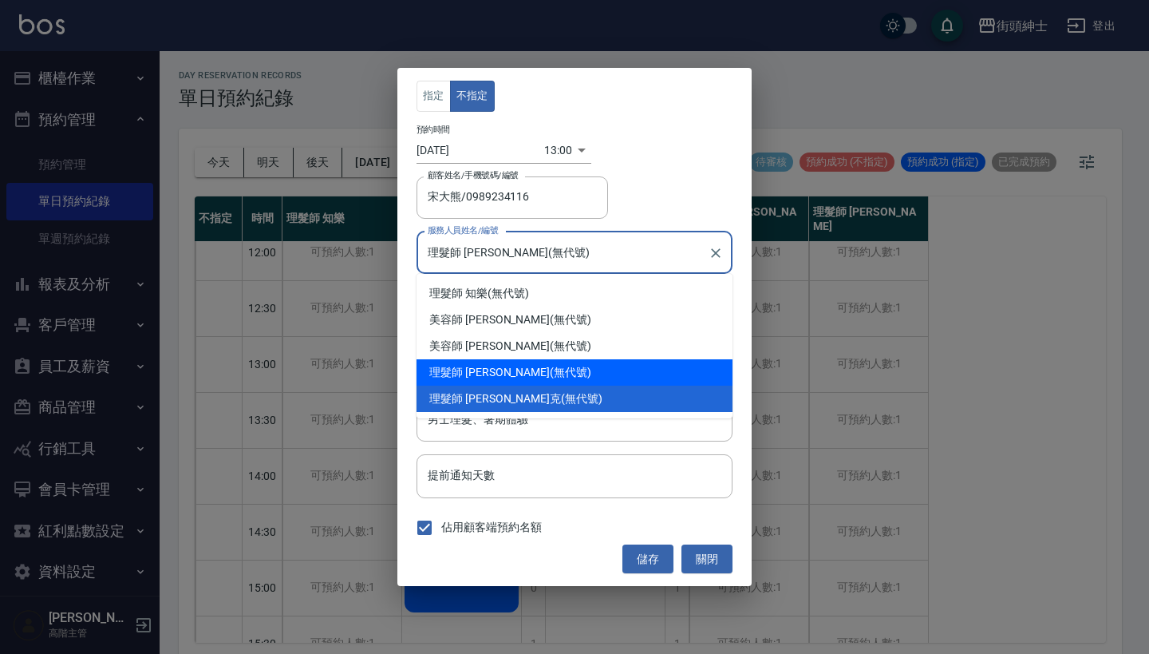
click at [495, 377] on div "理髮師 [PERSON_NAME] (無代號)" at bounding box center [575, 372] width 316 height 26
type input "理髮師 [PERSON_NAME](無代號)"
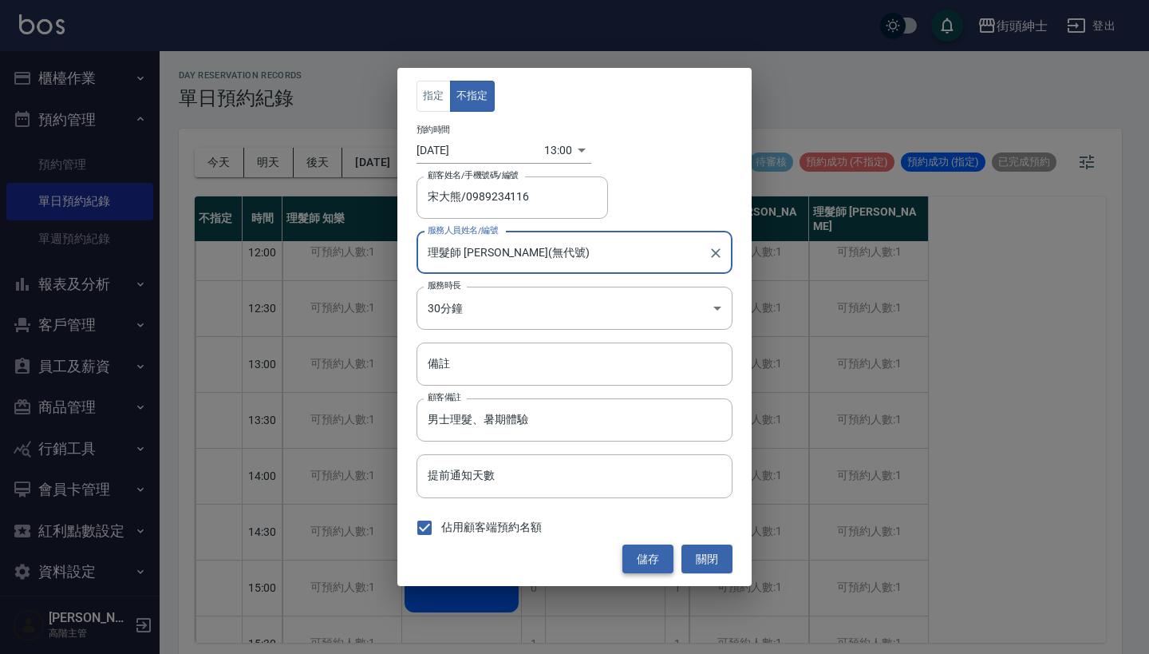
click at [648, 559] on button "儲存" at bounding box center [647, 559] width 51 height 30
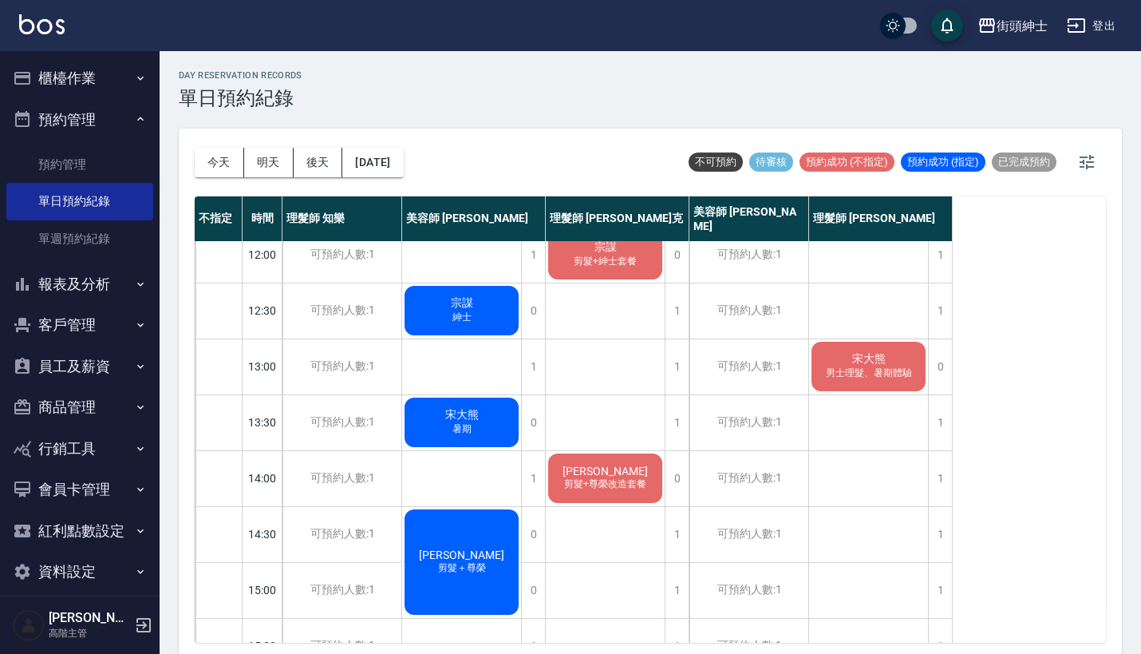
scroll to position [136, 0]
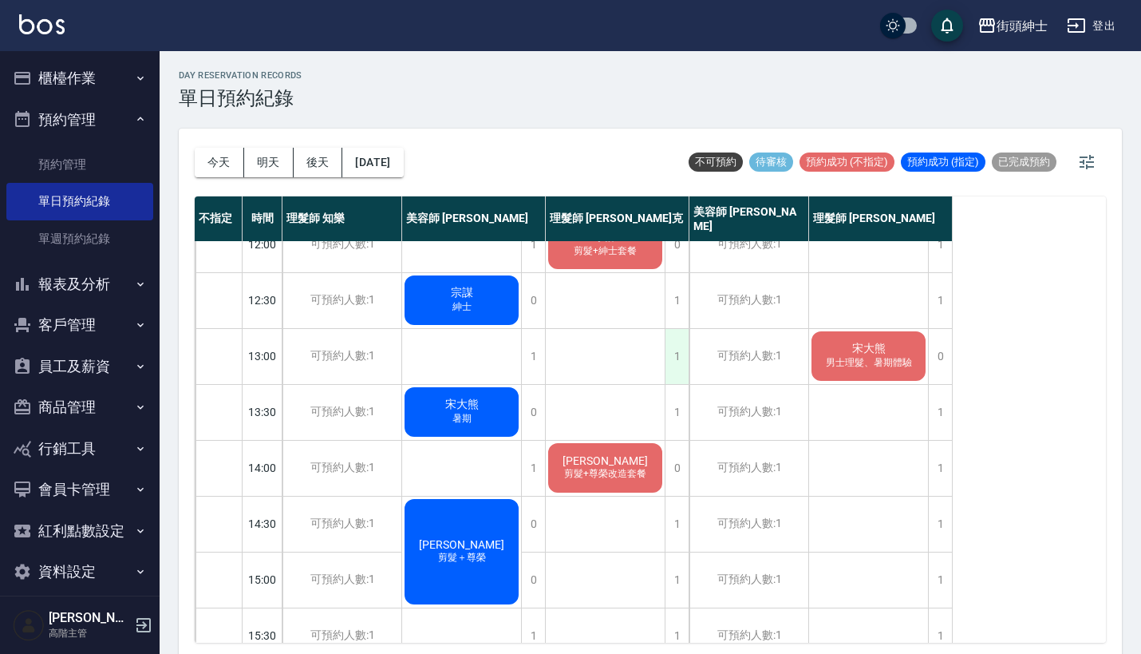
click at [676, 357] on div "1" at bounding box center [677, 356] width 24 height 55
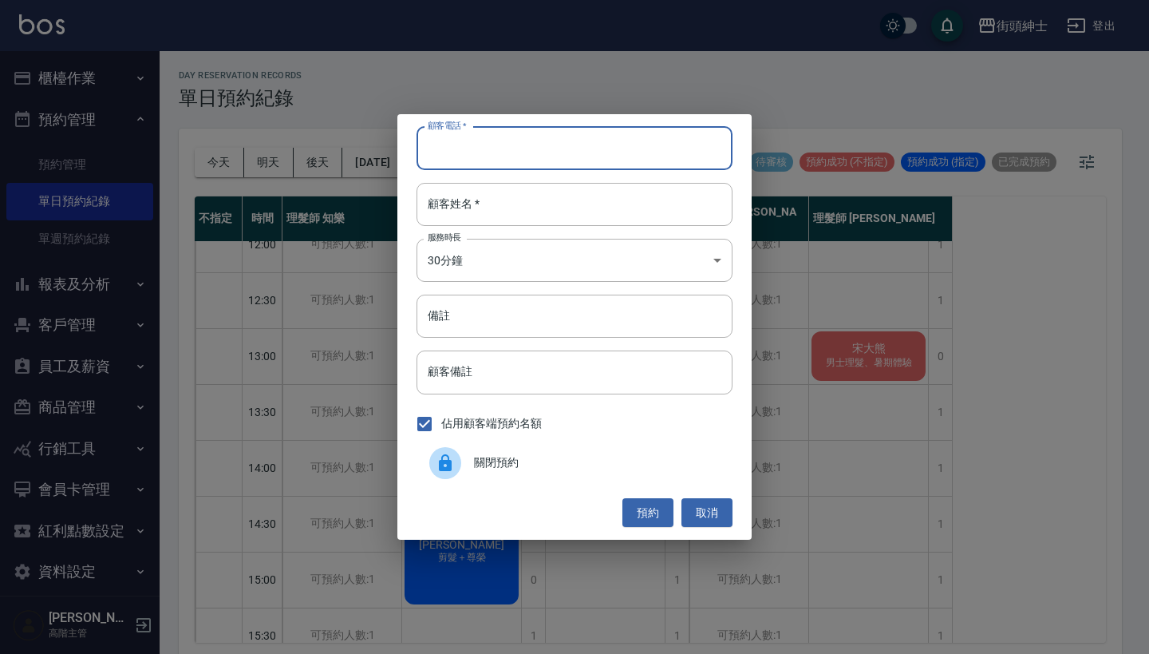
paste input "[PERSON_NAME] 電話：[PHONE_NUMBER]"
type input "[PERSON_NAME] 電話：[PHONE_NUMBER]"
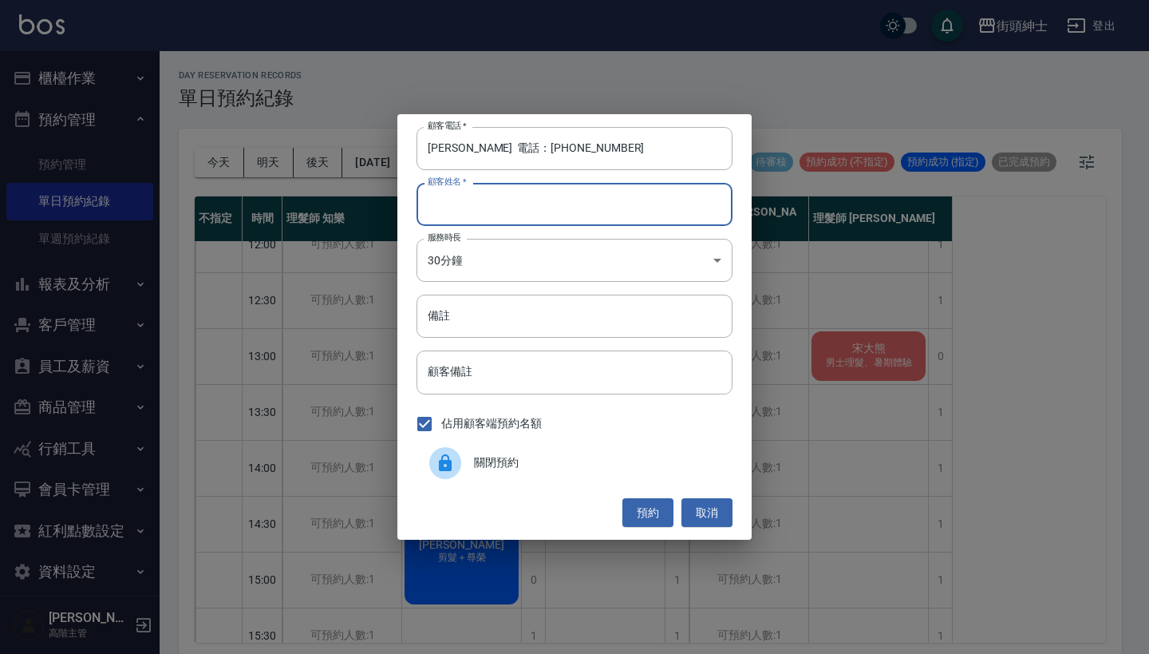
paste input "[PERSON_NAME] 電話：[PHONE_NUMBER]"
type input "[PERSON_NAME] 電話：[PHONE_NUMBER]"
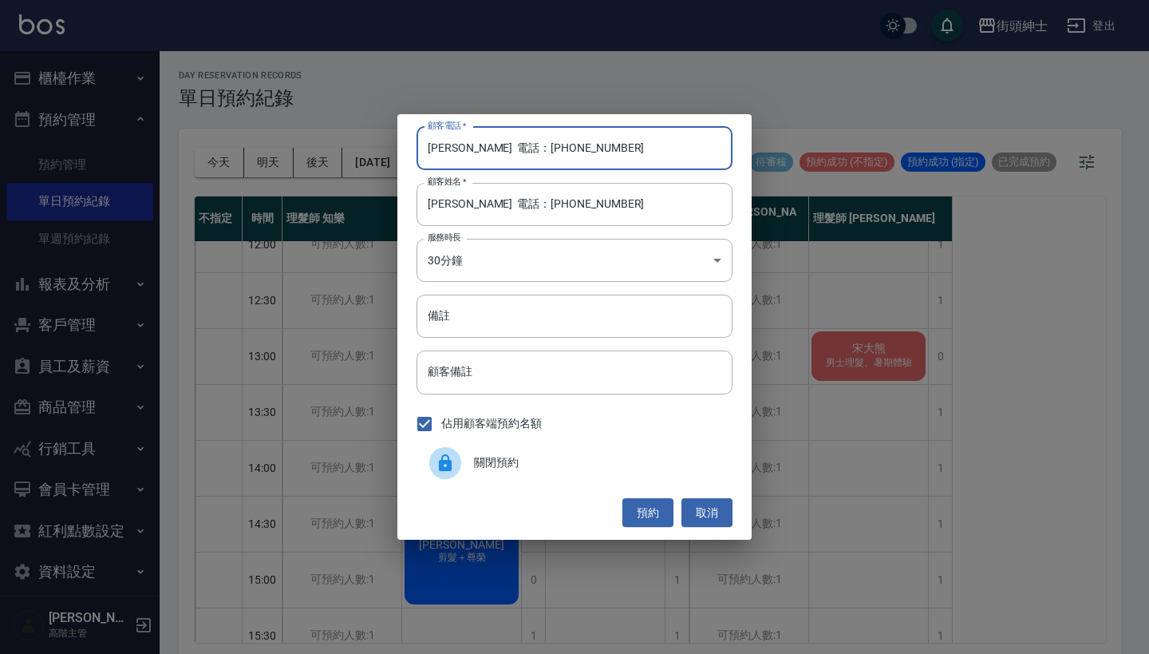
drag, startPoint x: 530, startPoint y: 144, endPoint x: 342, endPoint y: 156, distance: 188.6
click at [342, 156] on div "顧客電話   * [PERSON_NAME] 電話：[PHONE_NUMBER] 顧客電話   * 顧客姓名   * [PERSON_NAME] 電話：[PH…" at bounding box center [574, 327] width 1149 height 654
type input "852 90466152"
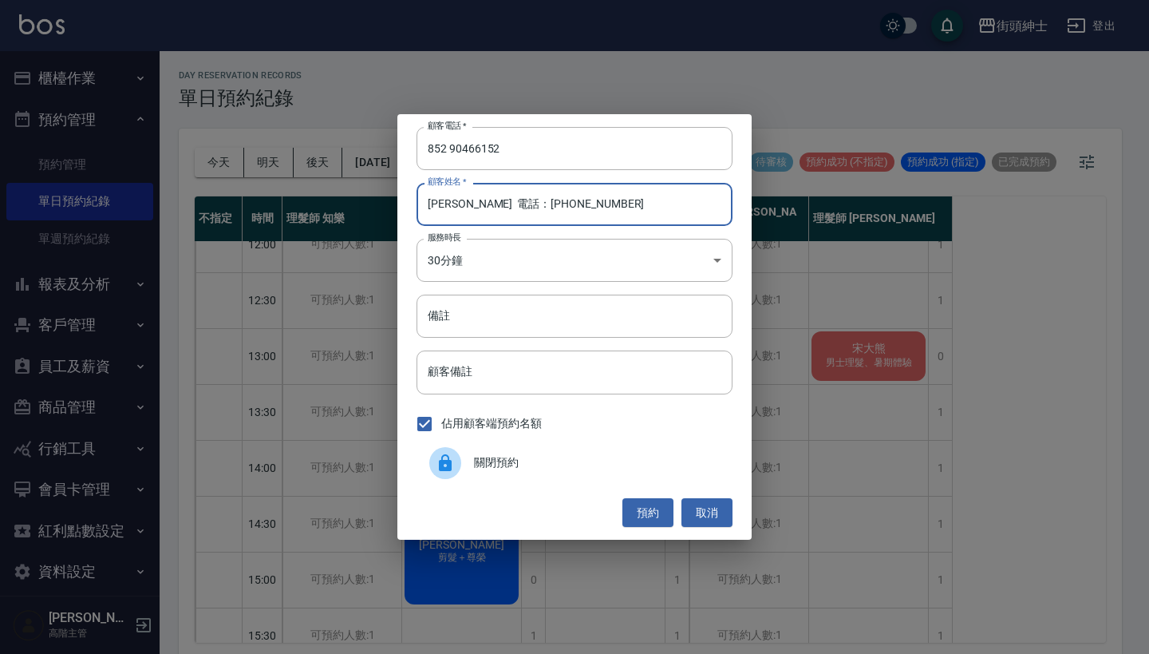
drag, startPoint x: 626, startPoint y: 225, endPoint x: 488, endPoint y: 199, distance: 139.6
click at [488, 199] on input "[PERSON_NAME] 電話：[PHONE_NUMBER]" at bounding box center [575, 204] width 316 height 43
type input "[PERSON_NAME]"
click at [662, 511] on button "預約" at bounding box center [647, 513] width 51 height 30
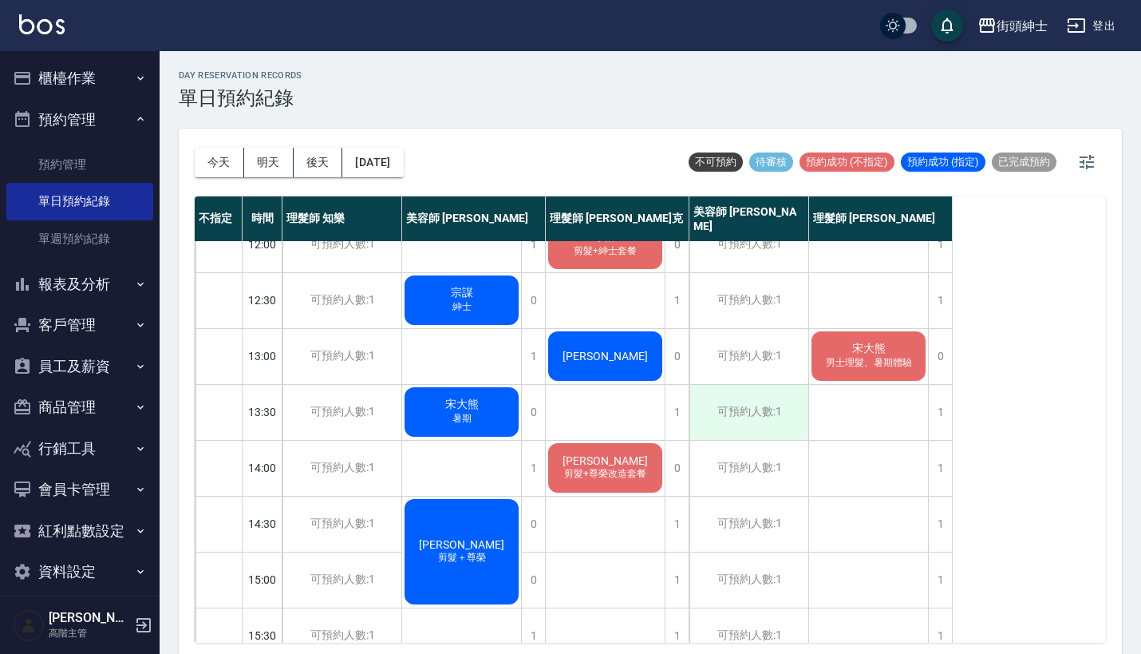
click at [750, 412] on div "可預約人數:1" at bounding box center [748, 412] width 119 height 55
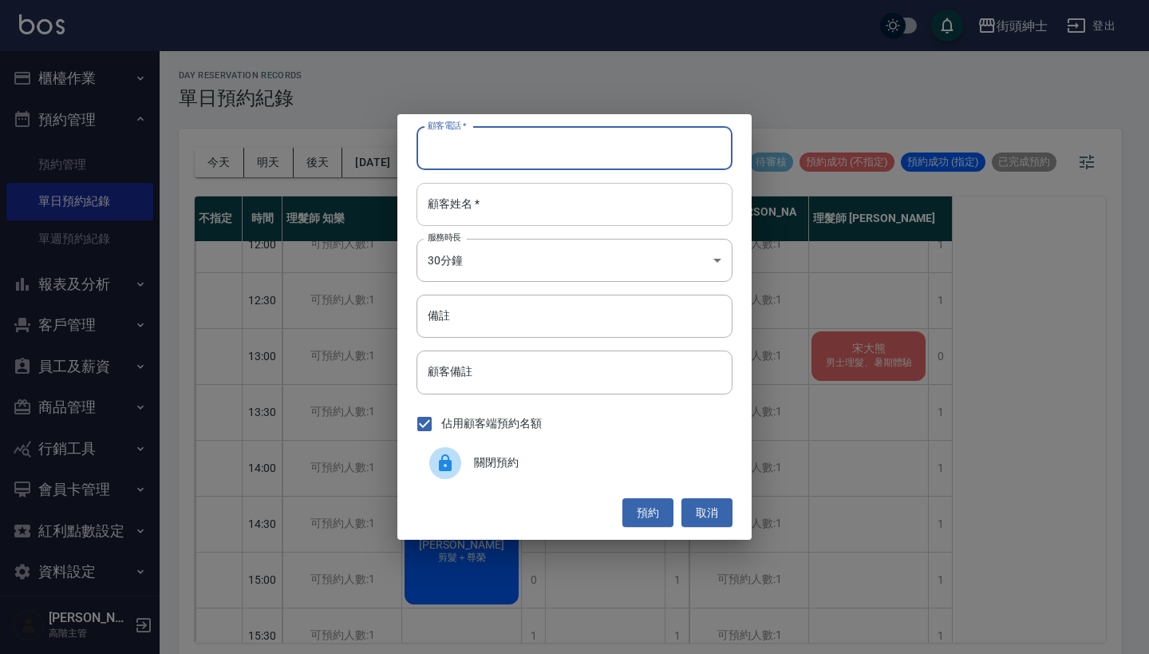
paste input "[PERSON_NAME] 電話：[PHONE_NUMBER]"
type input "[PERSON_NAME] 電話：[PHONE_NUMBER]"
paste input "[PERSON_NAME] 電話：[PHONE_NUMBER]"
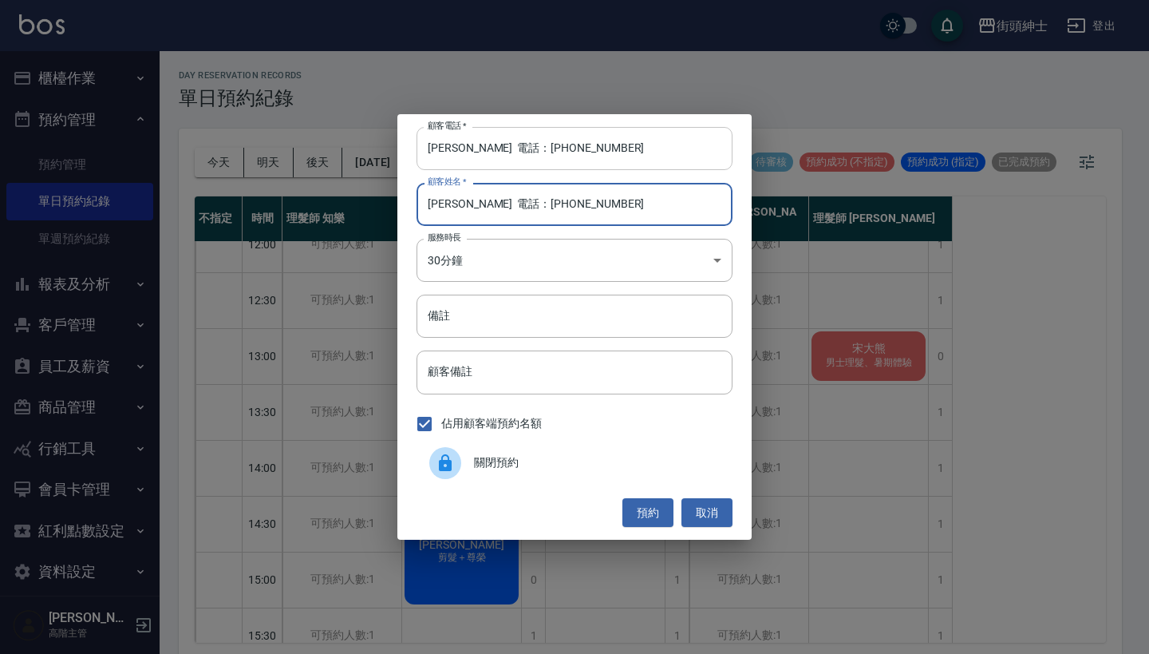
type input "[PERSON_NAME] 電話：[PHONE_NUMBER]"
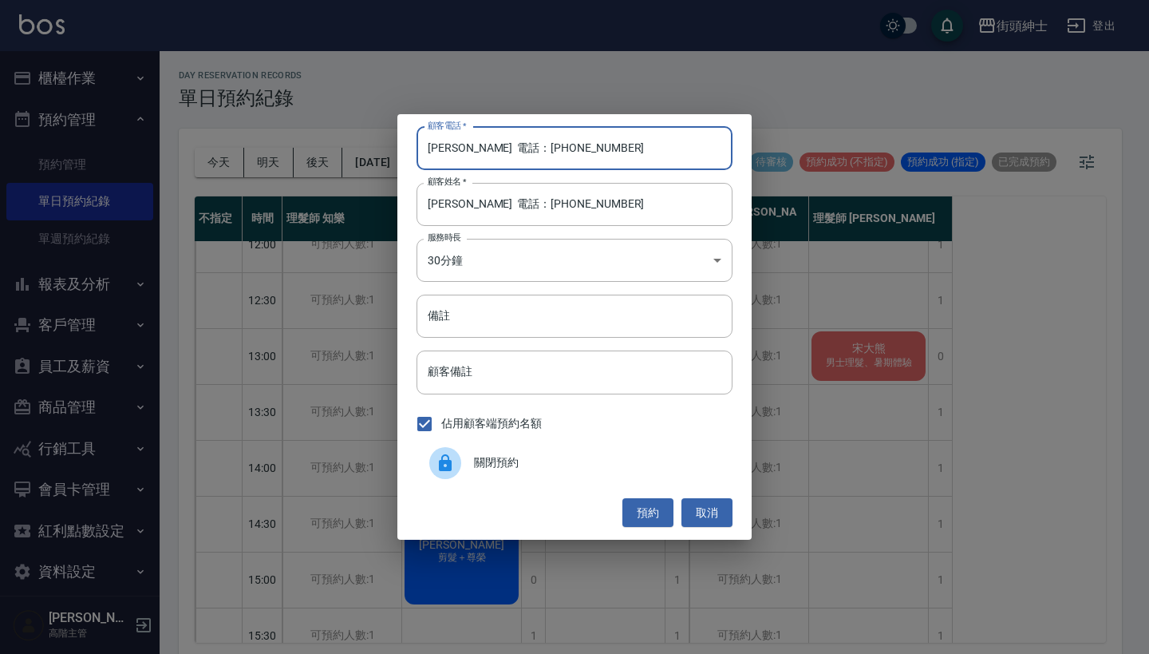
drag, startPoint x: 529, startPoint y: 149, endPoint x: 303, endPoint y: 169, distance: 226.7
click at [303, 169] on div "顧客電話   * [PERSON_NAME] 電話：[PHONE_NUMBER] 顧客電話   * 顧客姓名   * [PERSON_NAME] 電話：[PH…" at bounding box center [574, 327] width 1149 height 654
click at [555, 142] on input "[PERSON_NAME] 電話：[PHONE_NUMBER]" at bounding box center [575, 148] width 316 height 43
drag, startPoint x: 528, startPoint y: 148, endPoint x: 329, endPoint y: 148, distance: 199.5
click at [329, 148] on div "顧客電話   * [PERSON_NAME] 電話：[PHONE_NUMBER] 顧客電話   * 顧客姓名   * [PERSON_NAME] 電話：[PH…" at bounding box center [574, 327] width 1149 height 654
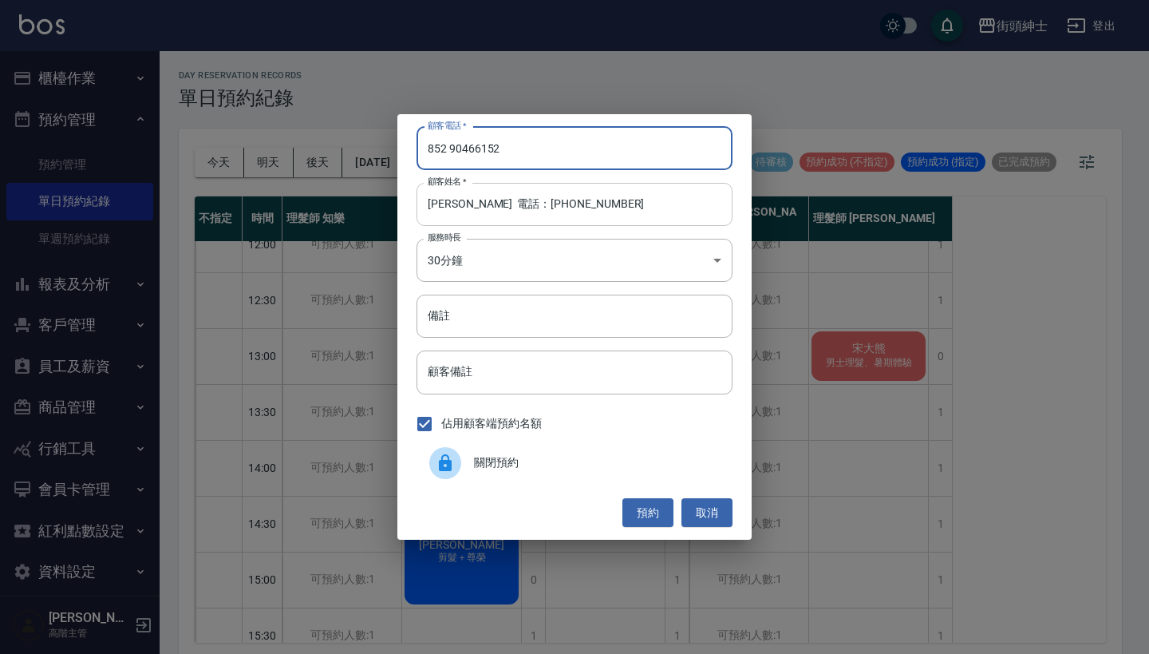
type input "852 90466152"
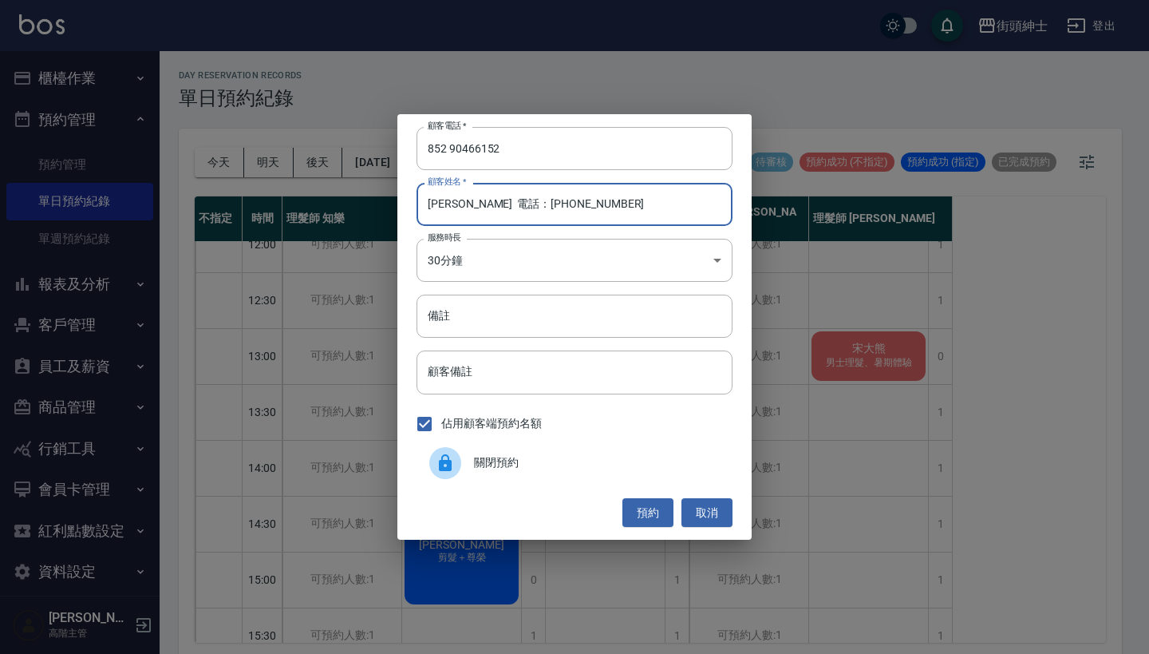
drag, startPoint x: 615, startPoint y: 215, endPoint x: 499, endPoint y: 204, distance: 117.0
click at [499, 204] on input "[PERSON_NAME] 電話：[PHONE_NUMBER]" at bounding box center [575, 204] width 316 height 43
type input "[PERSON_NAME]"
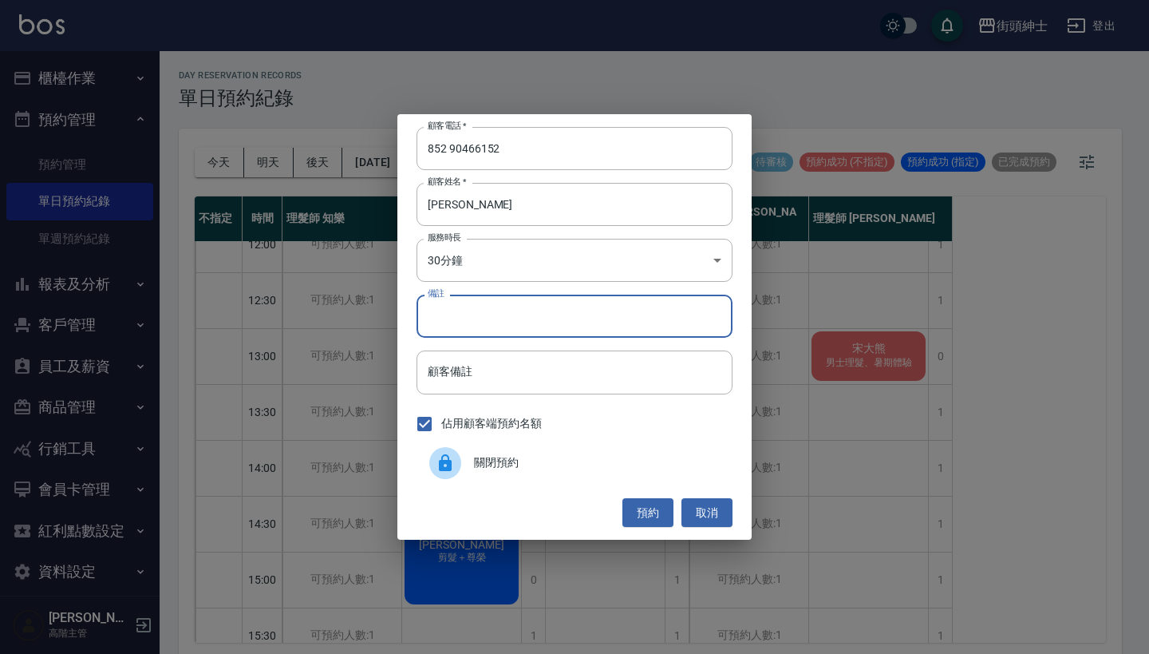
click at [511, 318] on input "備註" at bounding box center [575, 315] width 316 height 43
type input "r"
drag, startPoint x: 473, startPoint y: 322, endPoint x: 192, endPoint y: 320, distance: 281.7
click at [192, 320] on div "顧客電話   * [PHONE_NUMBER] 顧客電話   * 顧客姓名   * [PERSON_NAME] 顧客姓名   * 服務時長 30分鐘 1 服務…" at bounding box center [574, 327] width 1149 height 654
type input "剪＋尊榮"
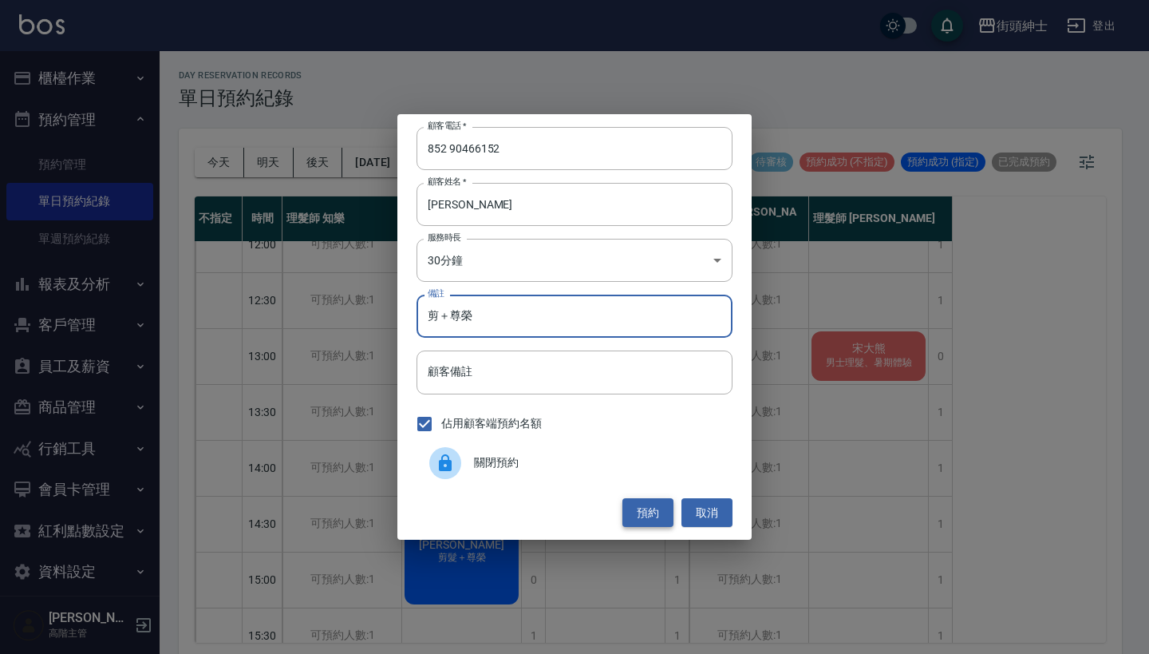
click at [634, 506] on button "預約" at bounding box center [647, 513] width 51 height 30
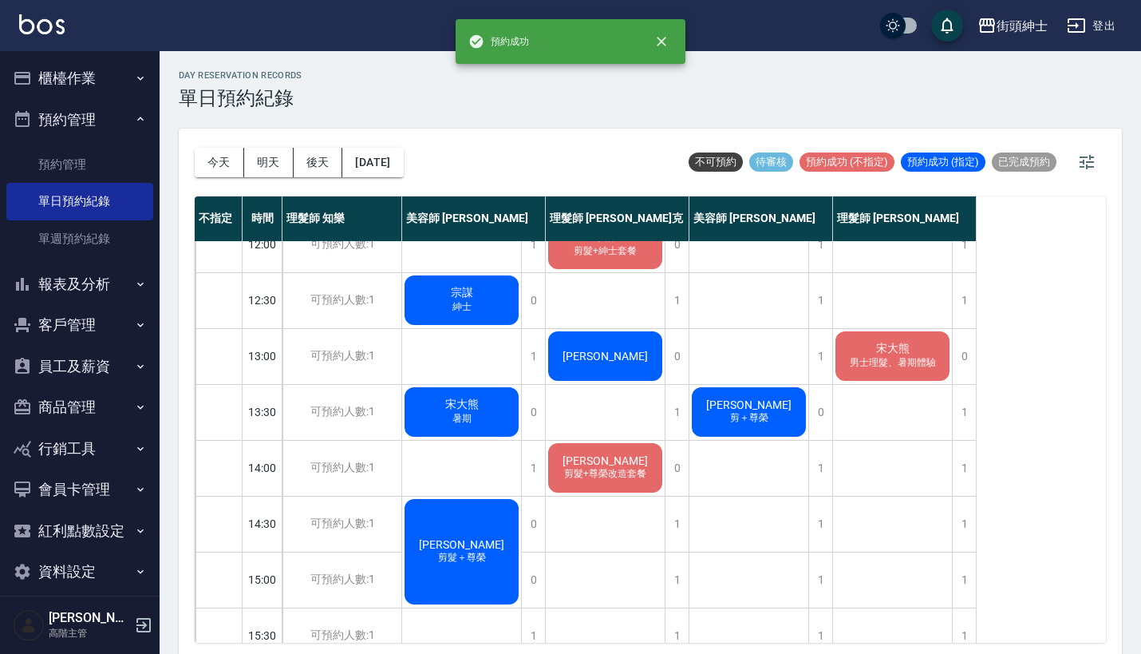
click at [623, 348] on div "[PERSON_NAME]" at bounding box center [605, 356] width 119 height 54
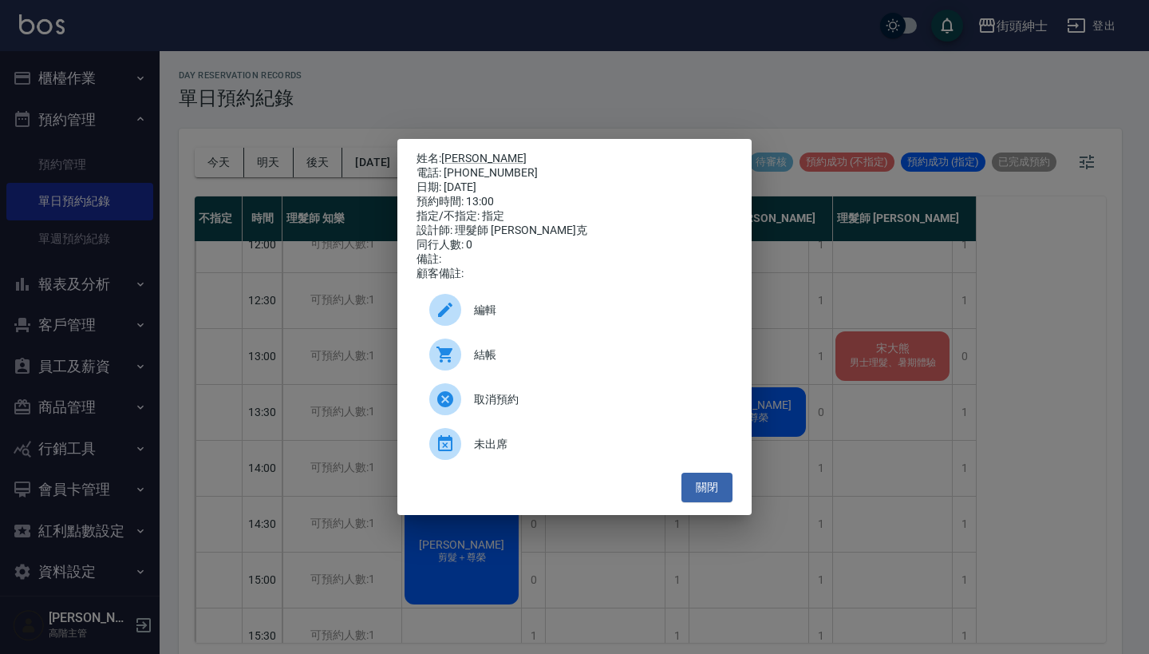
click at [574, 311] on span "編輯" at bounding box center [597, 310] width 246 height 17
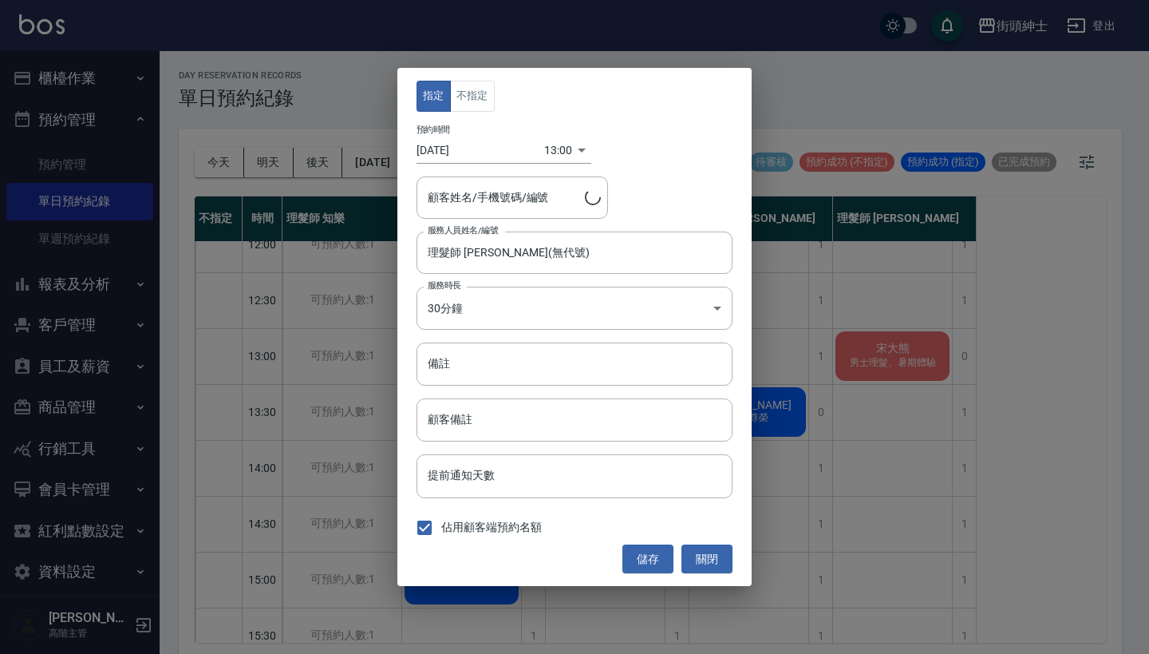
type input "[PERSON_NAME]/852 90466152"
click at [555, 359] on input "備註" at bounding box center [575, 363] width 316 height 43
paste input "剪＋尊榮"
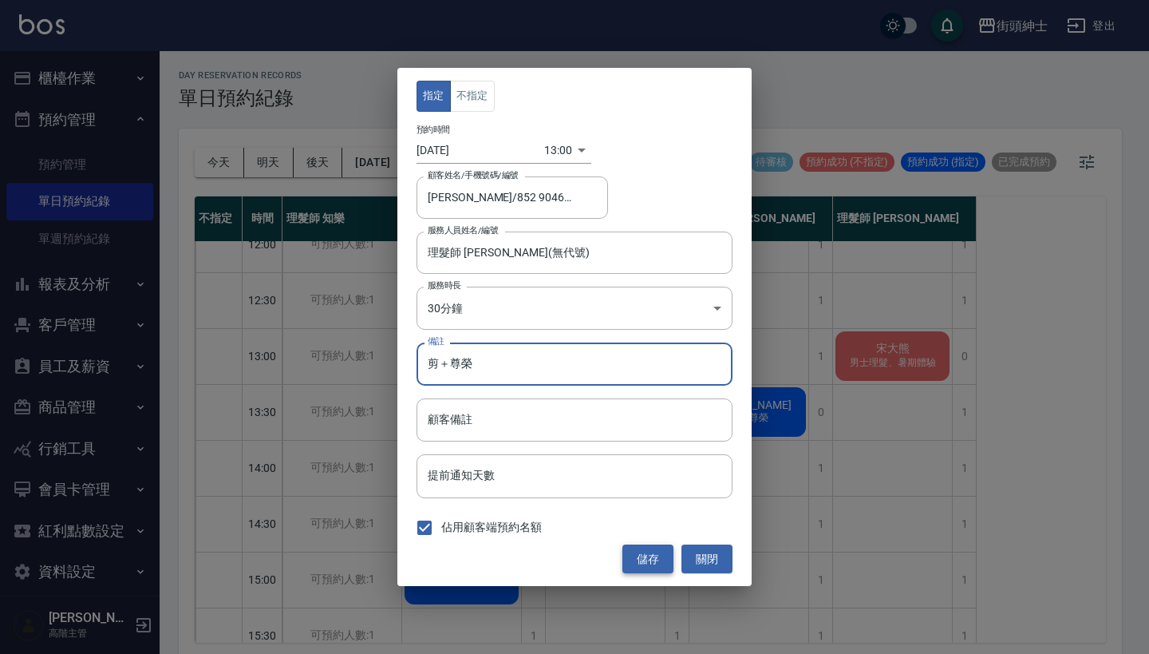
type input "剪＋尊榮"
click at [650, 559] on button "儲存" at bounding box center [647, 559] width 51 height 30
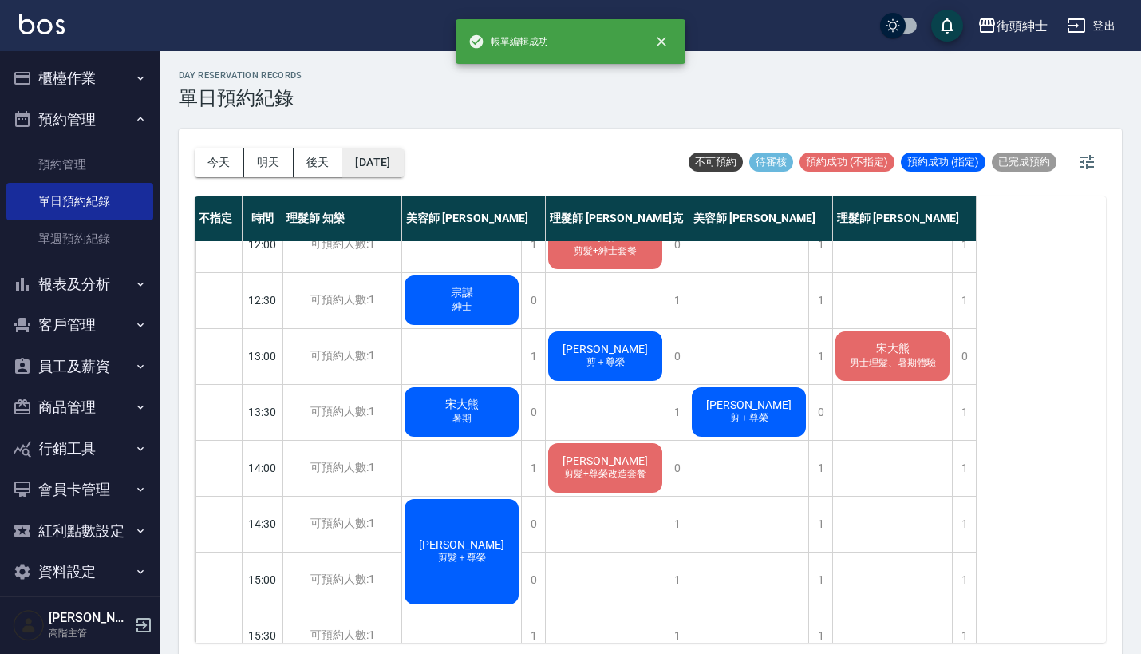
click at [403, 159] on button "[DATE]" at bounding box center [372, 163] width 61 height 30
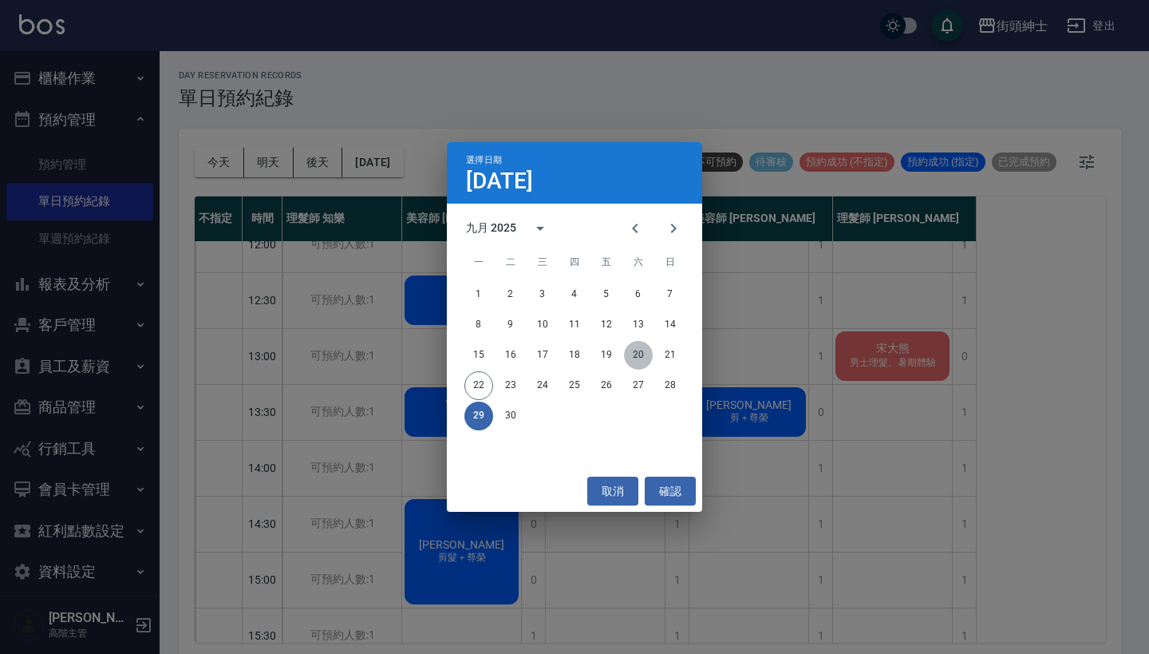
click at [641, 352] on button "20" at bounding box center [638, 355] width 29 height 29
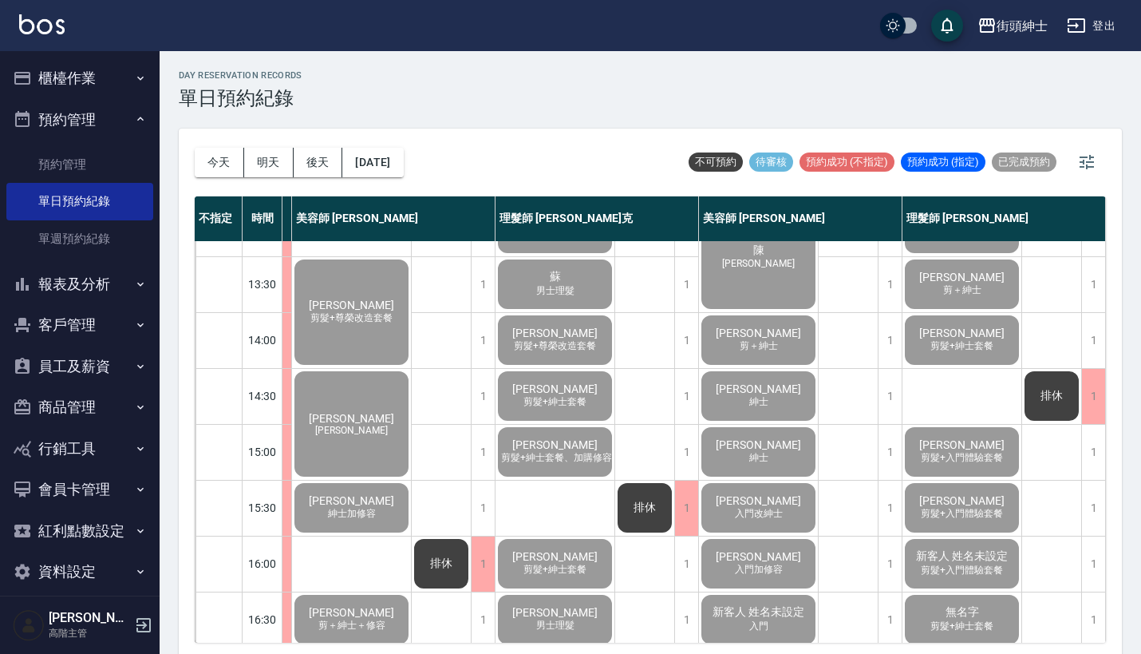
scroll to position [265, 142]
click at [210, 156] on button "今天" at bounding box center [219, 163] width 49 height 30
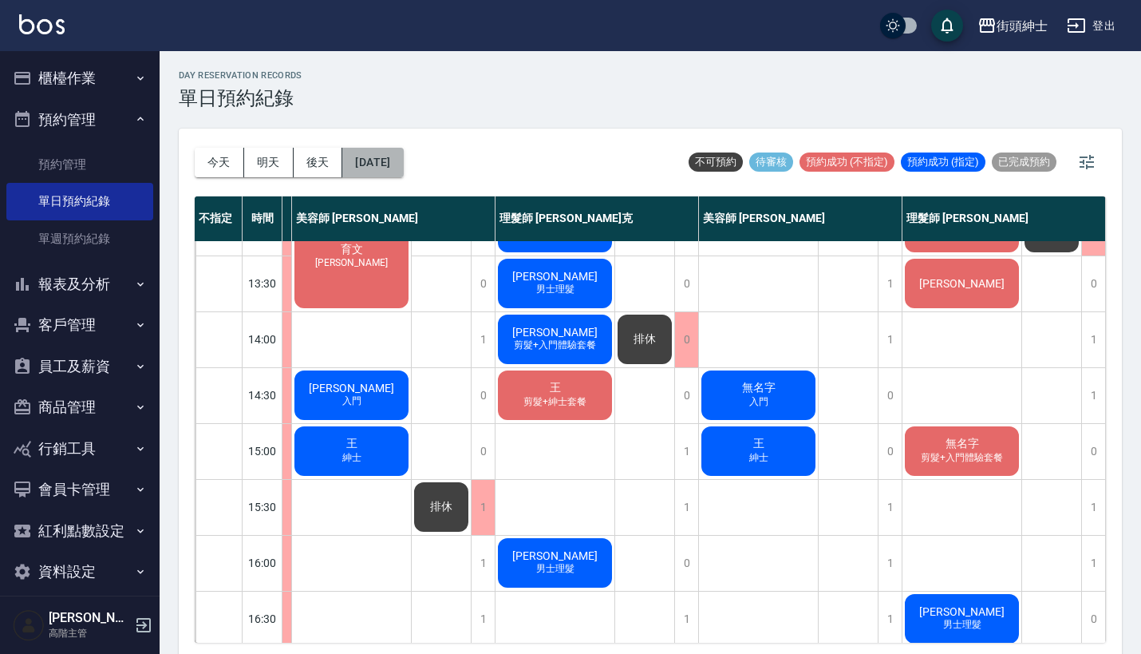
click at [396, 165] on button "[DATE]" at bounding box center [372, 163] width 61 height 30
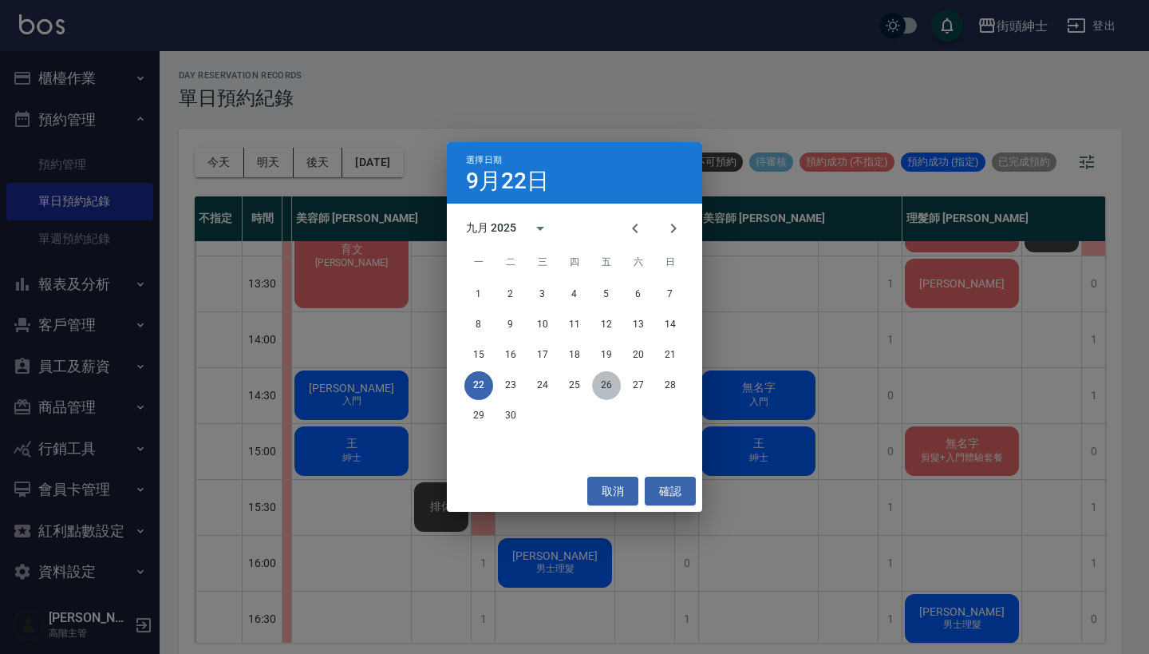
click at [602, 383] on button "26" at bounding box center [606, 385] width 29 height 29
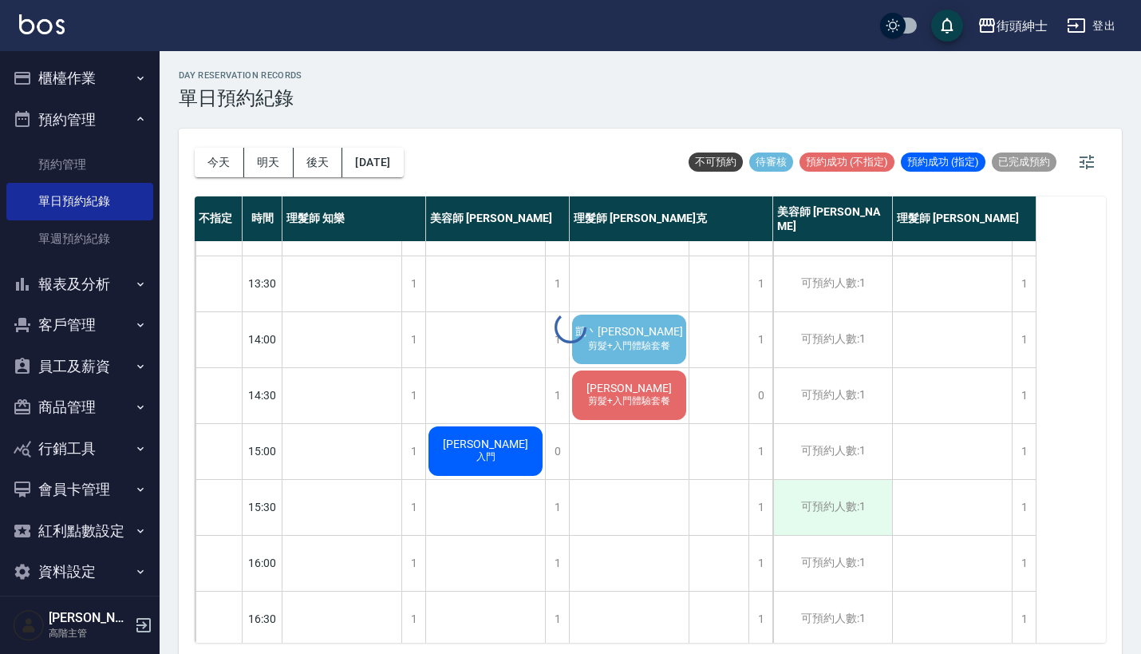
scroll to position [265, 0]
click at [646, 337] on span "凱丶[PERSON_NAME]" at bounding box center [629, 332] width 114 height 14
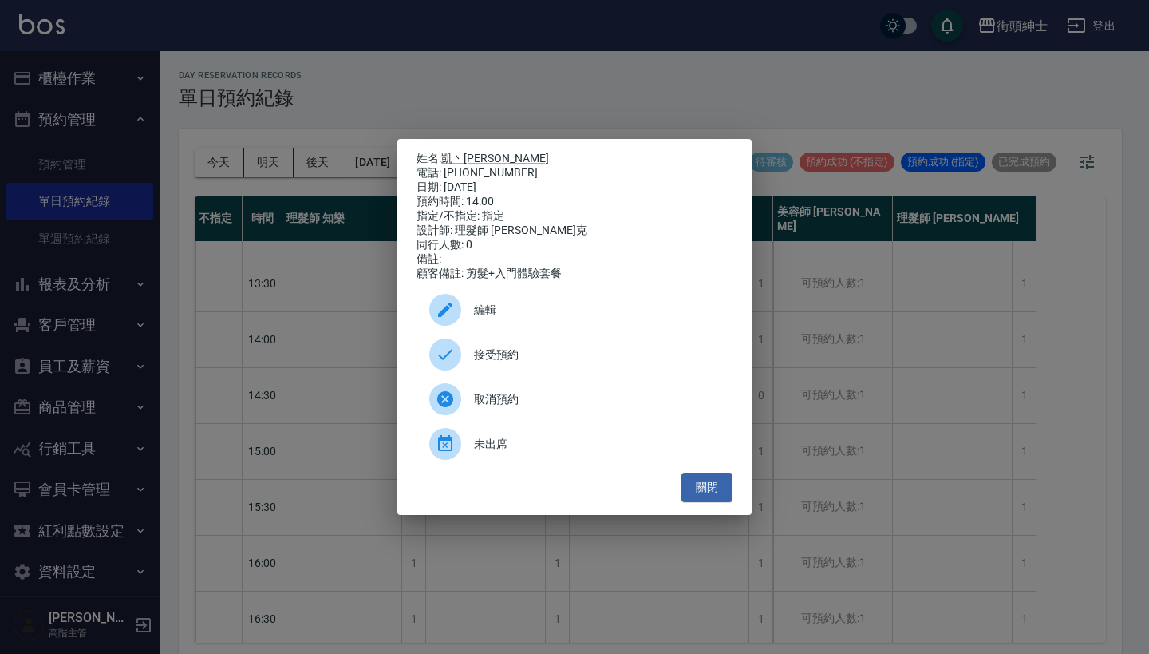
click at [547, 375] on div "接受預約" at bounding box center [575, 354] width 316 height 45
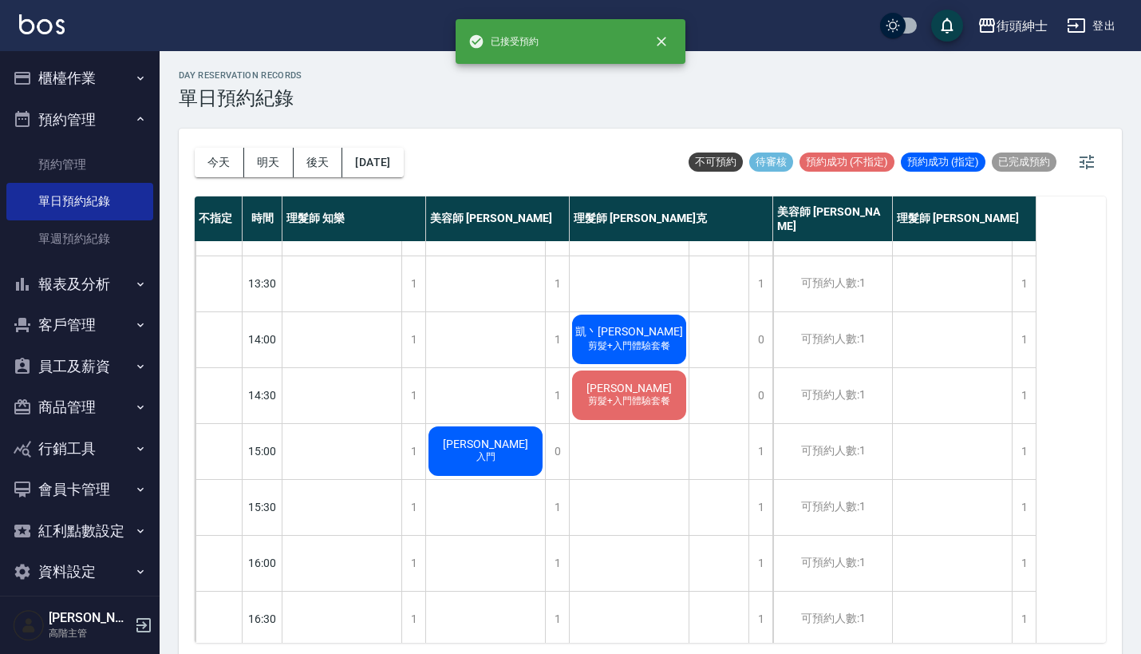
click at [634, 337] on span "凱丶[PERSON_NAME]" at bounding box center [629, 332] width 114 height 14
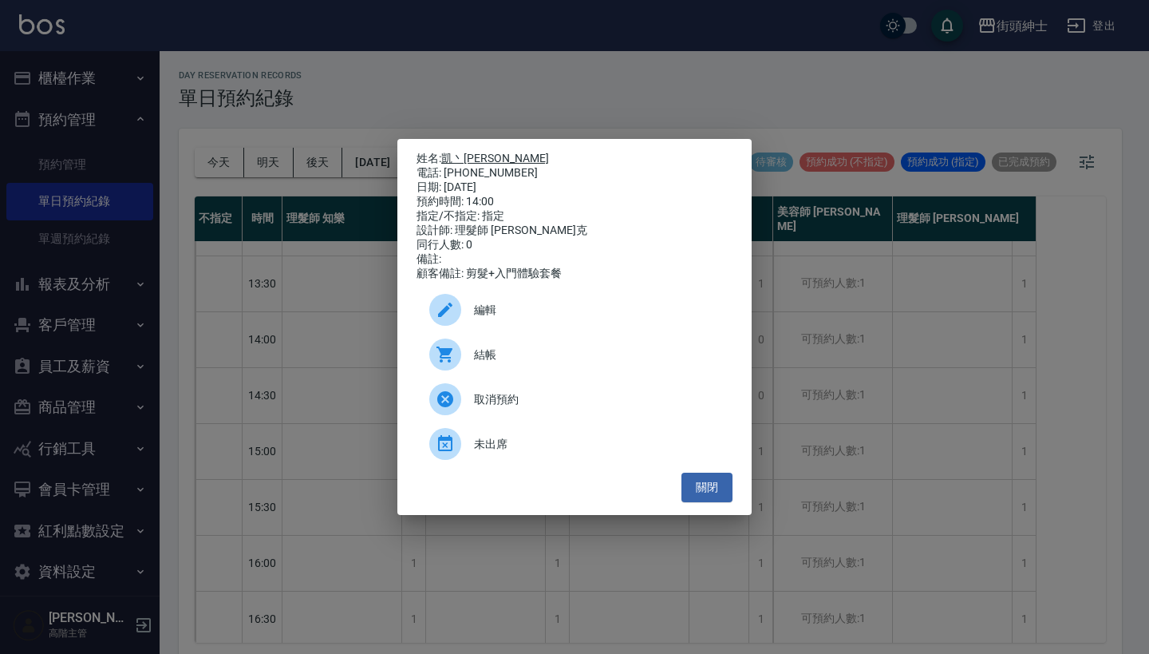
drag, startPoint x: 515, startPoint y: 171, endPoint x: 447, endPoint y: 155, distance: 70.5
click at [447, 155] on div "姓名: 凱丶Kai 電話: [PHONE_NUMBER] 日期: [DATE] 預約時間: 14:00 指定/不指定: 指定 設計師: 理髮師 [PERSON…" at bounding box center [575, 216] width 316 height 129
copy div "姓名: 凱丶Kai 電話: [PHONE_NUMBER]"
click at [547, 85] on div "姓名: 凱丶Kai 電話: [PHONE_NUMBER] 日期: [DATE] 預約時間: 14:00 指定/不指定: 指定 設計師: 理髮師 [PERSON…" at bounding box center [574, 327] width 1149 height 654
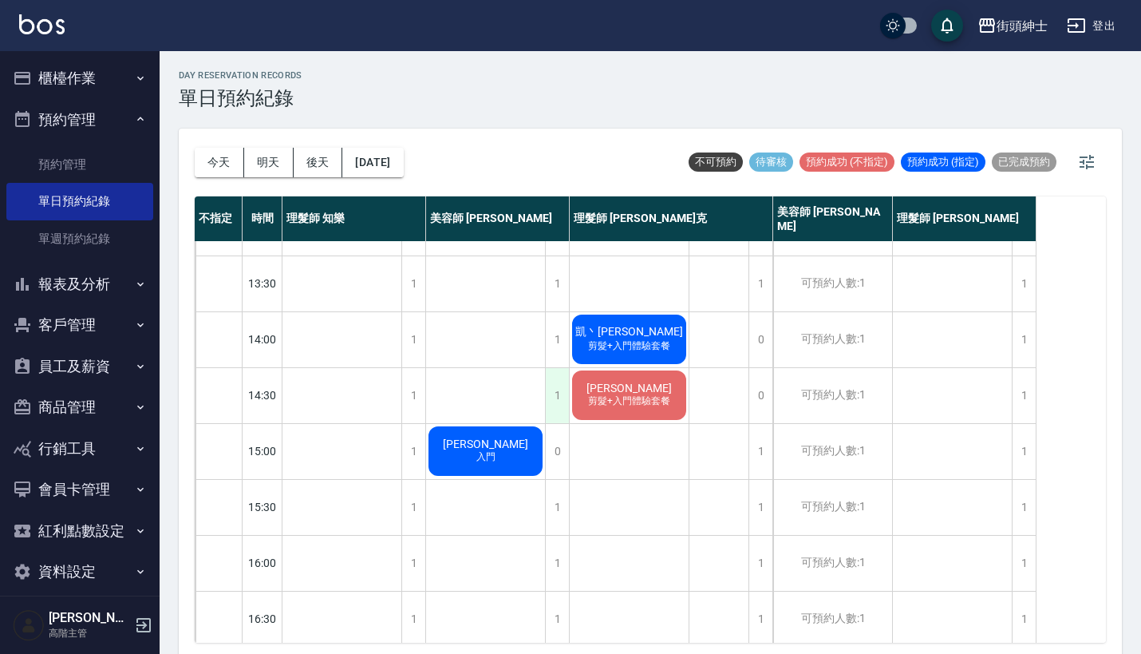
click at [554, 399] on div "1" at bounding box center [557, 395] width 24 height 55
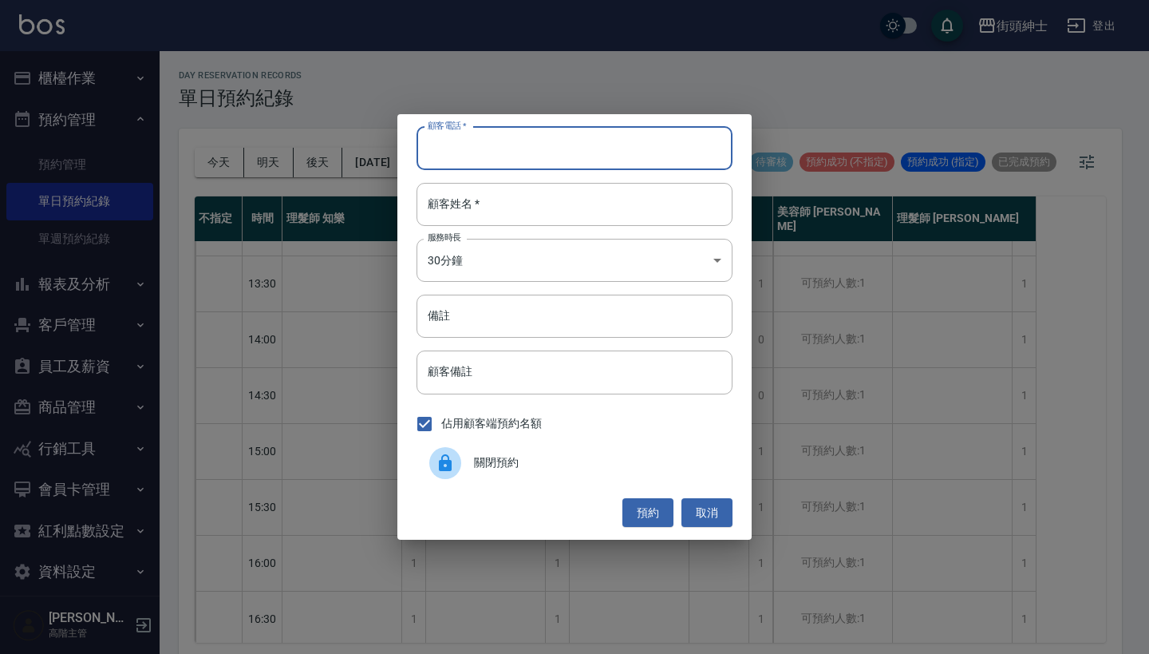
paste input "凱丶Kai 電話: [PHONE_NUMBER]"
type input "凱丶Kai 電話: [PHONE_NUMBER]"
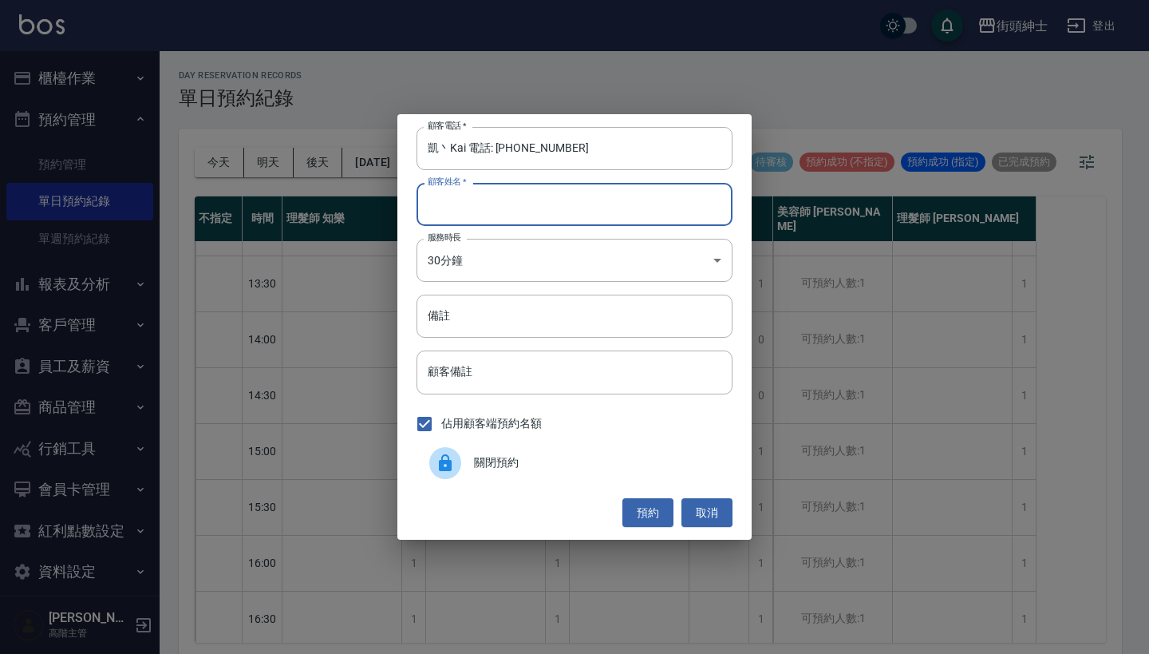
paste input "凱丶Kai 電話: [PHONE_NUMBER]"
type input "凱丶Kai 電話: [PHONE_NUMBER]"
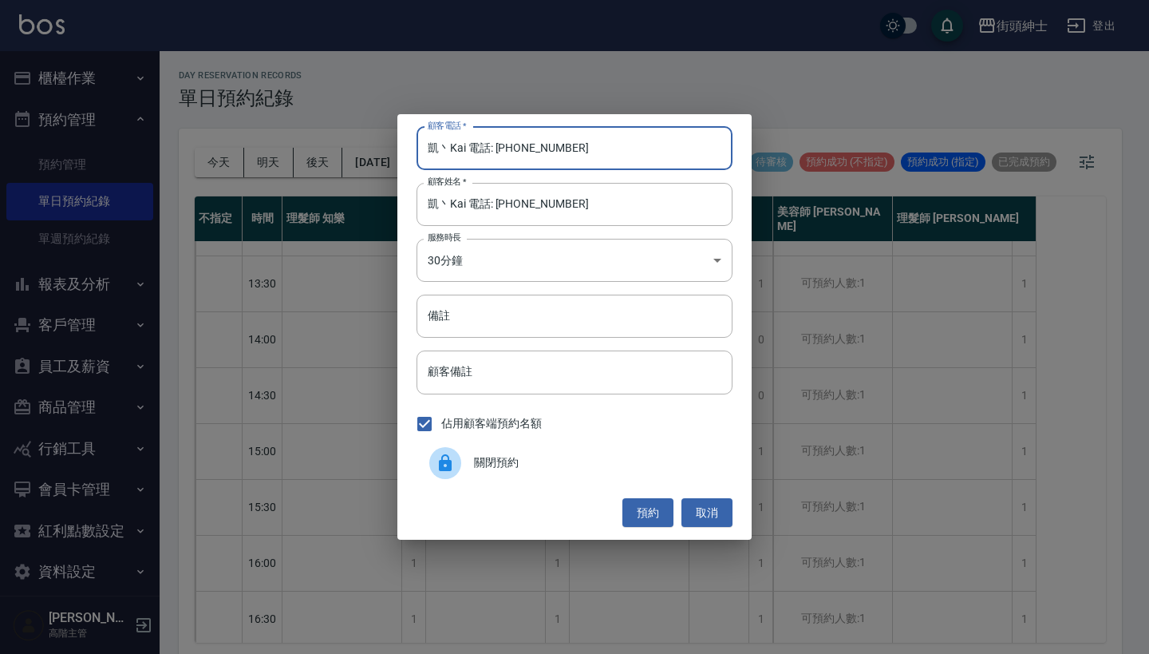
drag, startPoint x: 497, startPoint y: 145, endPoint x: 338, endPoint y: 132, distance: 159.4
click at [338, 132] on div "顧客電話   * 凱丶Kai 電話: [PHONE_NUMBER] 顧客電話   * 顧客姓名   * 凱丶Kai 電話: [PHONE_NUMBER] 顧客…" at bounding box center [574, 327] width 1149 height 654
type input "0989382596"
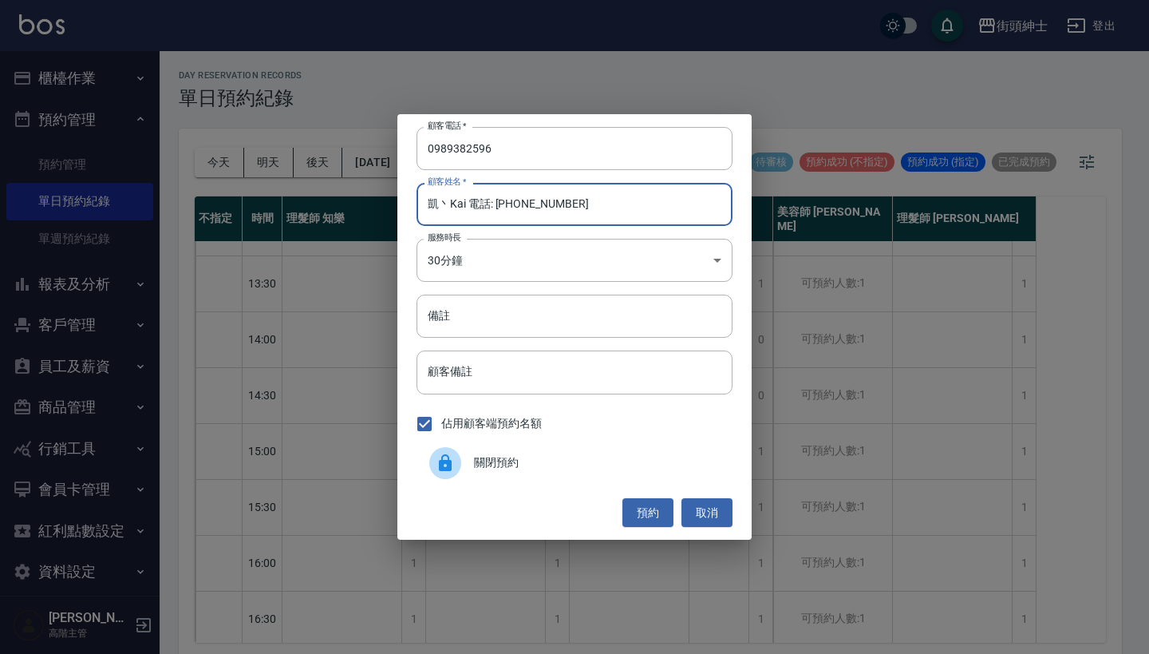
drag, startPoint x: 590, startPoint y: 202, endPoint x: 475, endPoint y: 199, distance: 115.7
click at [475, 199] on input "凱丶Kai 電話: [PHONE_NUMBER]" at bounding box center [575, 204] width 316 height 43
type input "凱丶[PERSON_NAME]"
click at [642, 515] on button "預約" at bounding box center [647, 513] width 51 height 30
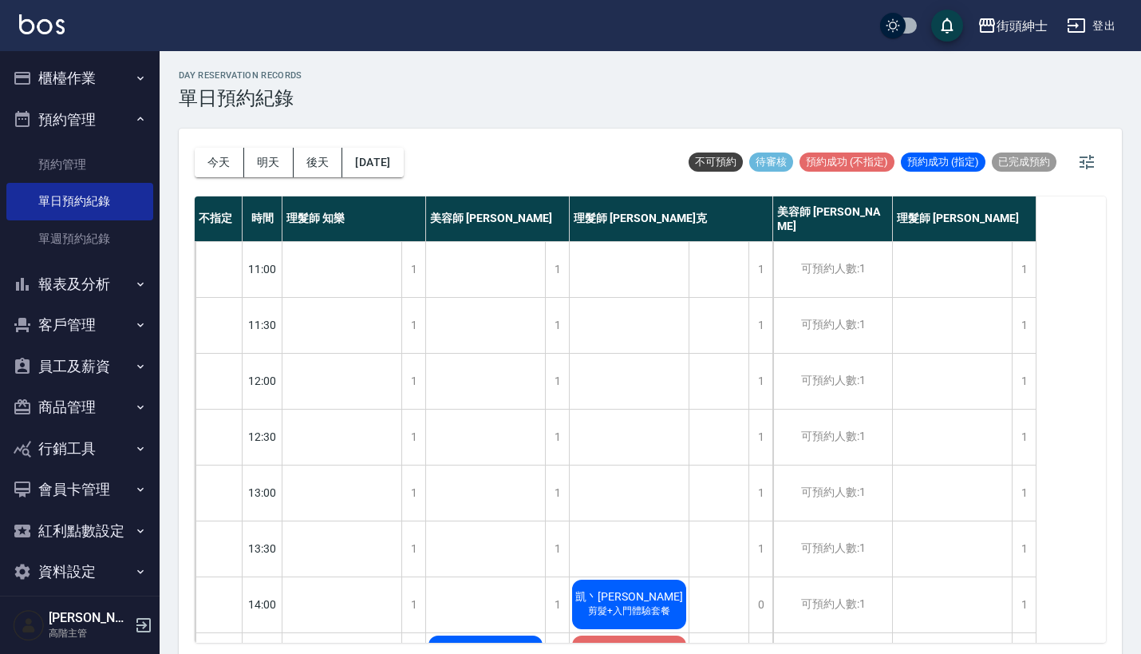
scroll to position [0, 0]
